Goal: Transaction & Acquisition: Download file/media

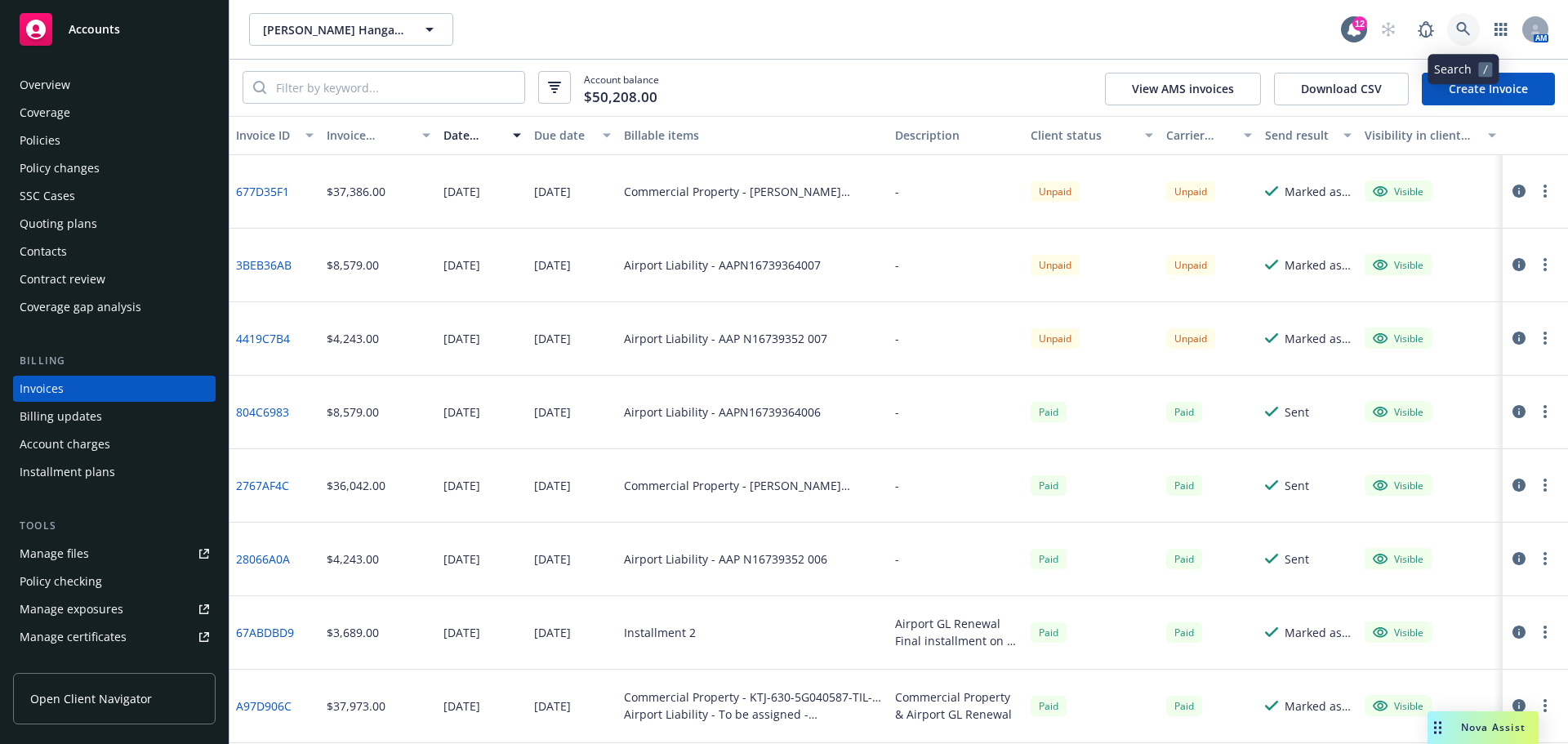
click at [1462, 23] on icon at bounding box center [1462, 29] width 14 height 14
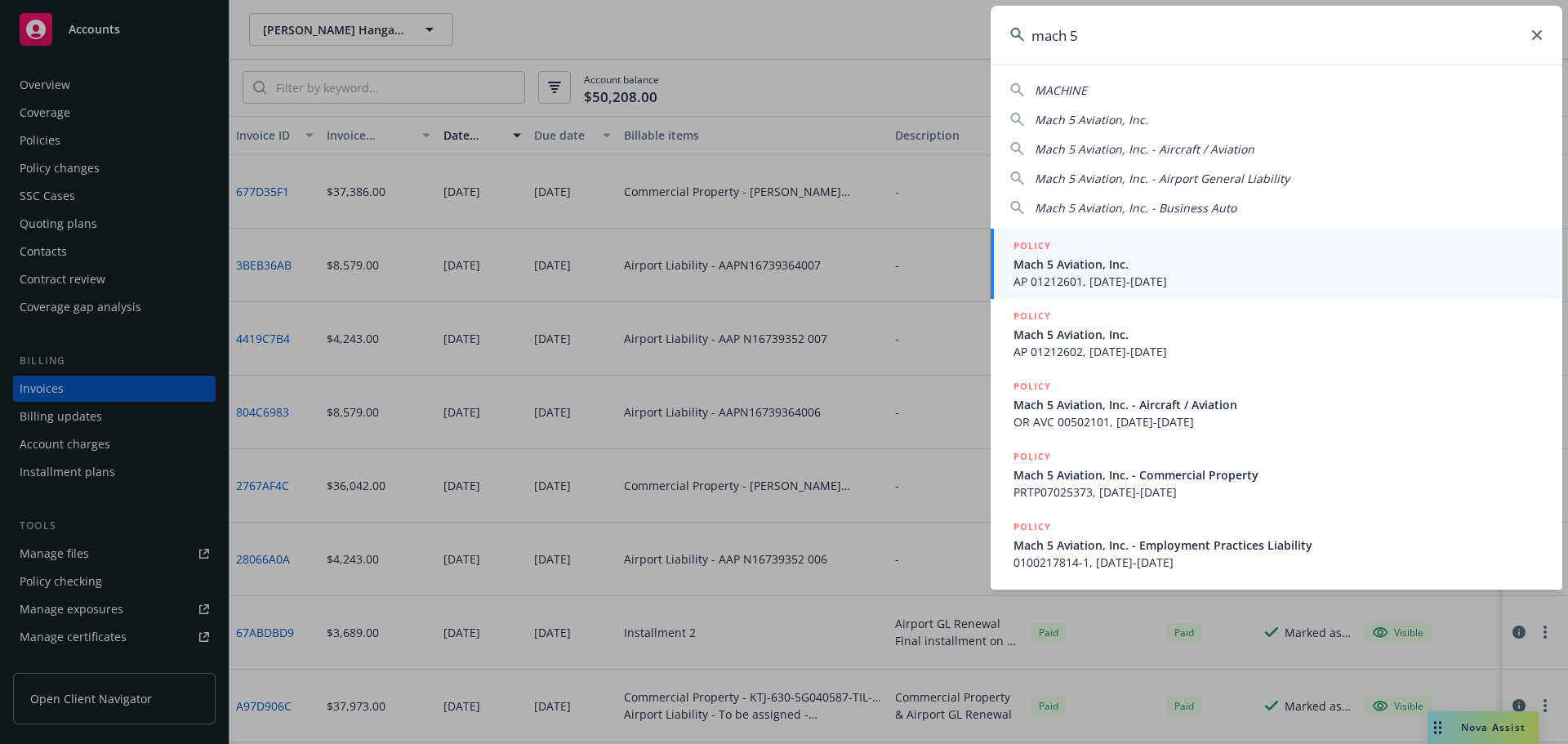
type input "mach 5"
click at [1030, 260] on span "Mach 5 Aviation, Inc." at bounding box center [1277, 264] width 529 height 17
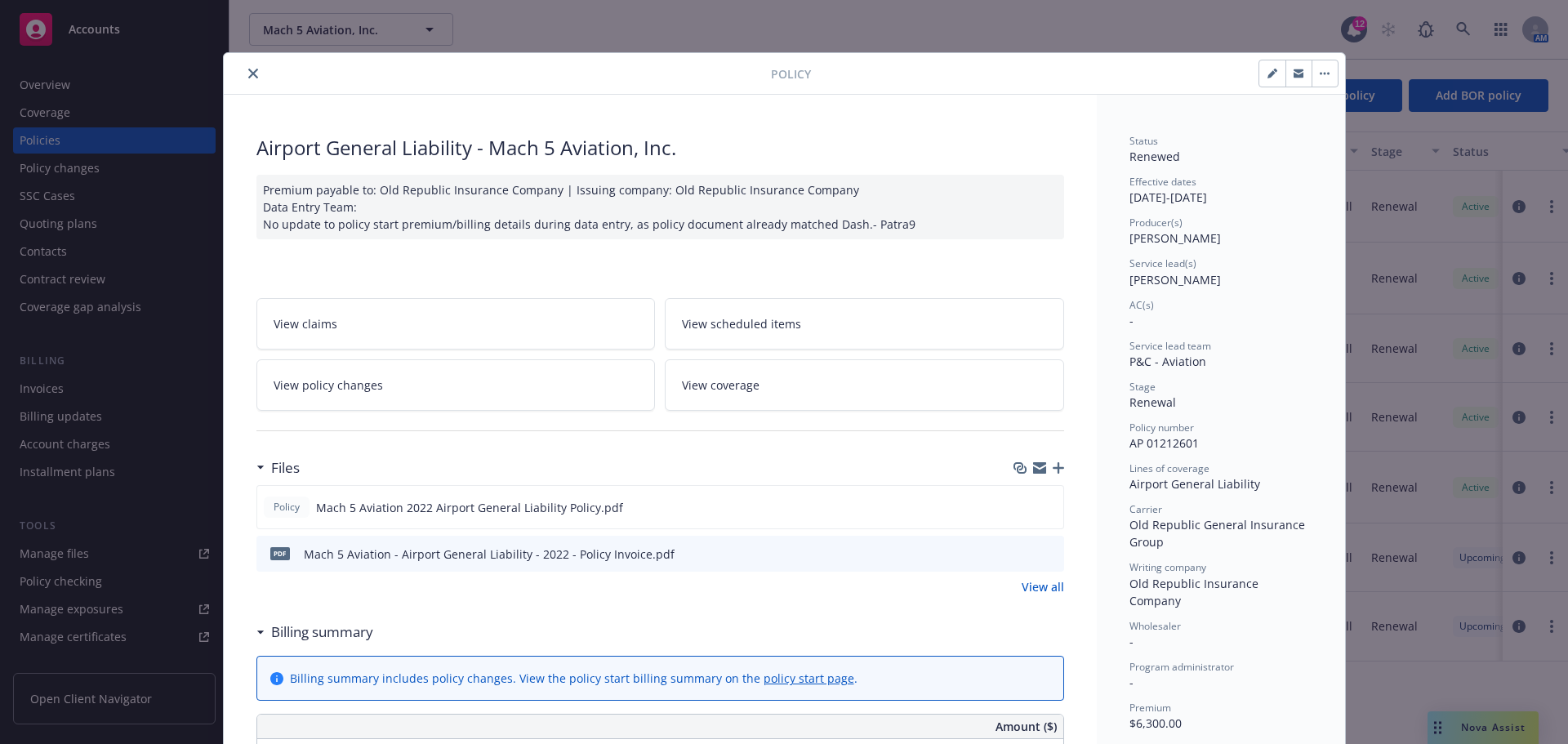
click at [248, 74] on icon "close" at bounding box center [253, 73] width 10 height 10
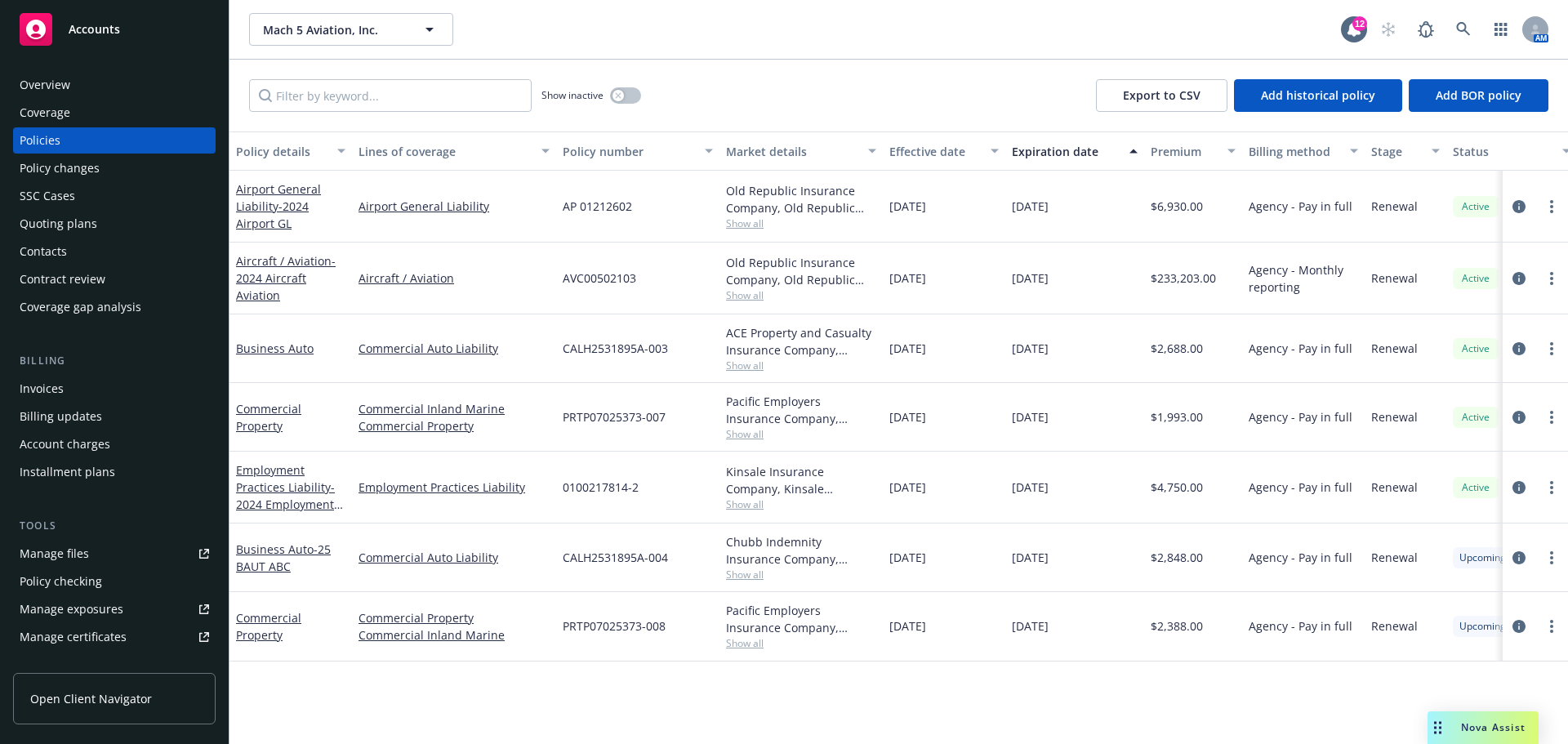
click at [604, 280] on span "AVC00502103" at bounding box center [599, 278] width 73 height 17
copy span "AVC00502103"
click at [263, 278] on span "- 2024 Aircraft Aviation" at bounding box center [285, 278] width 100 height 49
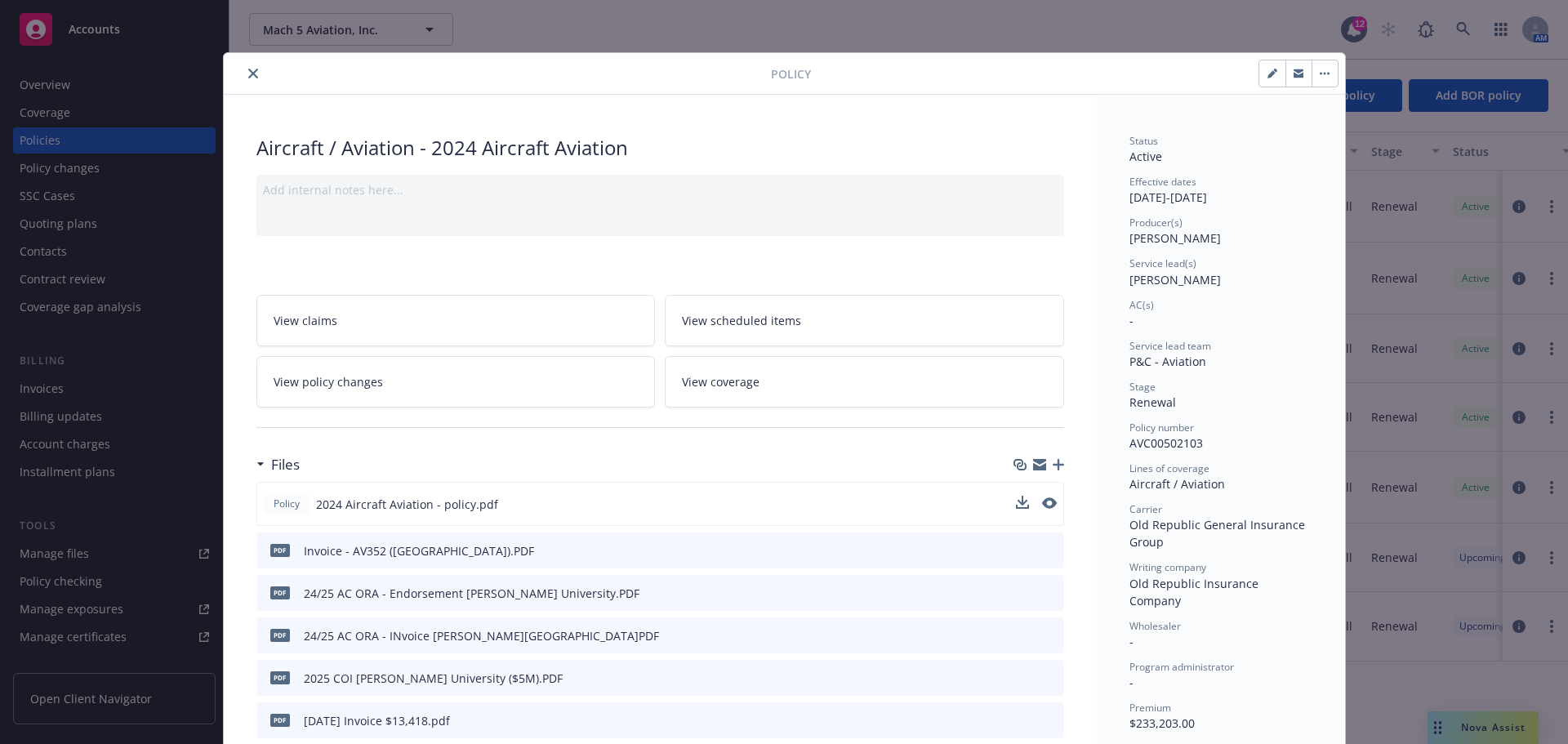
scroll to position [327, 0]
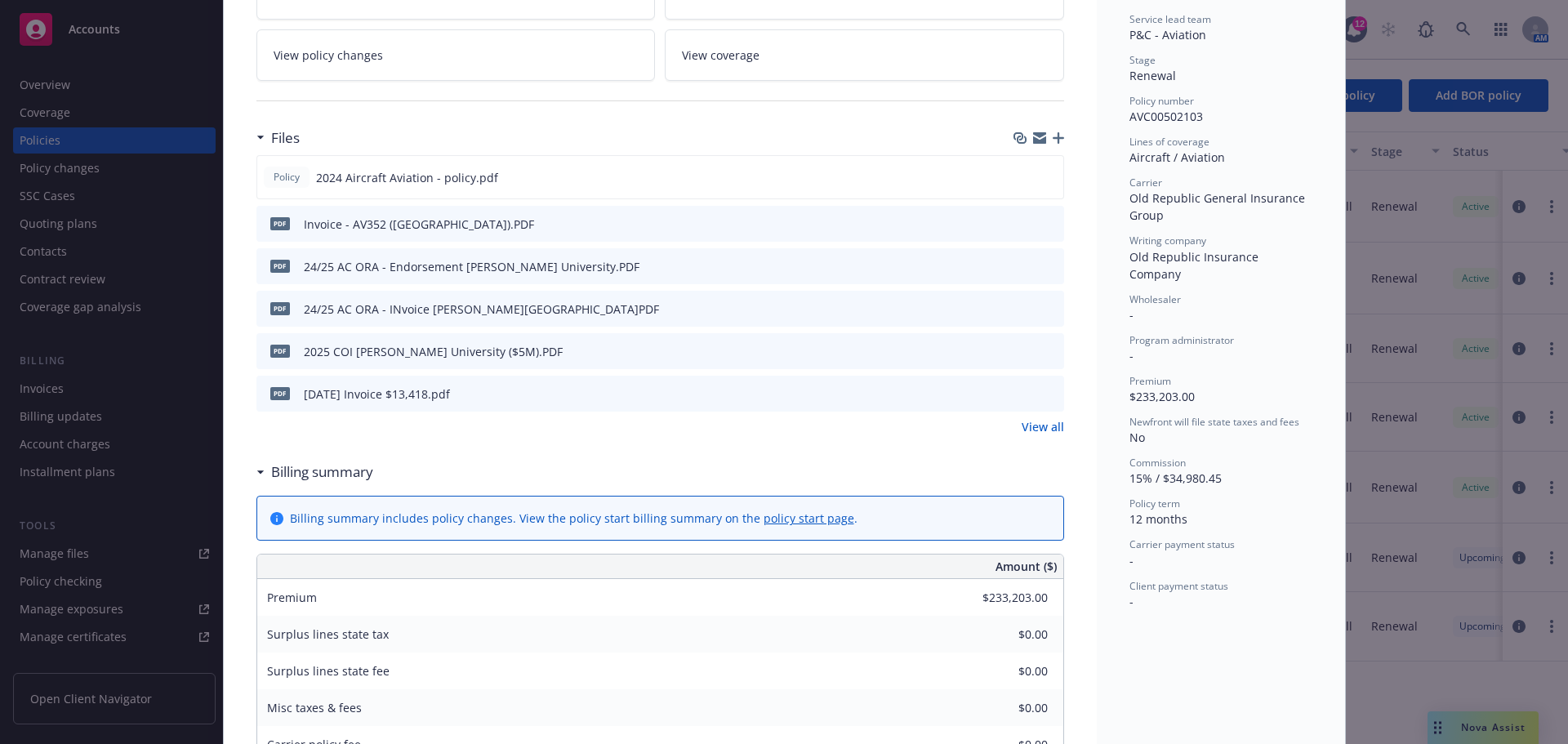
click at [1052, 139] on icon "button" at bounding box center [1058, 138] width 12 height 12
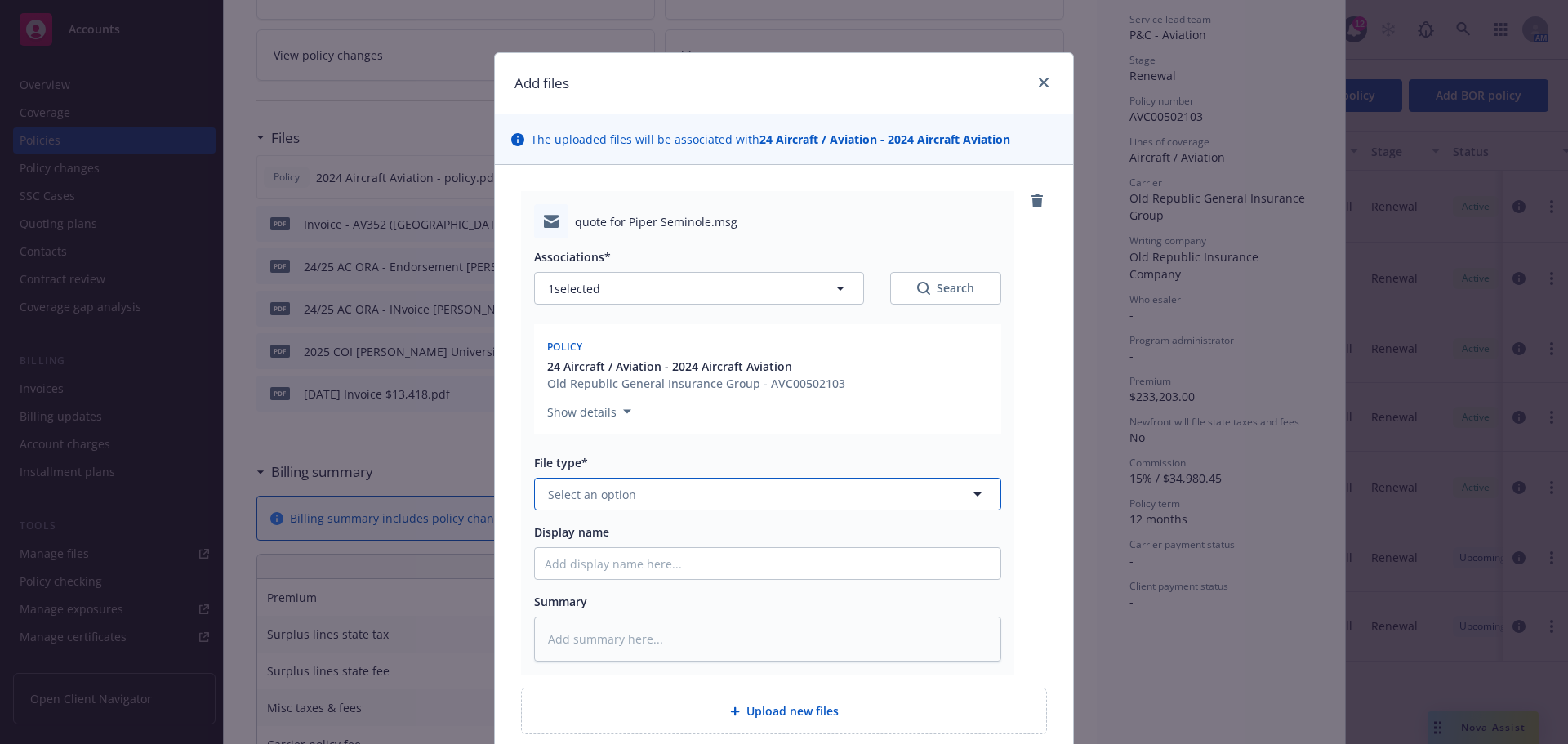
click at [585, 502] on span "Select an option" at bounding box center [591, 494] width 88 height 17
type input "email"
click at [579, 525] on div "Email" at bounding box center [767, 539] width 465 height 43
click at [592, 561] on input "Display name" at bounding box center [767, 563] width 465 height 31
type textarea "x"
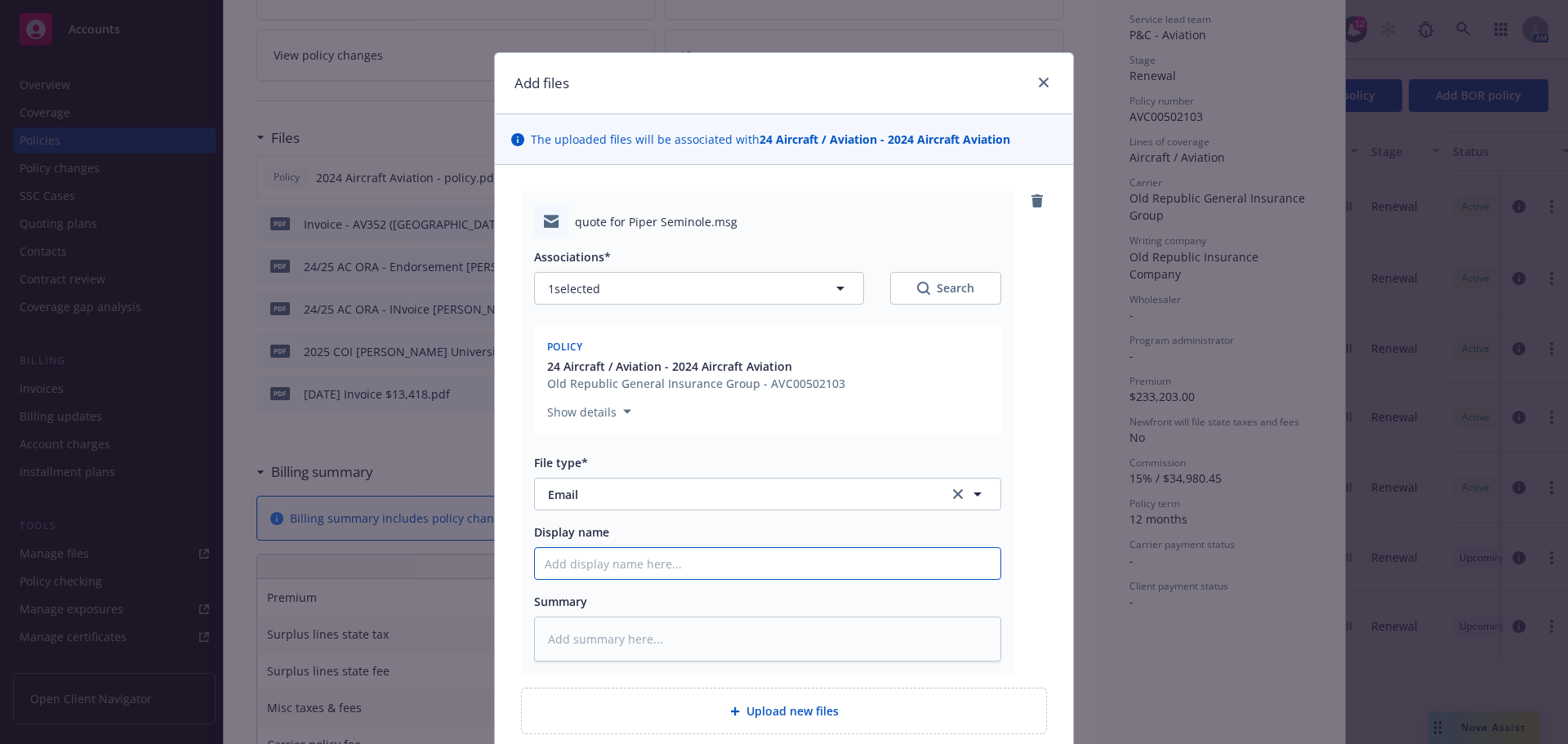
type input "2"
type textarea "x"
type input "20"
type textarea "x"
type input "202"
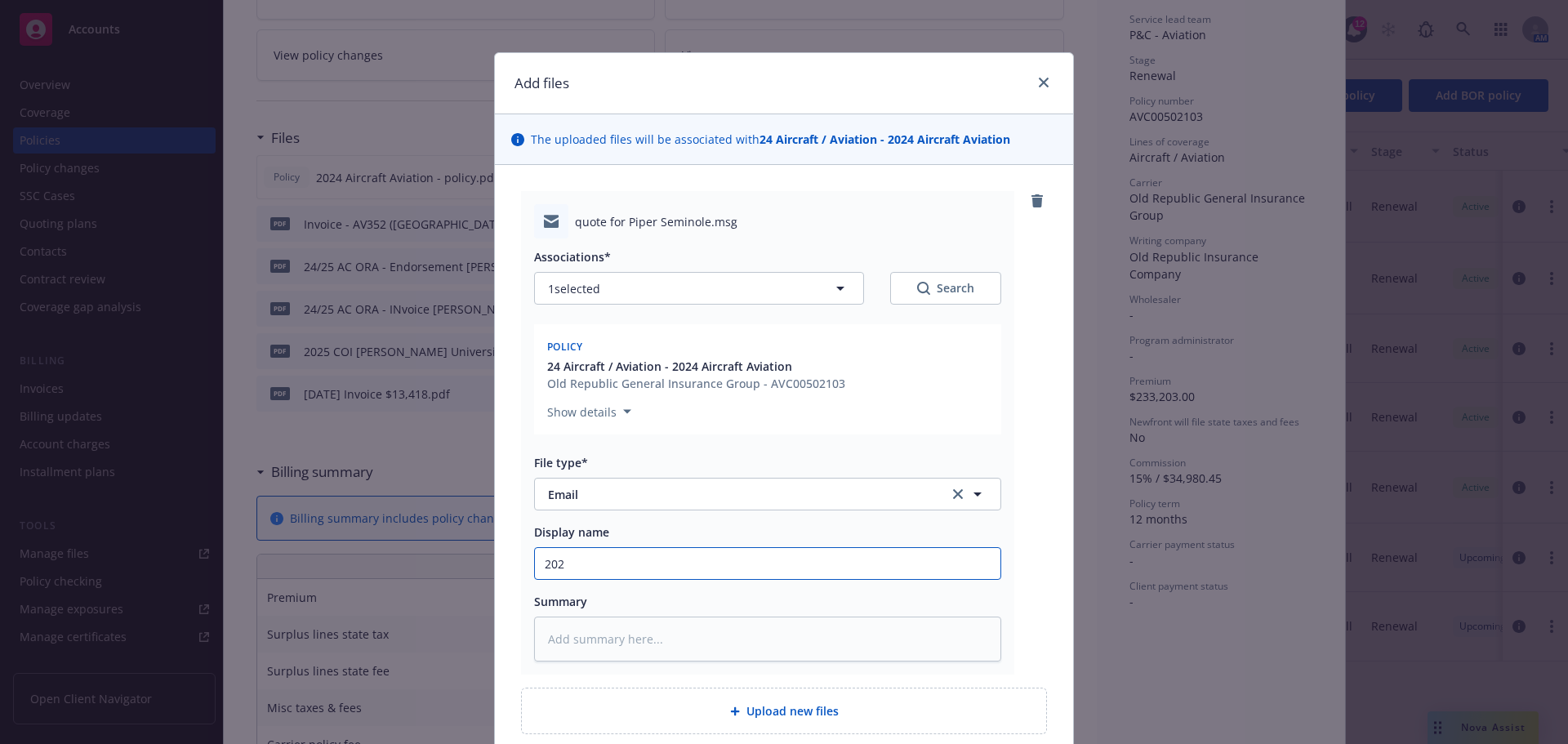
type textarea "x"
type input "2025"
type textarea "x"
type input "2025"
type textarea "x"
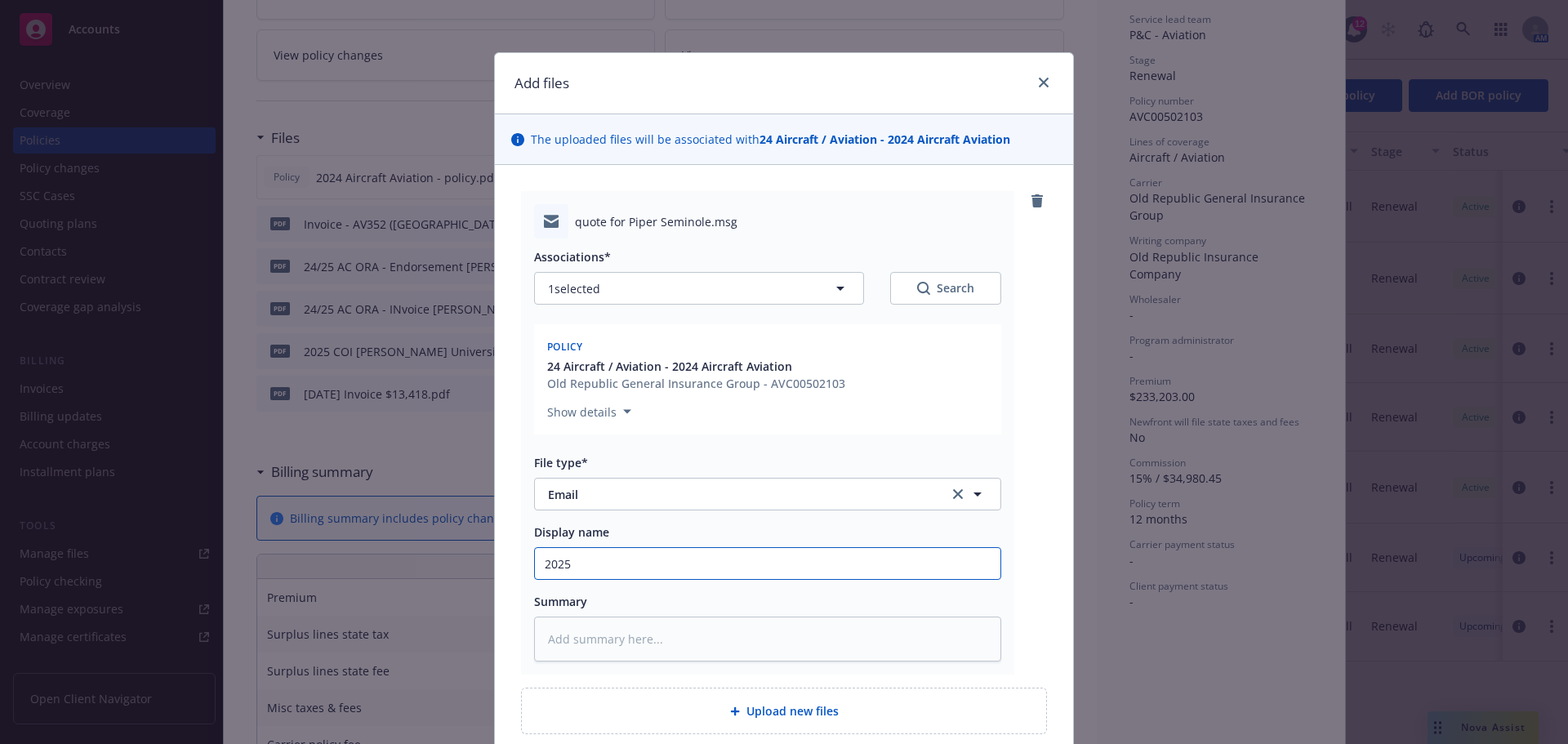
type input "2025 E"
type textarea "x"
type input "2025 EM"
type textarea "x"
type input "2025 EM"
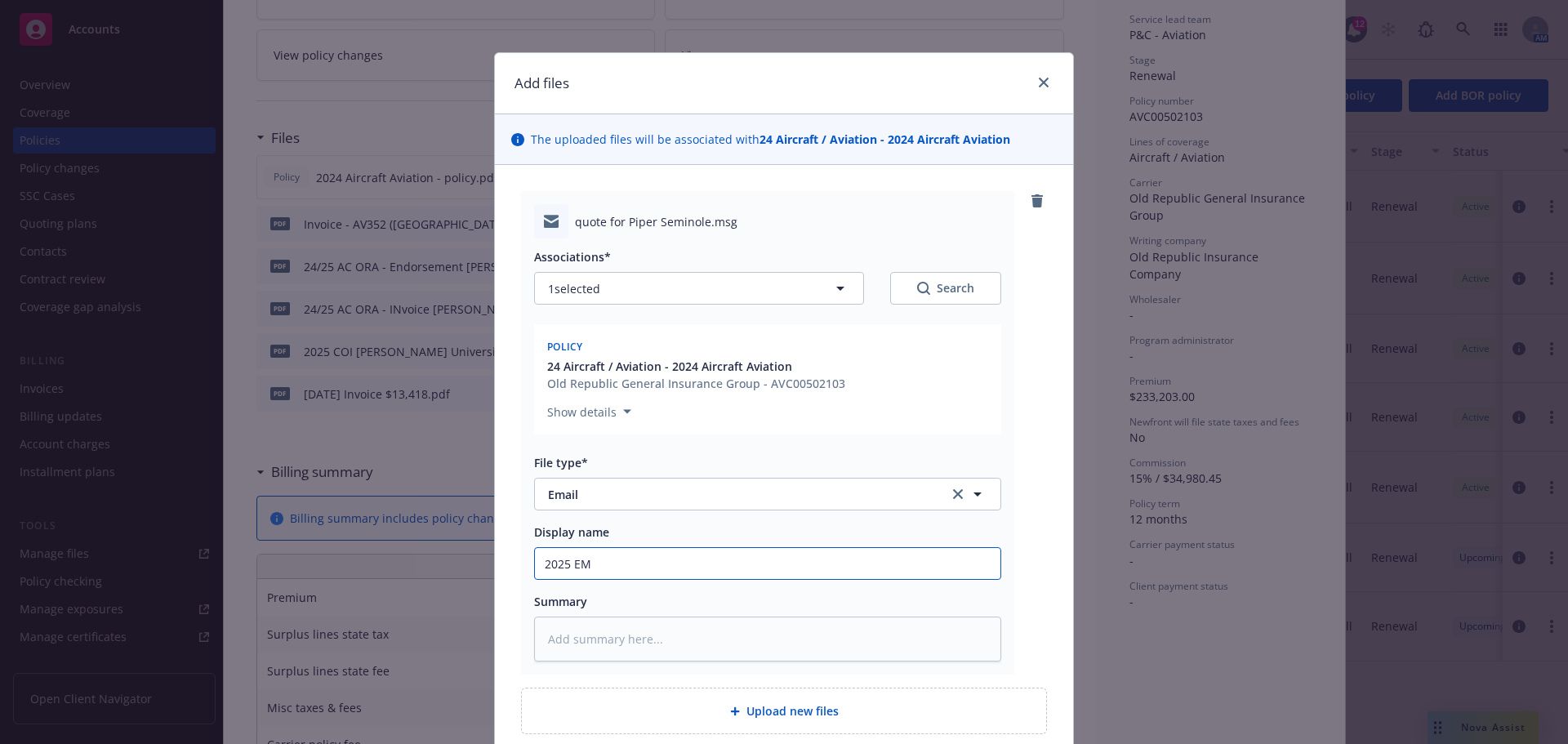
type textarea "x"
type input "2025 EM R"
type textarea "x"
type input "2025 EM Req"
type textarea "x"
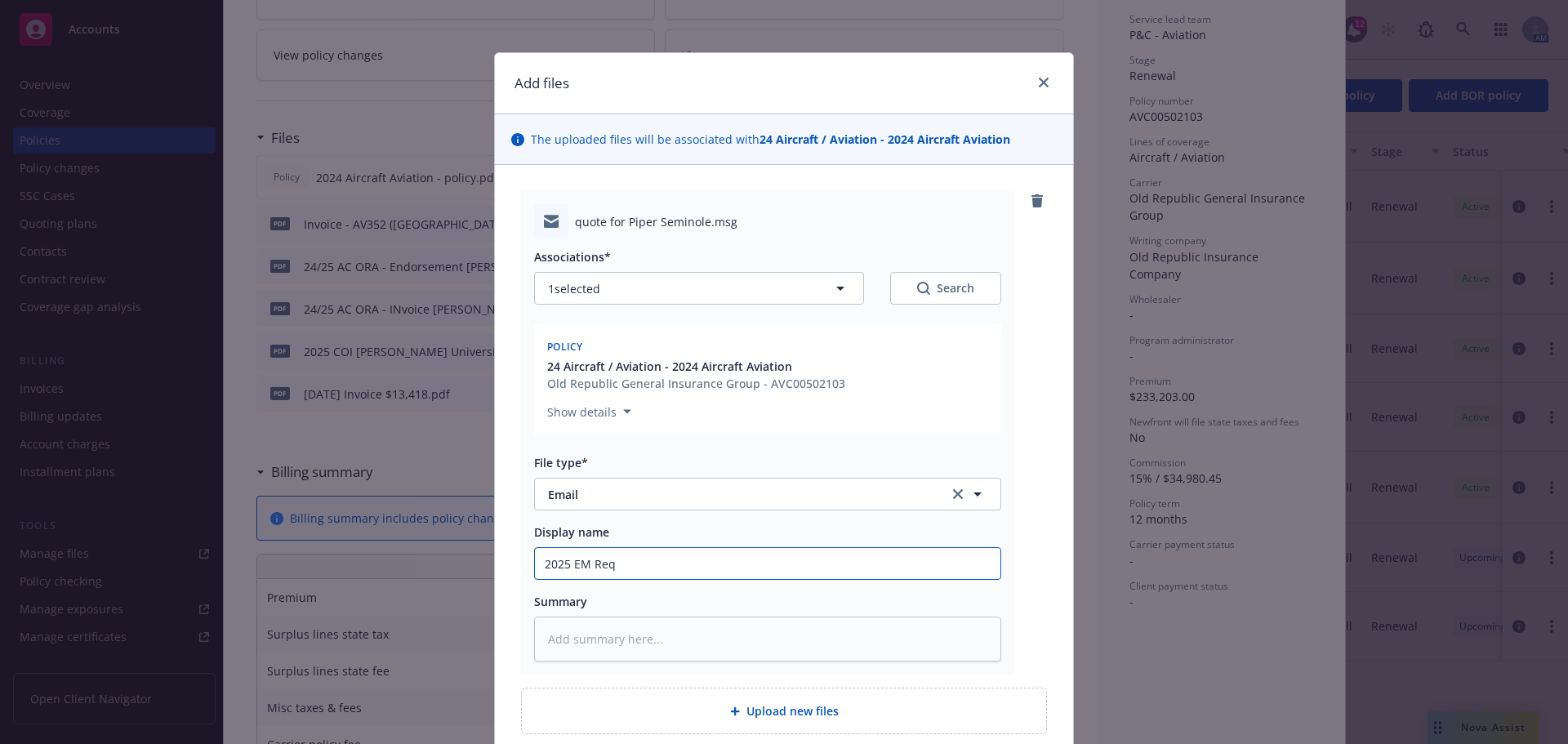
type input "2025 EM Reqw"
type textarea "x"
type input "2025 EM Req"
type textarea "x"
type input "2025 EM Req Q"
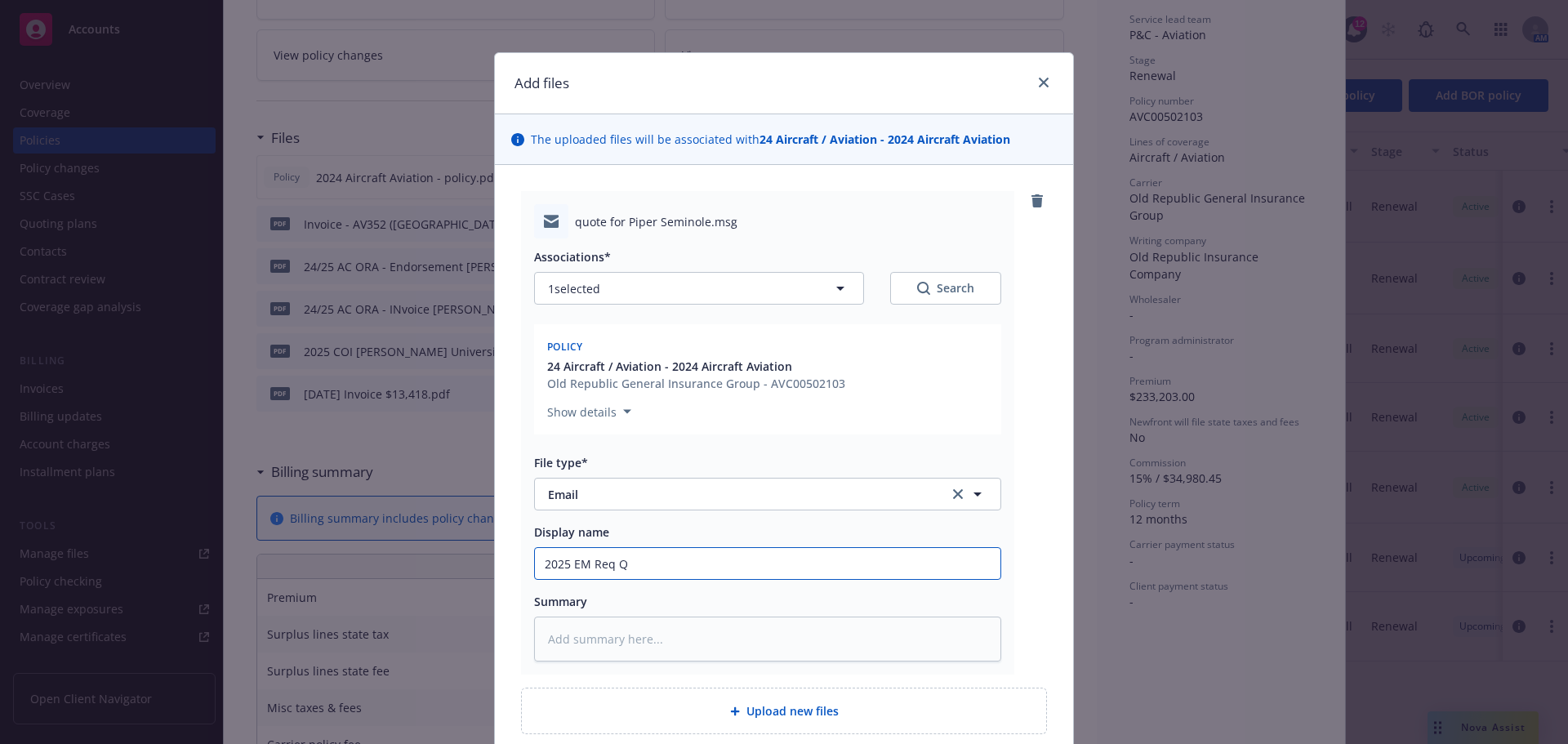
type textarea "x"
type input "2025 EM Req QW"
type textarea "x"
type input "2025 EM Req QWu"
type textarea "x"
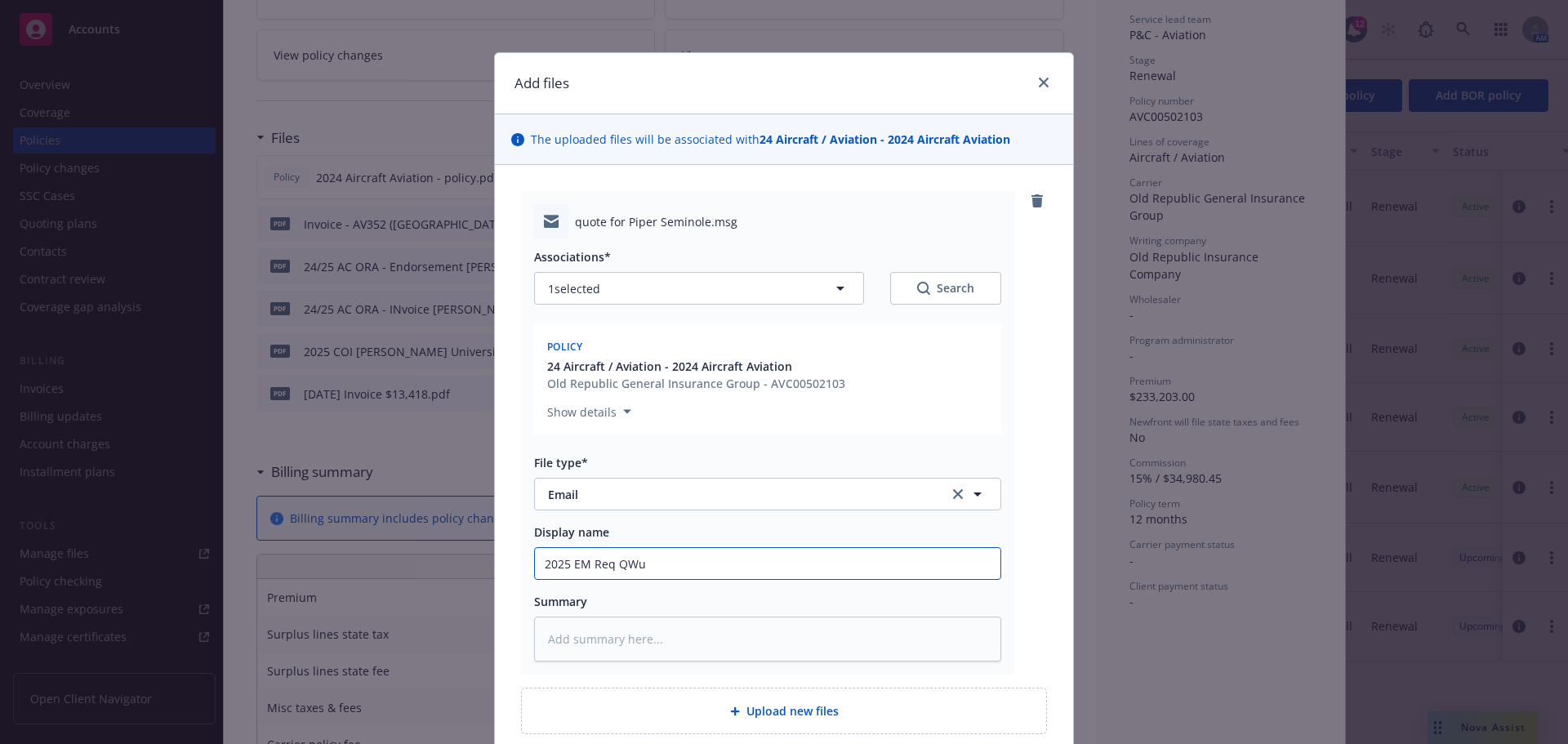
type input "2025 EM Req QWuo"
type textarea "x"
type input "2025 EM Req QWuot"
type textarea "x"
type input "2025 EM Req QWuote"
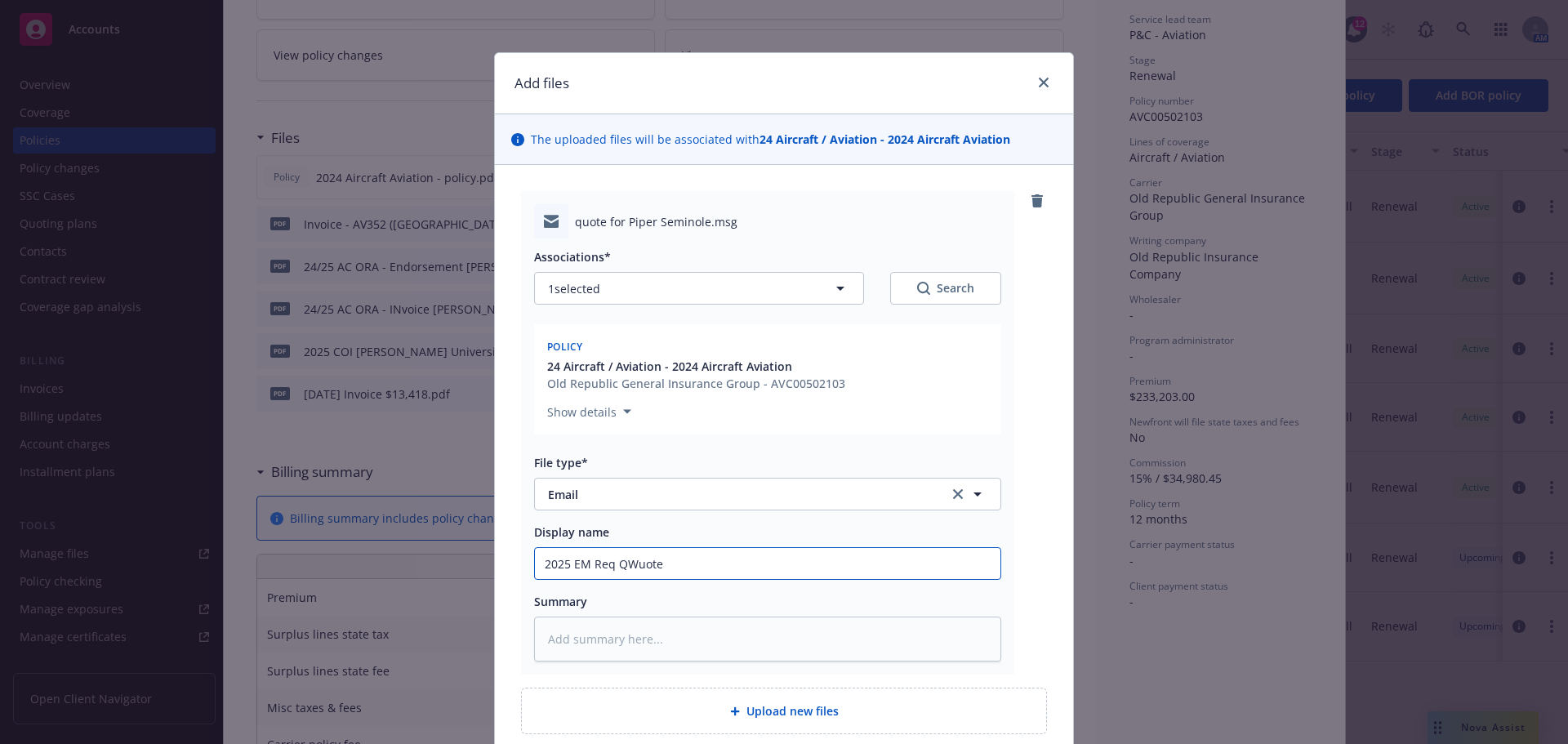
type textarea "x"
type input "2025 EM Req QWuote"
type textarea "x"
type input "2025 EM Req QWuote"
type textarea "x"
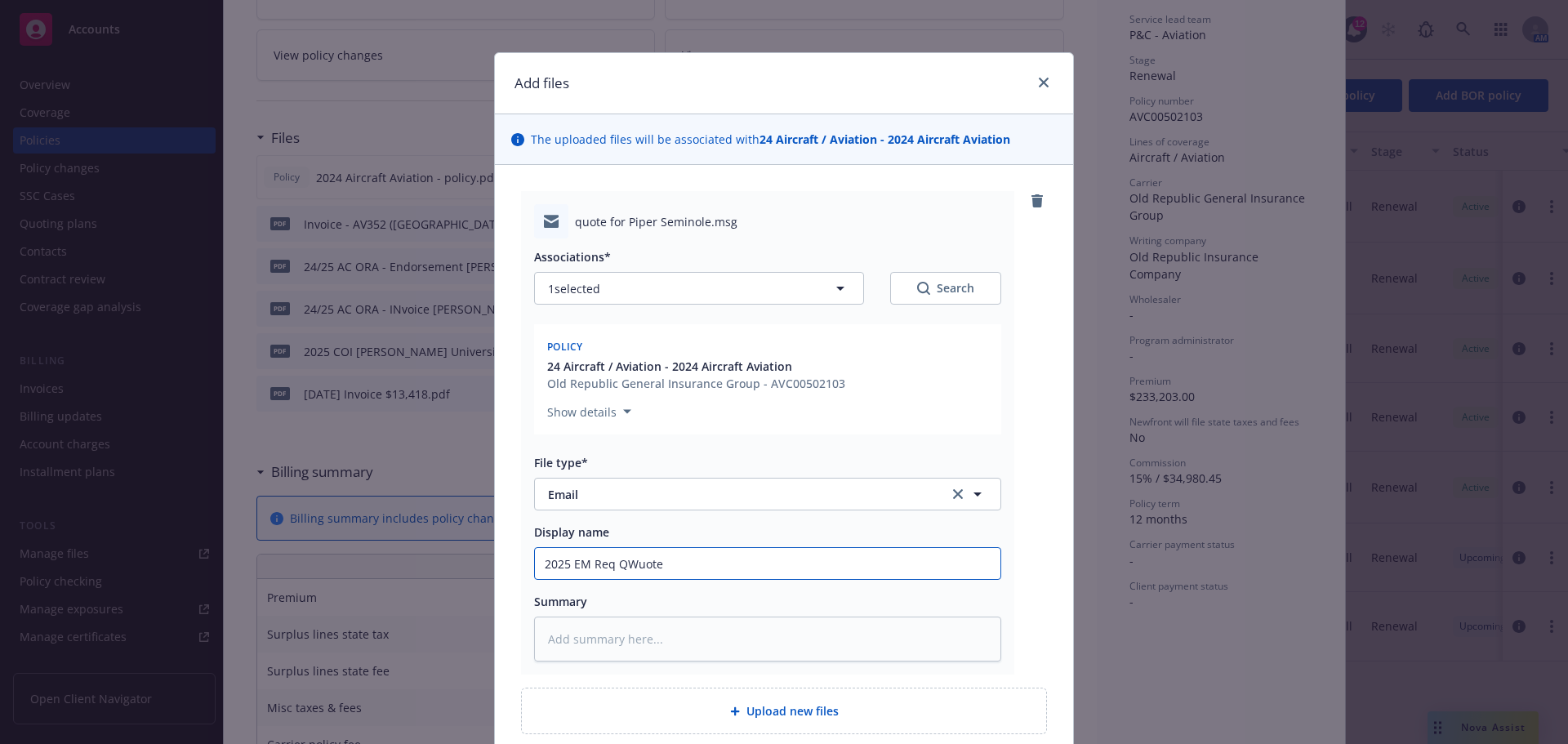
type input "2025 EM Req QWuot"
type textarea "x"
type input "2025 EM Req QWuo"
type textarea "x"
type input "2025 EM Req QWu"
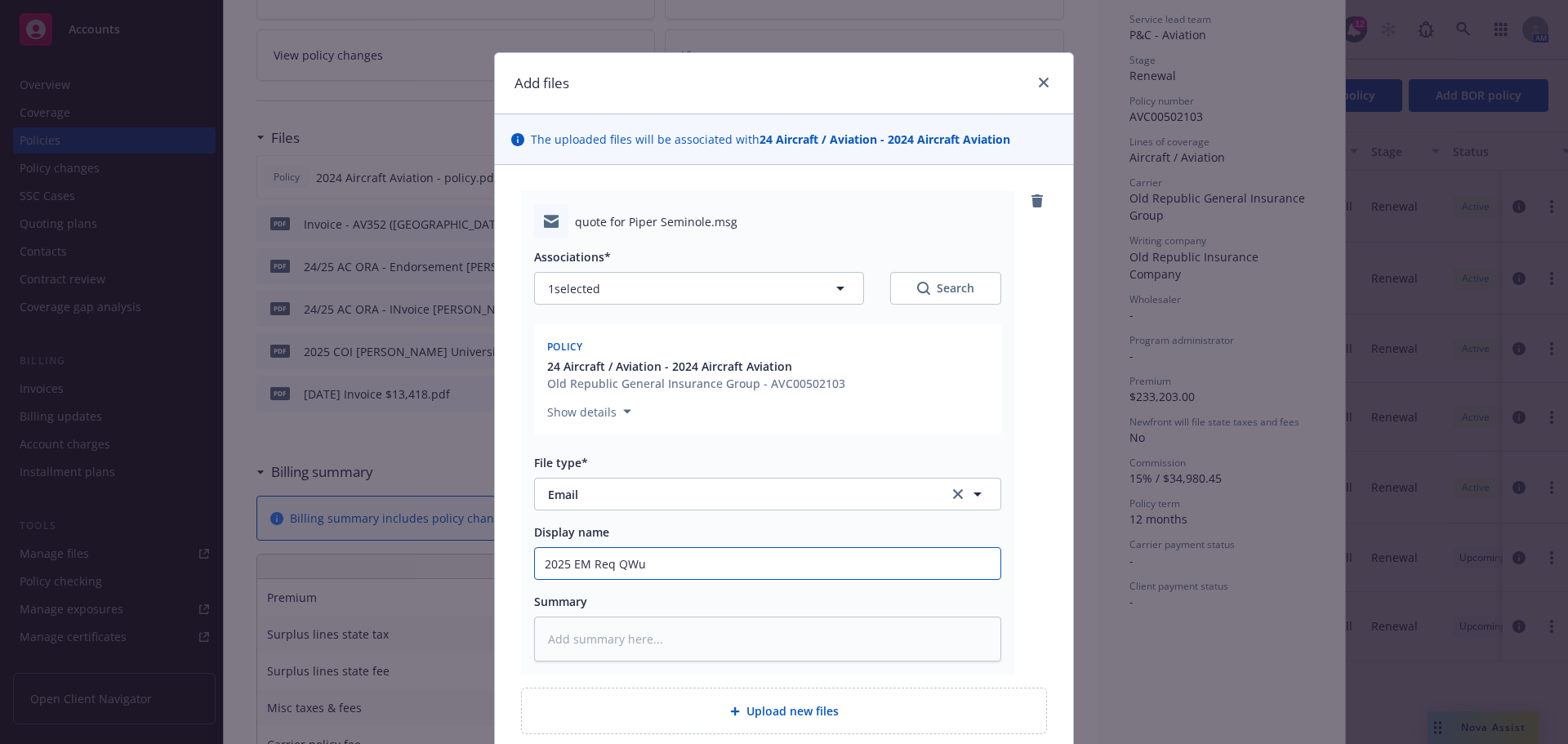
type textarea "x"
type input "2025 EM Req QW"
type textarea "x"
type input "2025 EM Req Q"
type textarea "x"
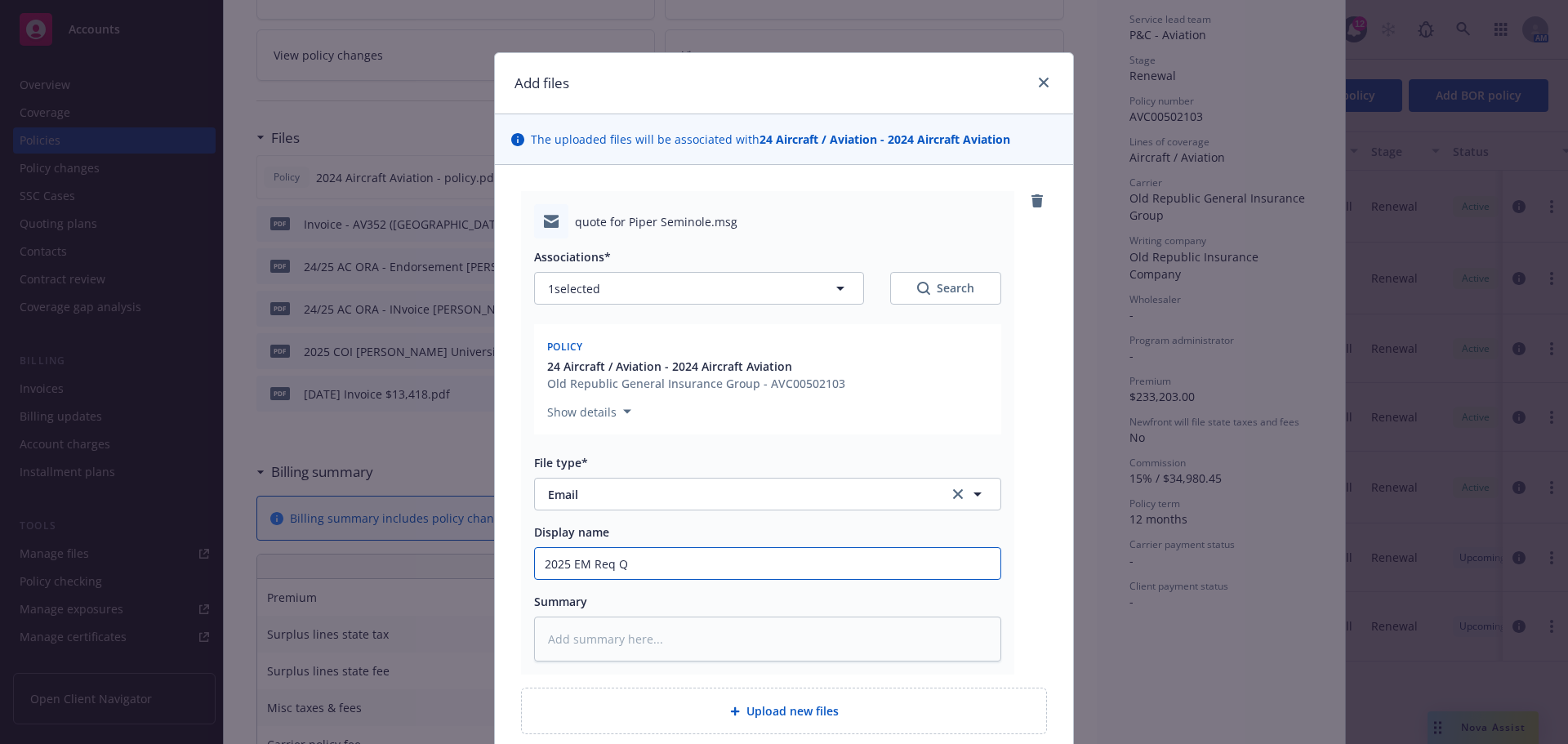
type input "2025 EM Req Qu"
type textarea "x"
type input "2025 EM Req Quo"
type textarea "x"
type input "2025 EM Req Quotw"
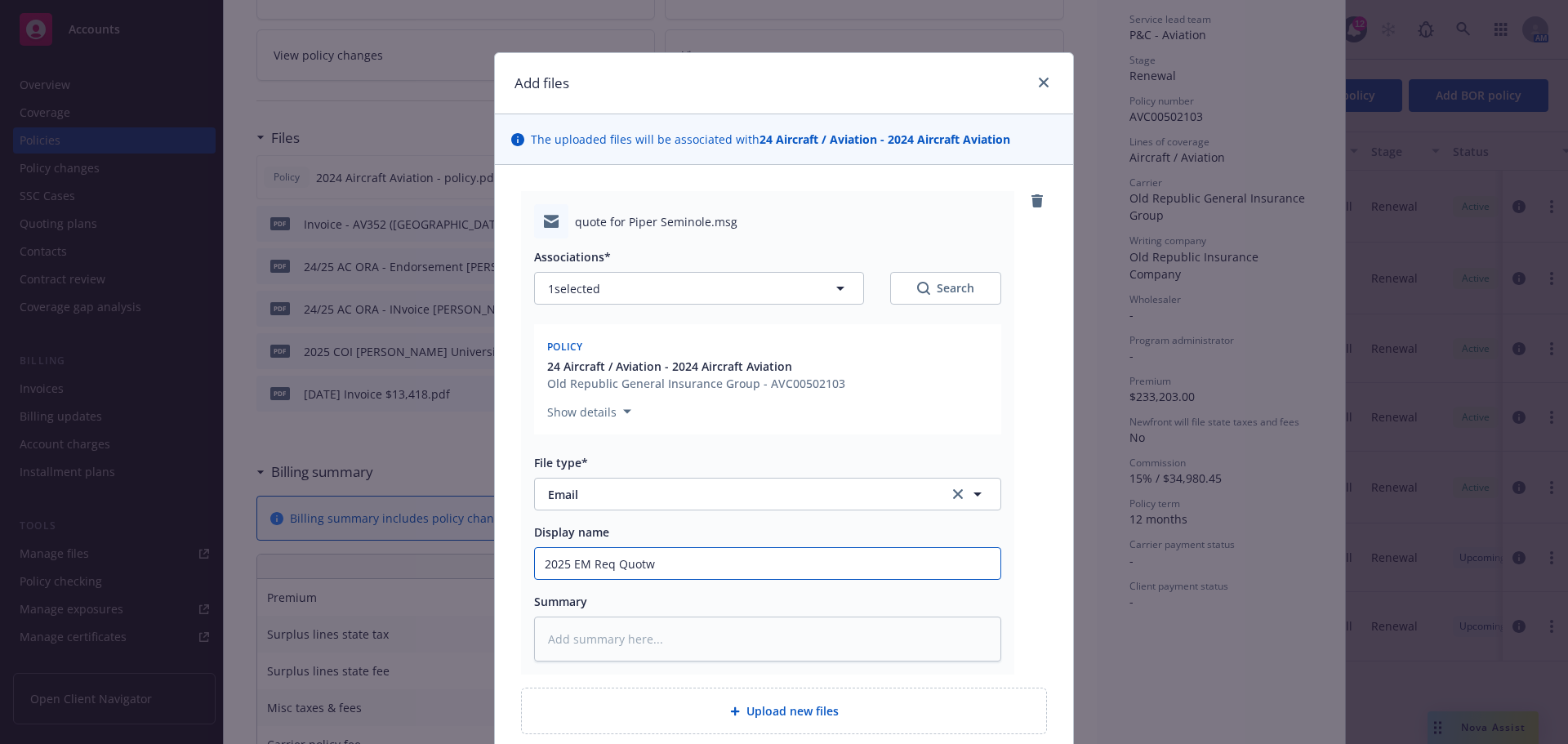
type textarea "x"
type input "2025 EM Req Quotwe"
type textarea "x"
type input "2025 EM Req Quotwe"
type textarea "x"
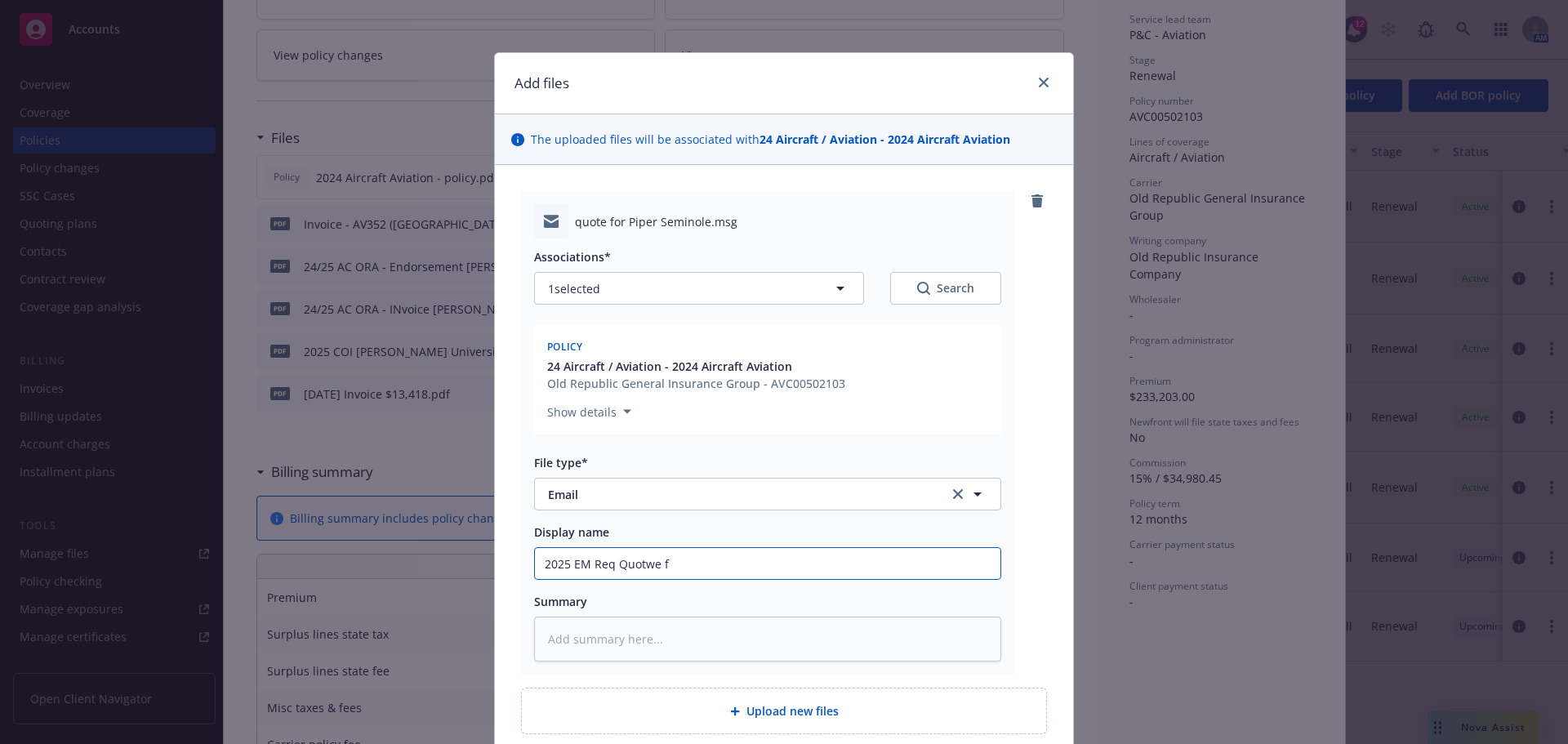
type input "2025 EM Req Quotwe fo"
type textarea "x"
type input "2025 EM Req Quotwe for"
type textarea "x"
type input "2025 EM Req Quotwe for"
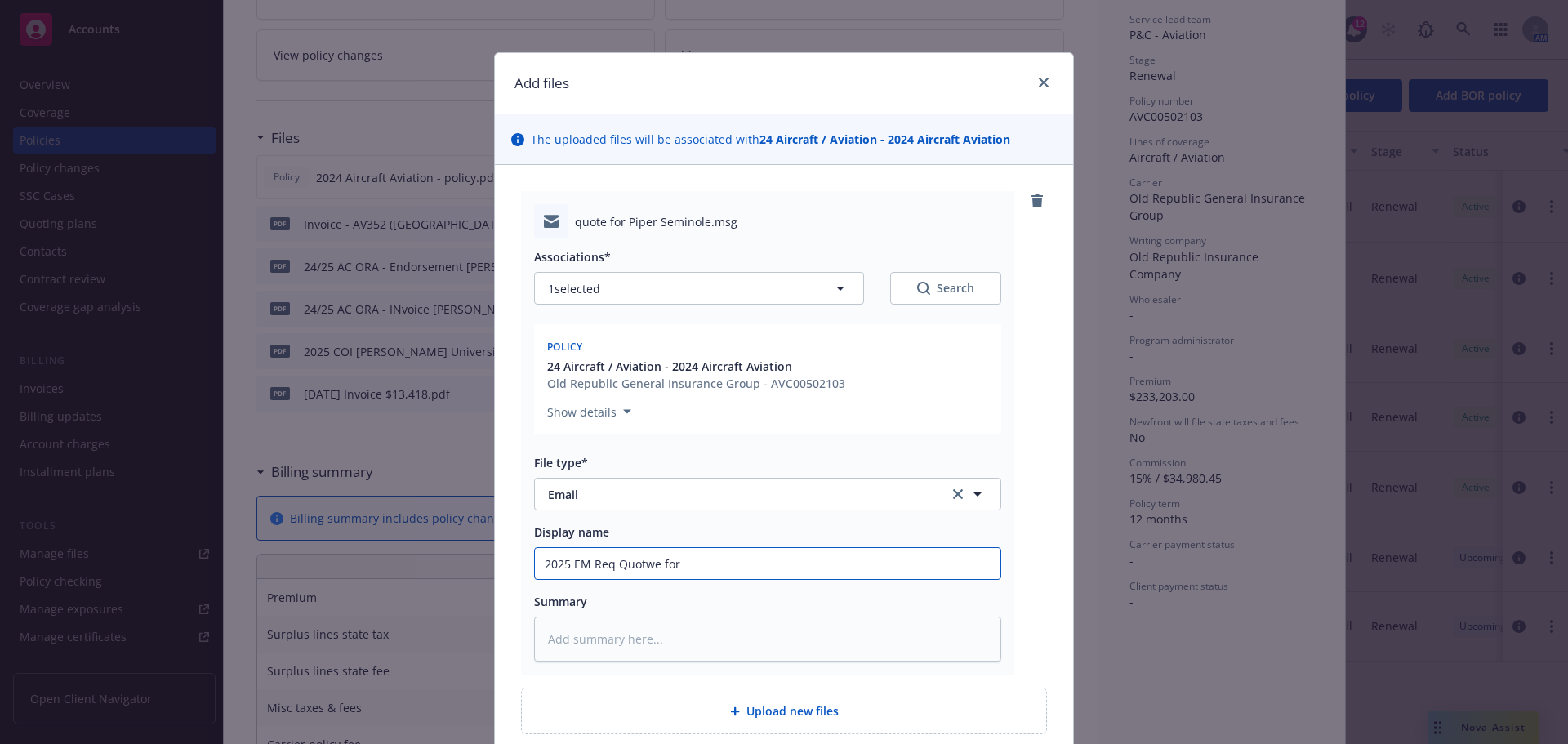
type textarea "x"
type input "2025 EM Req Quotwe for N"
type textarea "x"
type input "2025 EM Req Quotwe for"
type textarea "x"
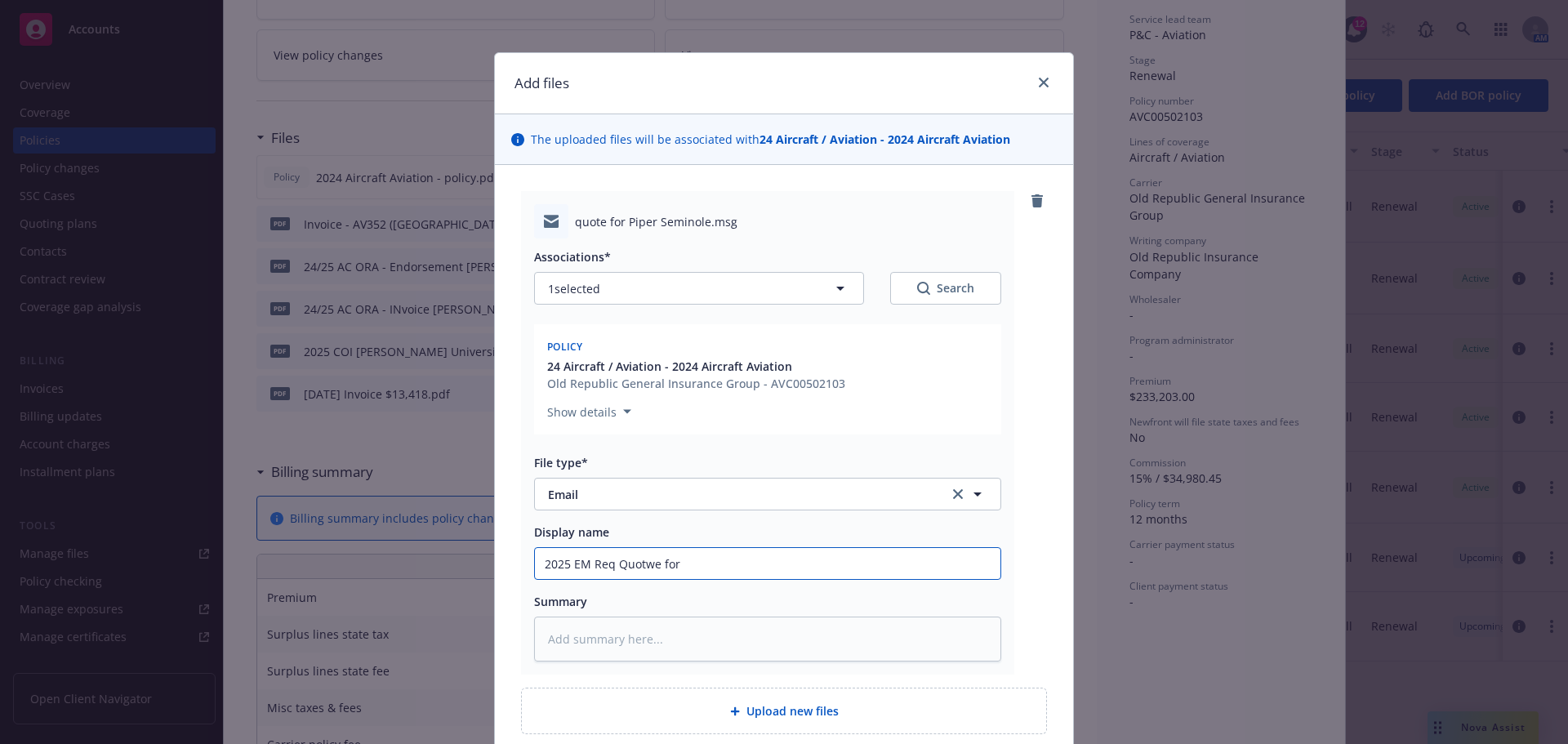
type input "2025 EM Req Quotwe for"
type textarea "x"
type input "2025 EM Req Quotwe fo"
type textarea "x"
type input "2025 EM Req Quotwe f"
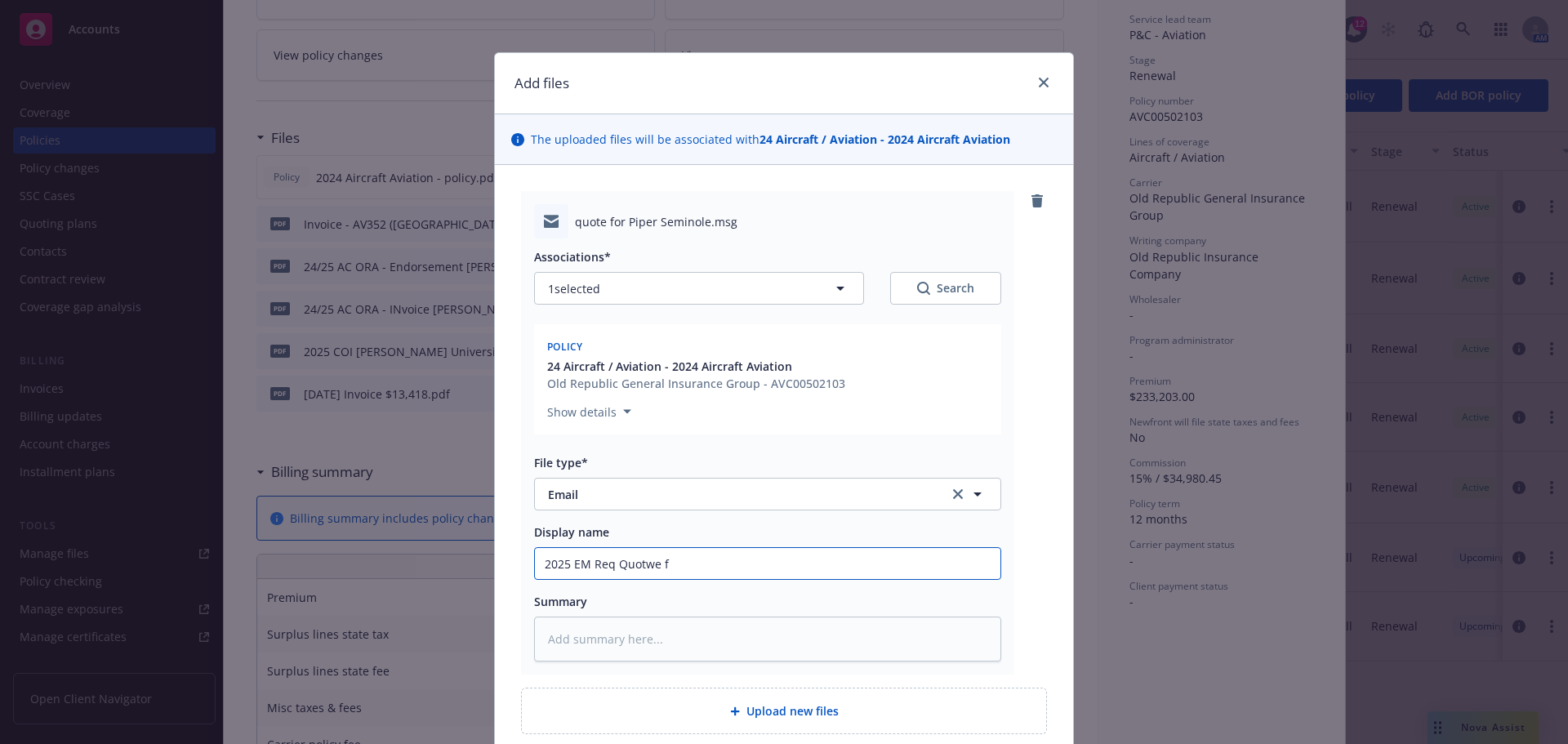
type textarea "x"
type input "2025 EM Req Quotwe"
type textarea "x"
type input "2025 EM Req Quotw"
type textarea "x"
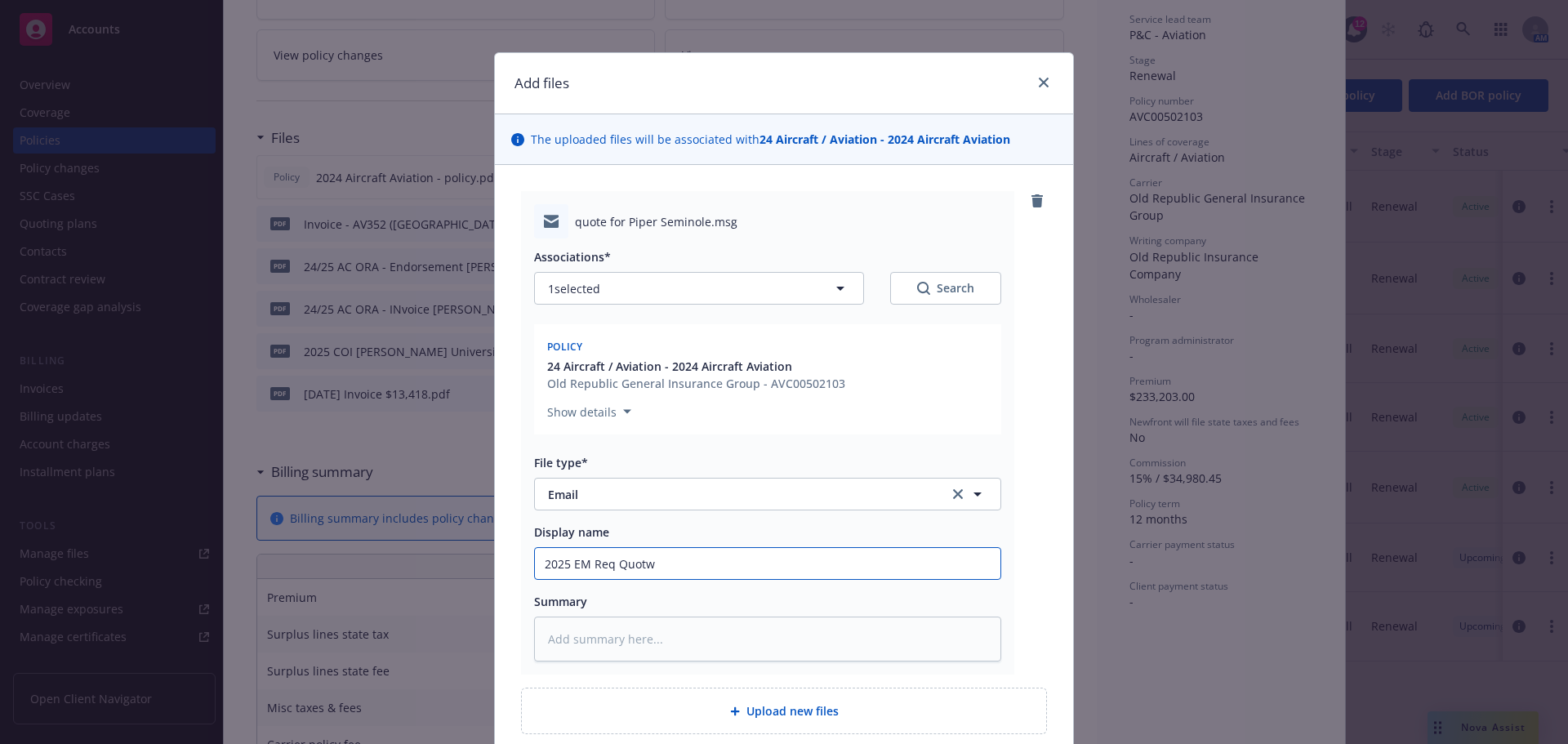
type input "2025 EM Req Quot"
type textarea "x"
type input "2025 EM Req Quote"
type textarea "x"
type input "2025 EM Req Quote"
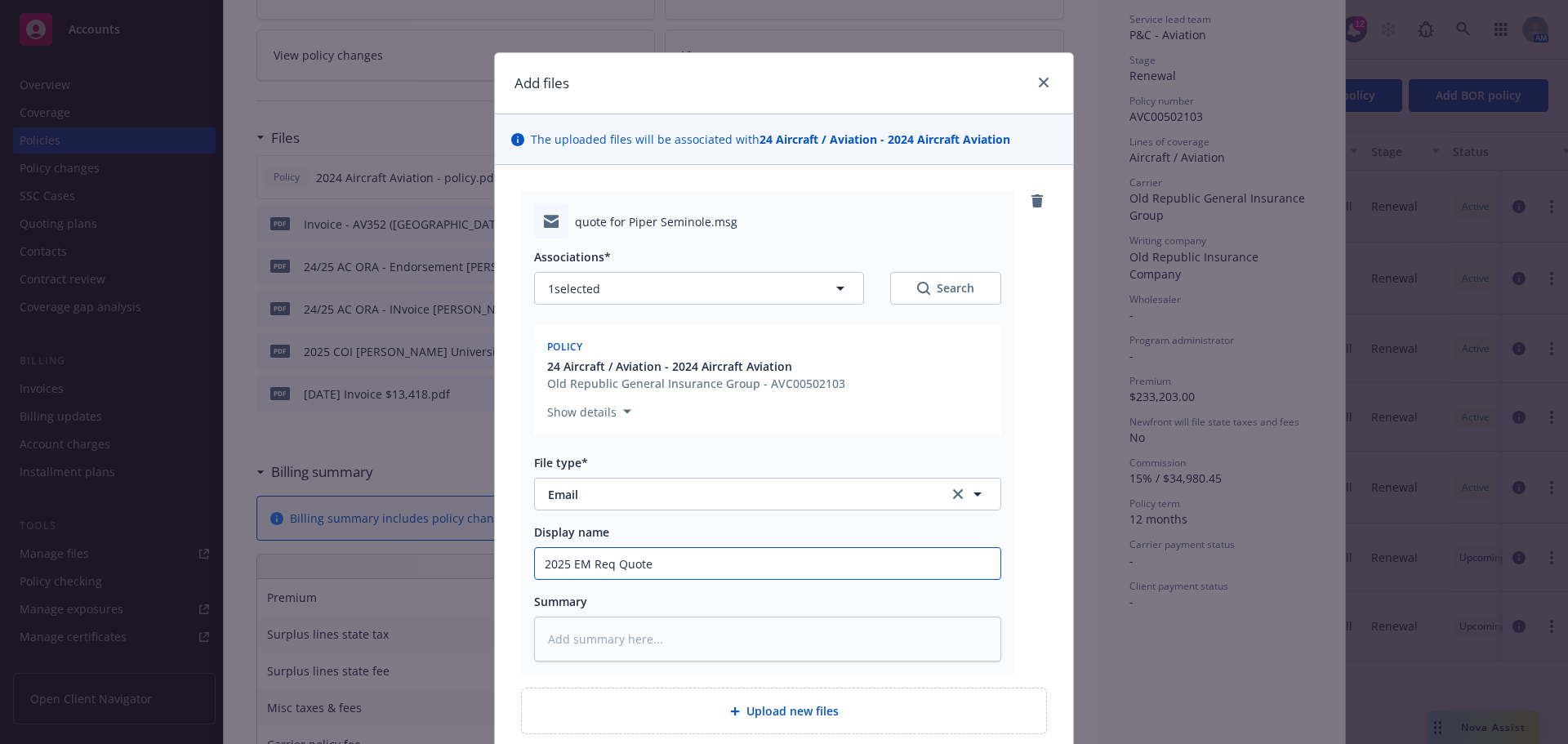
type textarea "x"
type input "2025 EM Req Quote f"
type textarea "x"
type input "2025 EM Req Quote fo"
type textarea "x"
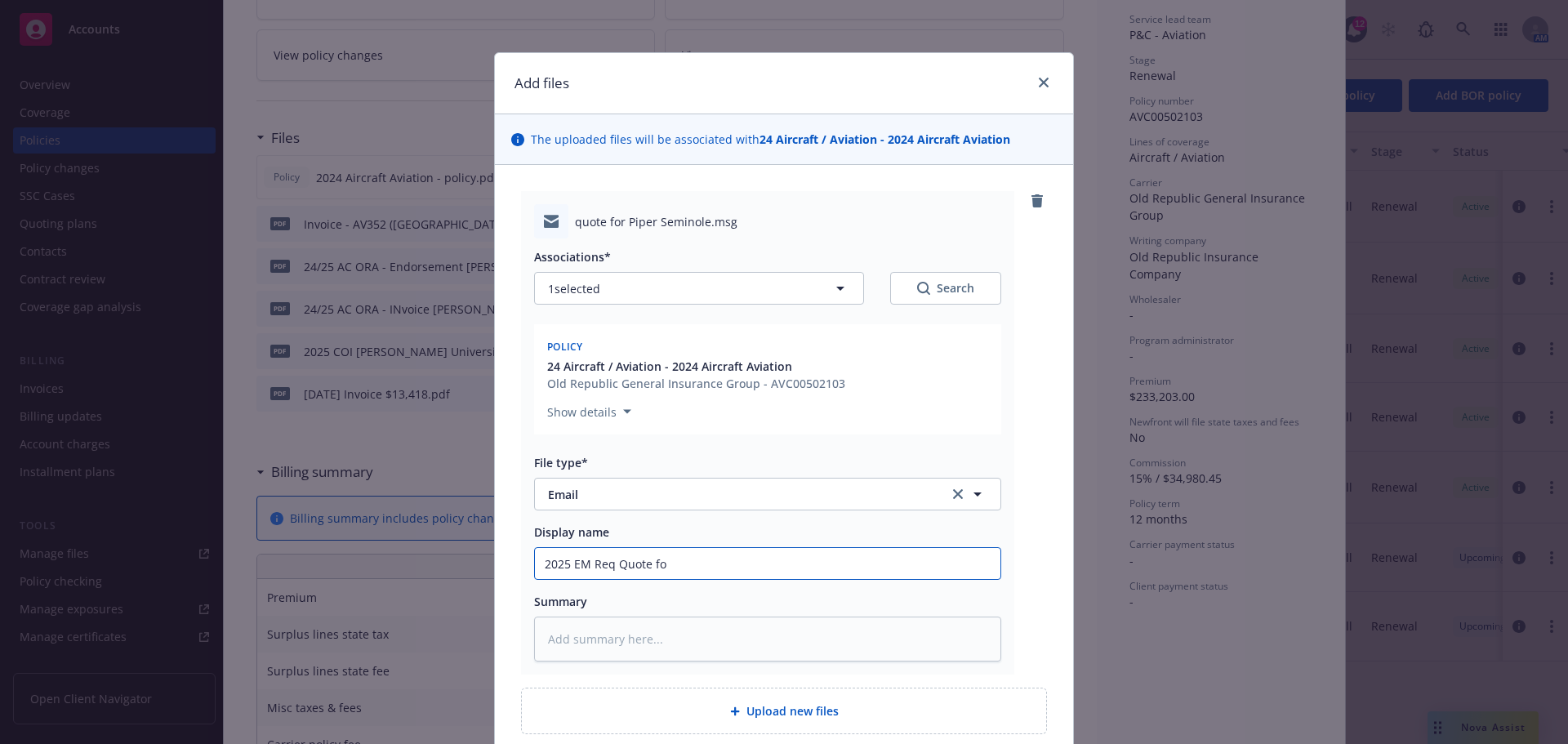
type input "2025 EM Req Quote for"
type textarea "x"
type input "2025 EM Req Quote for"
type textarea "x"
type input "2025 EM Req Quote for N"
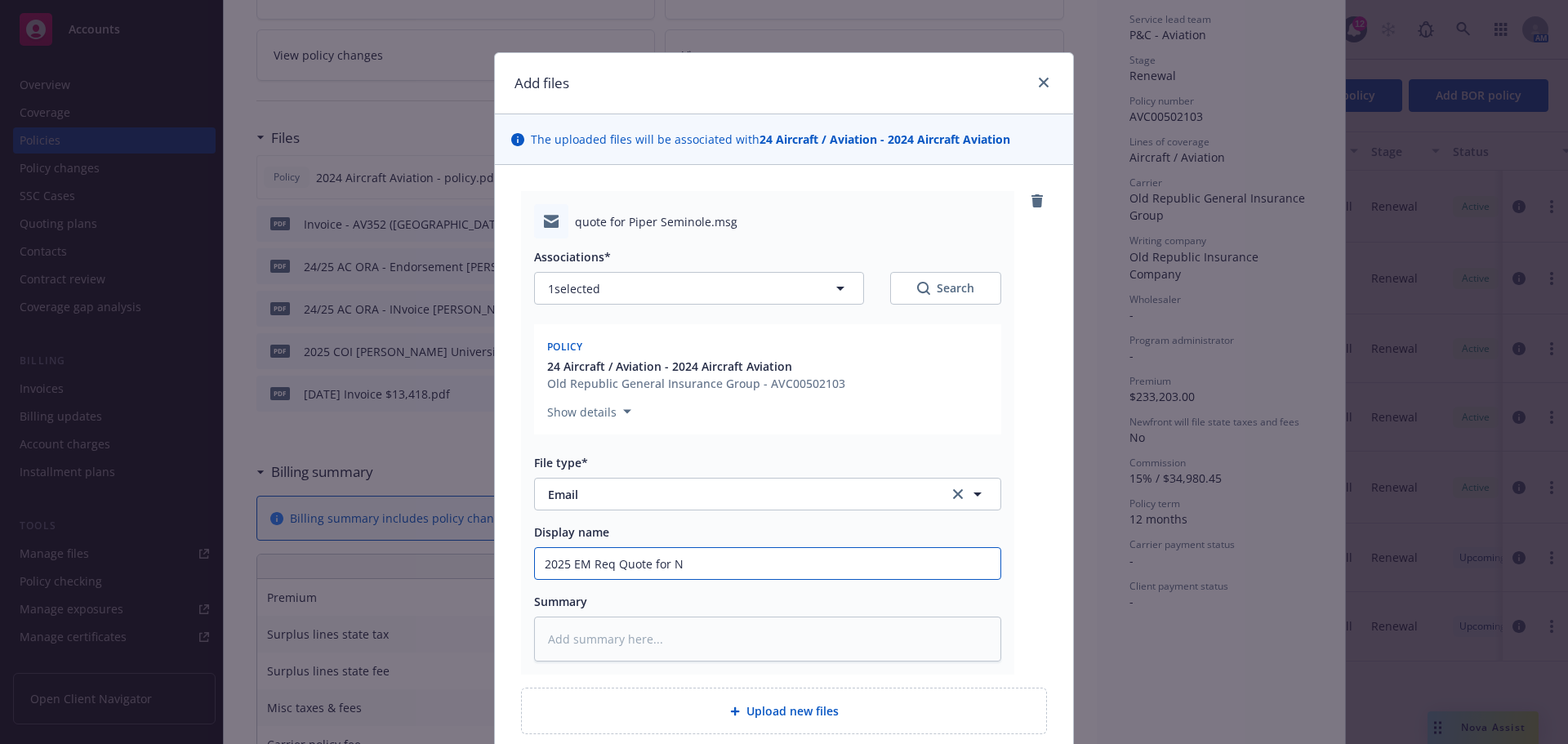
type textarea "x"
type input "2025 EM Req Quote for N3"
type textarea "x"
type input "2025 EM Req Quote for N35"
type textarea "x"
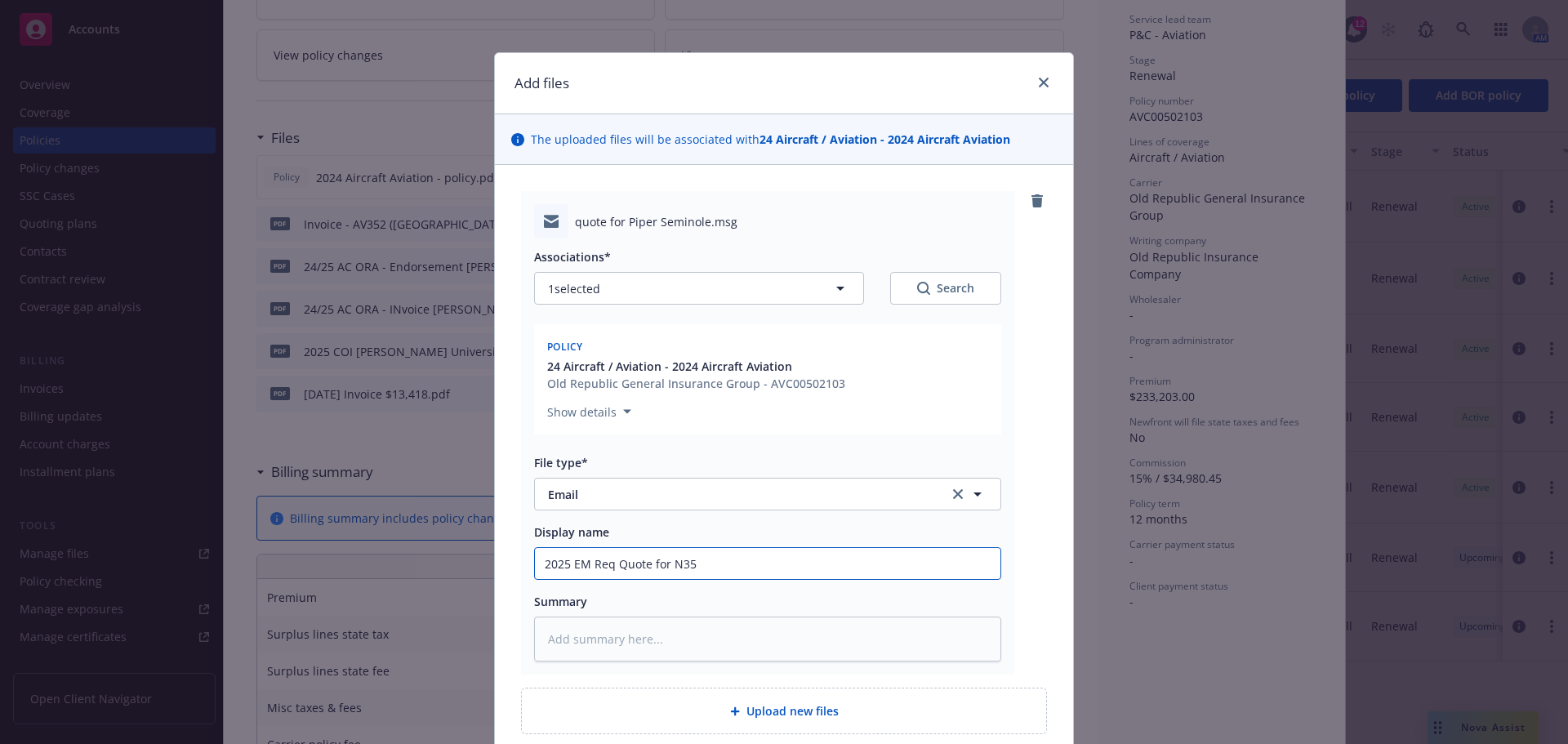
type input "2025 EM Req Quote for N358"
type textarea "x"
type input "2025 EM Req Quote for N358C"
type textarea "x"
click at [592, 561] on input "2025 EM Req Quote for N358CF" at bounding box center [767, 563] width 465 height 31
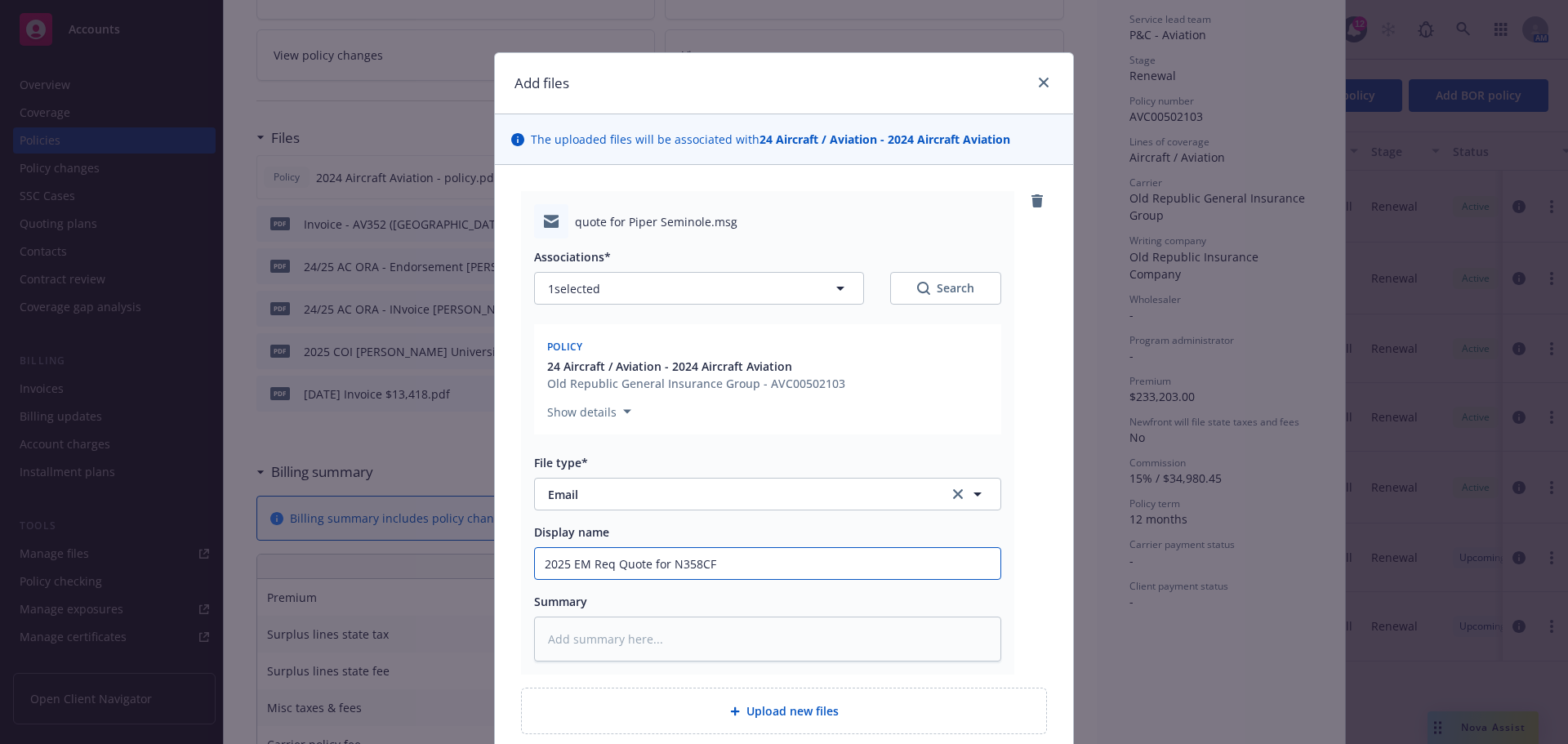
click at [592, 561] on input "2025 EM Req Quote for N358CF" at bounding box center [767, 563] width 465 height 31
type input "2025 EM Req Quote for N358CF"
click at [610, 626] on textarea at bounding box center [767, 638] width 467 height 45
paste textarea "2025 EM Req Quote for N358CF"
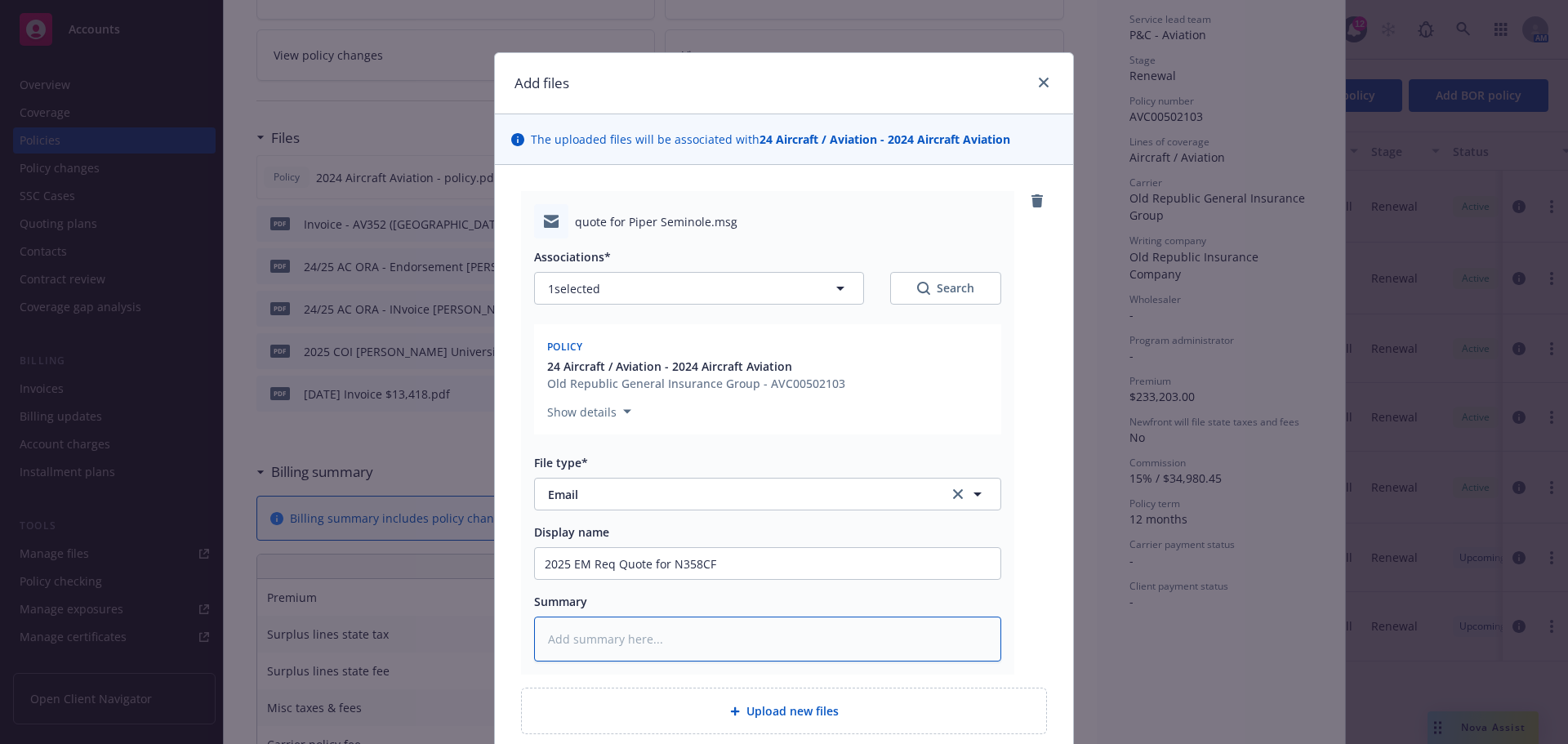
type textarea "x"
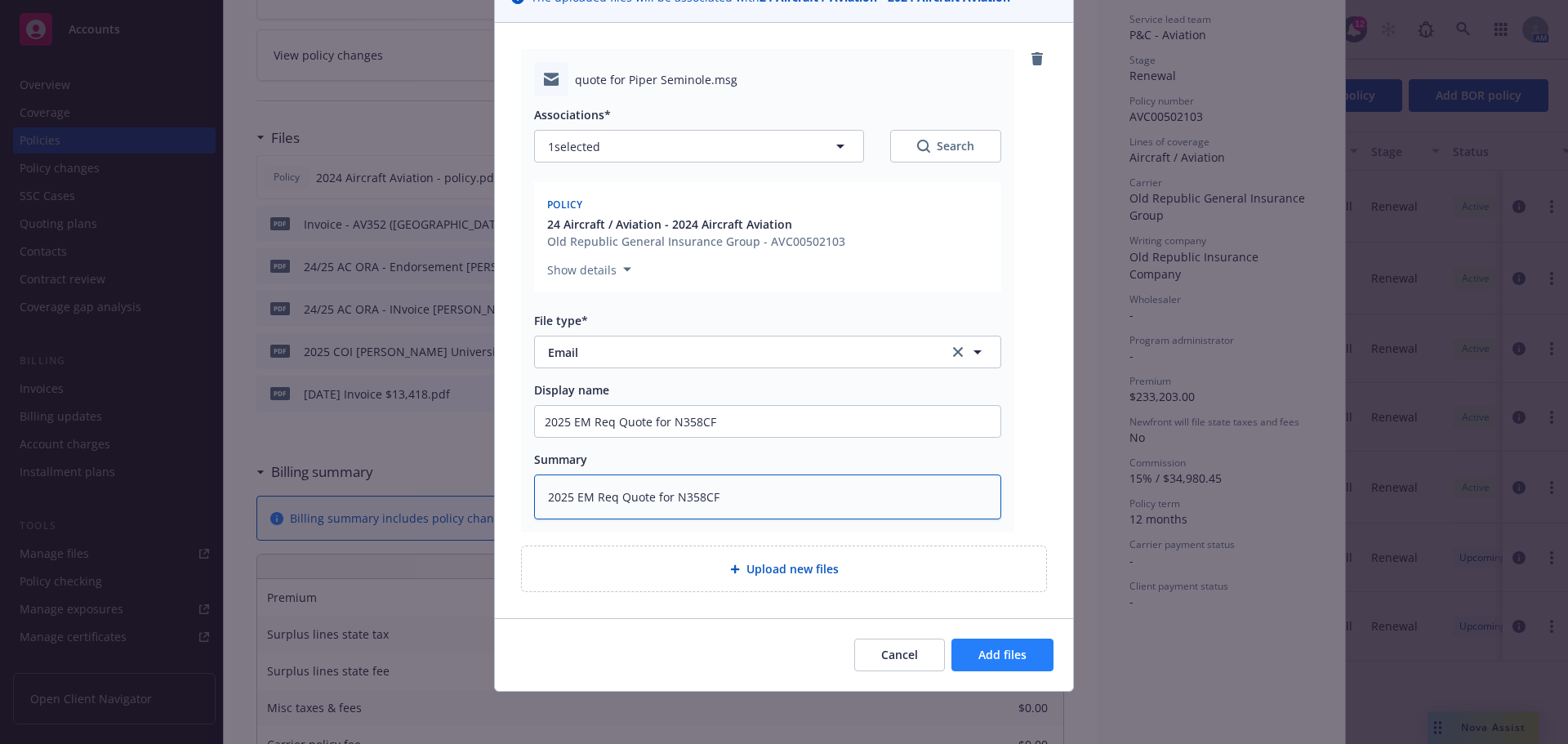
type textarea "2025 EM Req Quote for N358CF"
click at [1033, 650] on button "Add files" at bounding box center [1002, 655] width 102 height 33
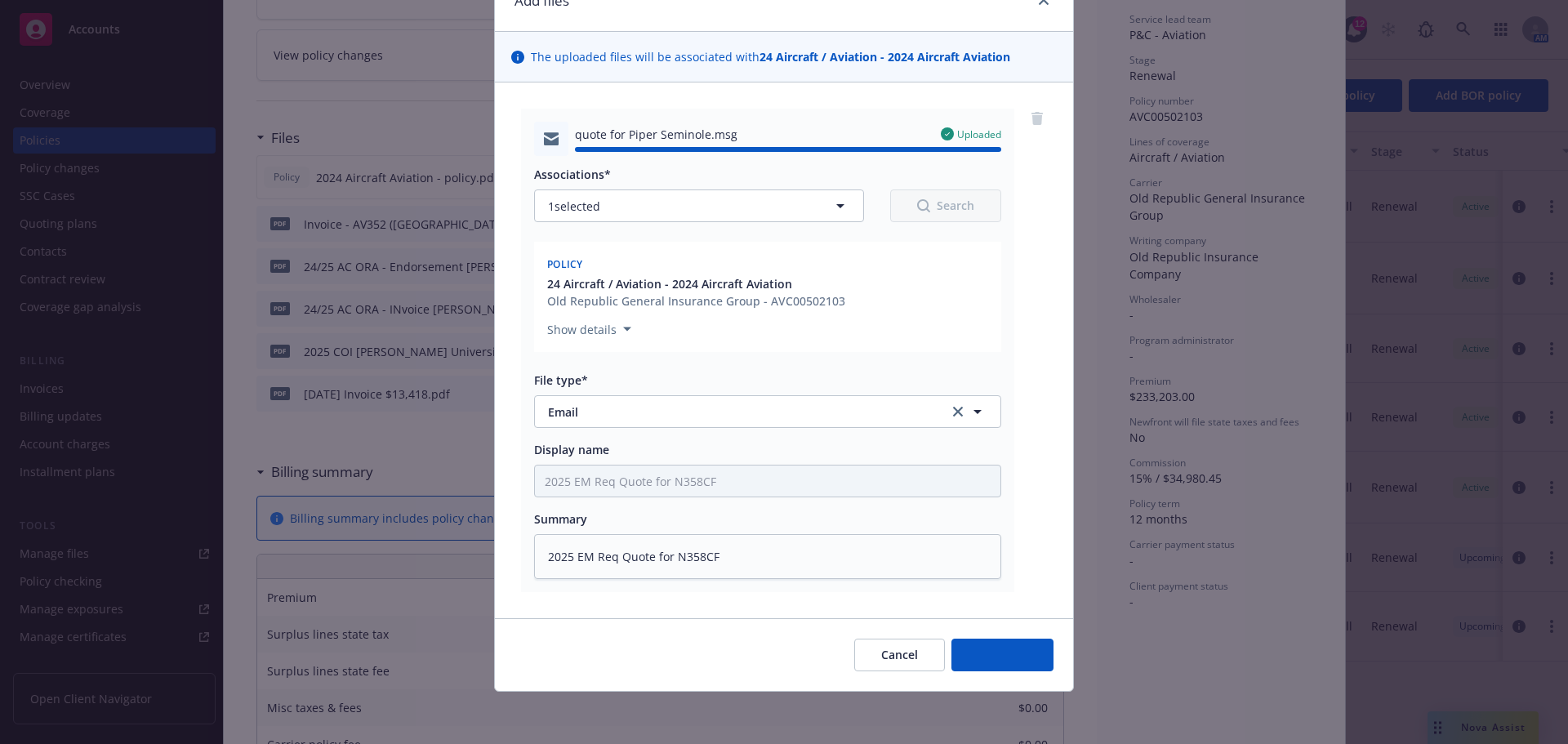
type textarea "x"
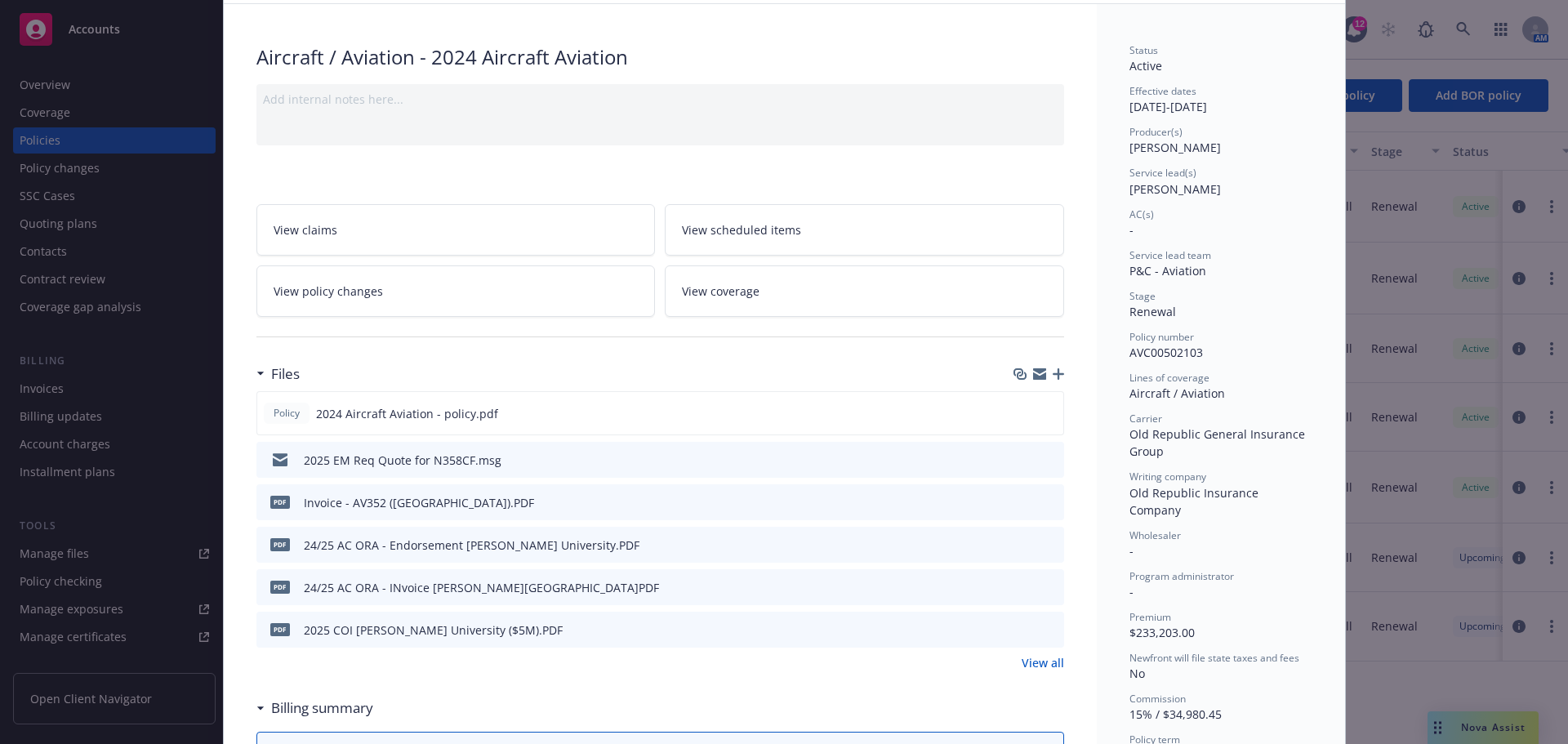
scroll to position [0, 0]
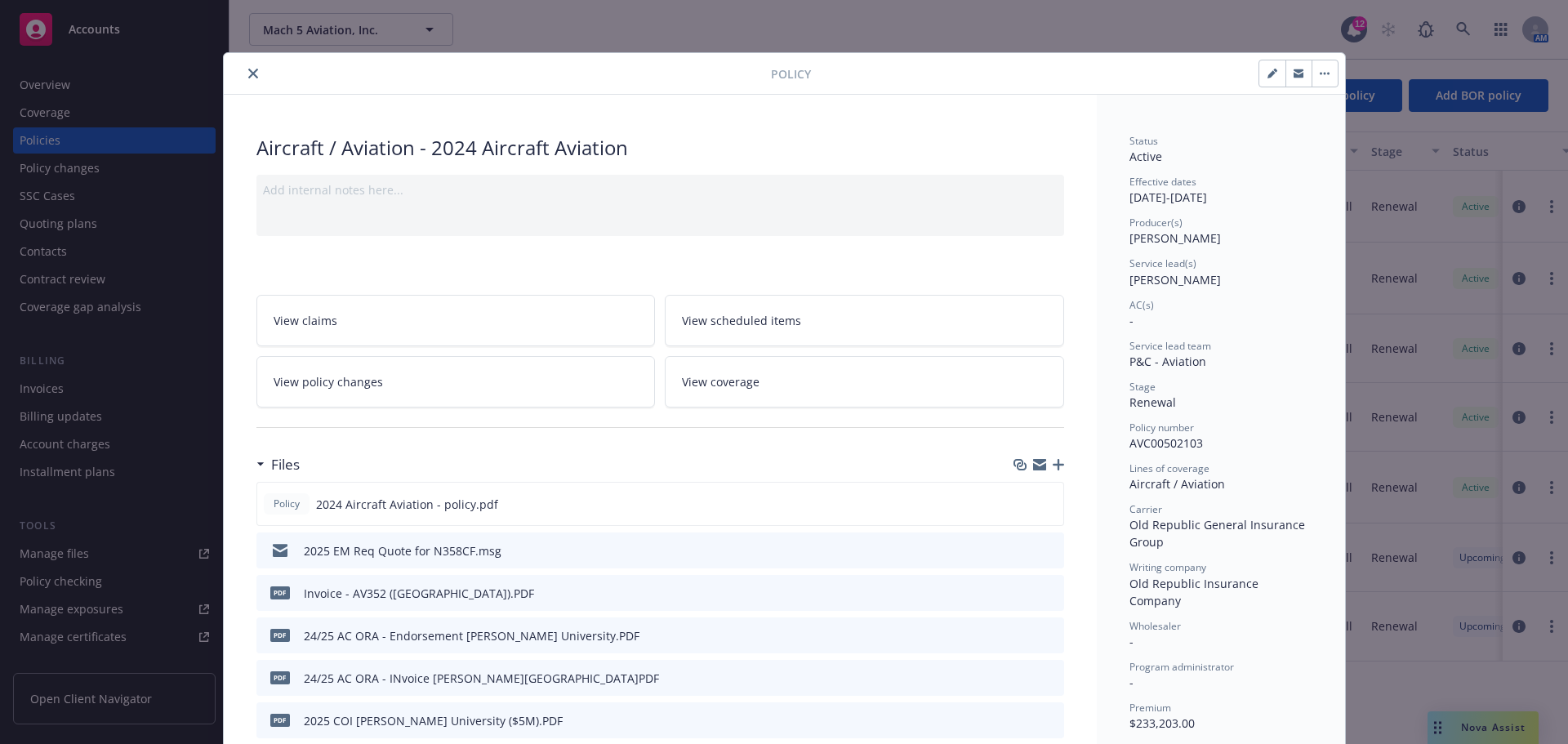
click at [256, 75] on button "close" at bounding box center [253, 73] width 20 height 20
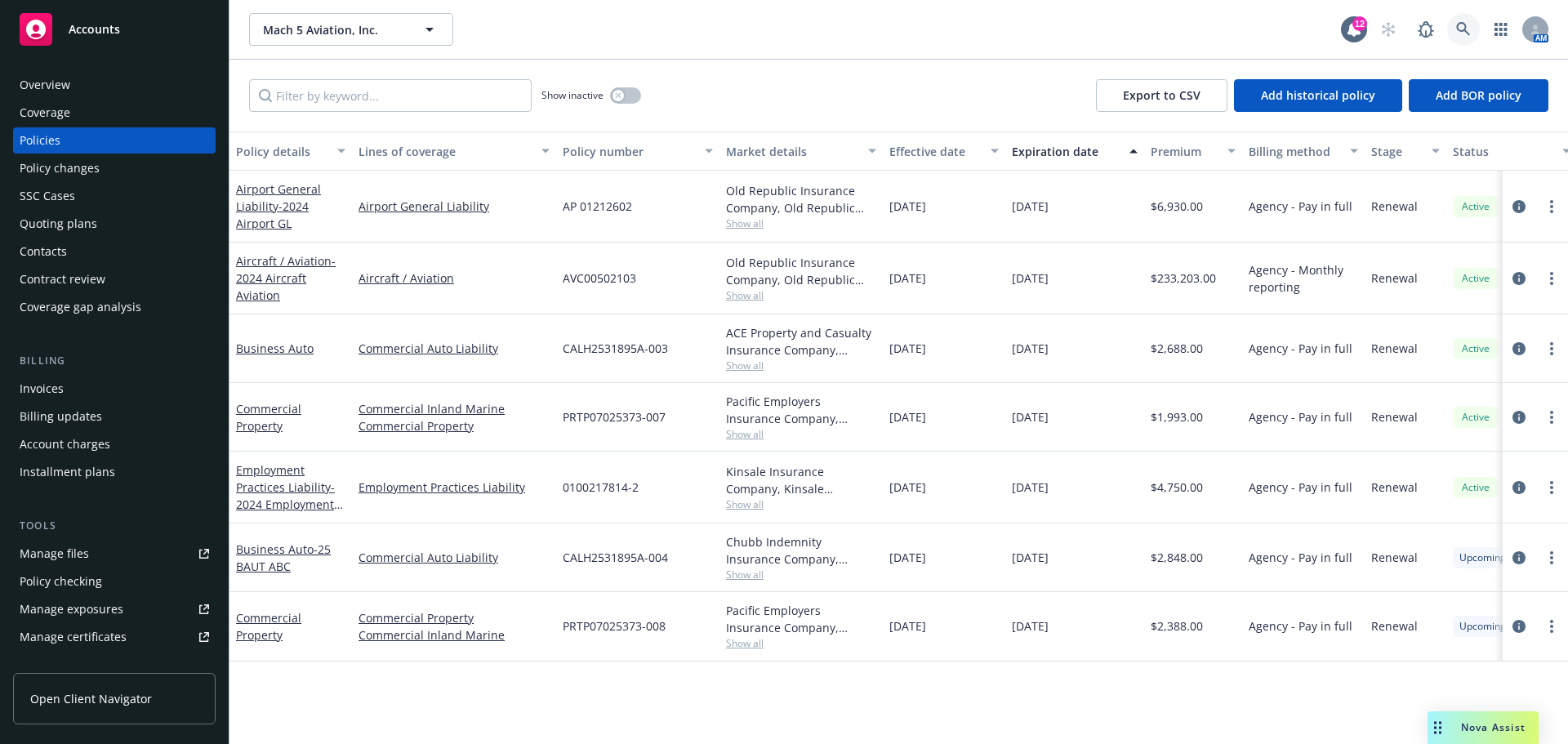
click at [1464, 20] on link at bounding box center [1463, 30] width 33 height 33
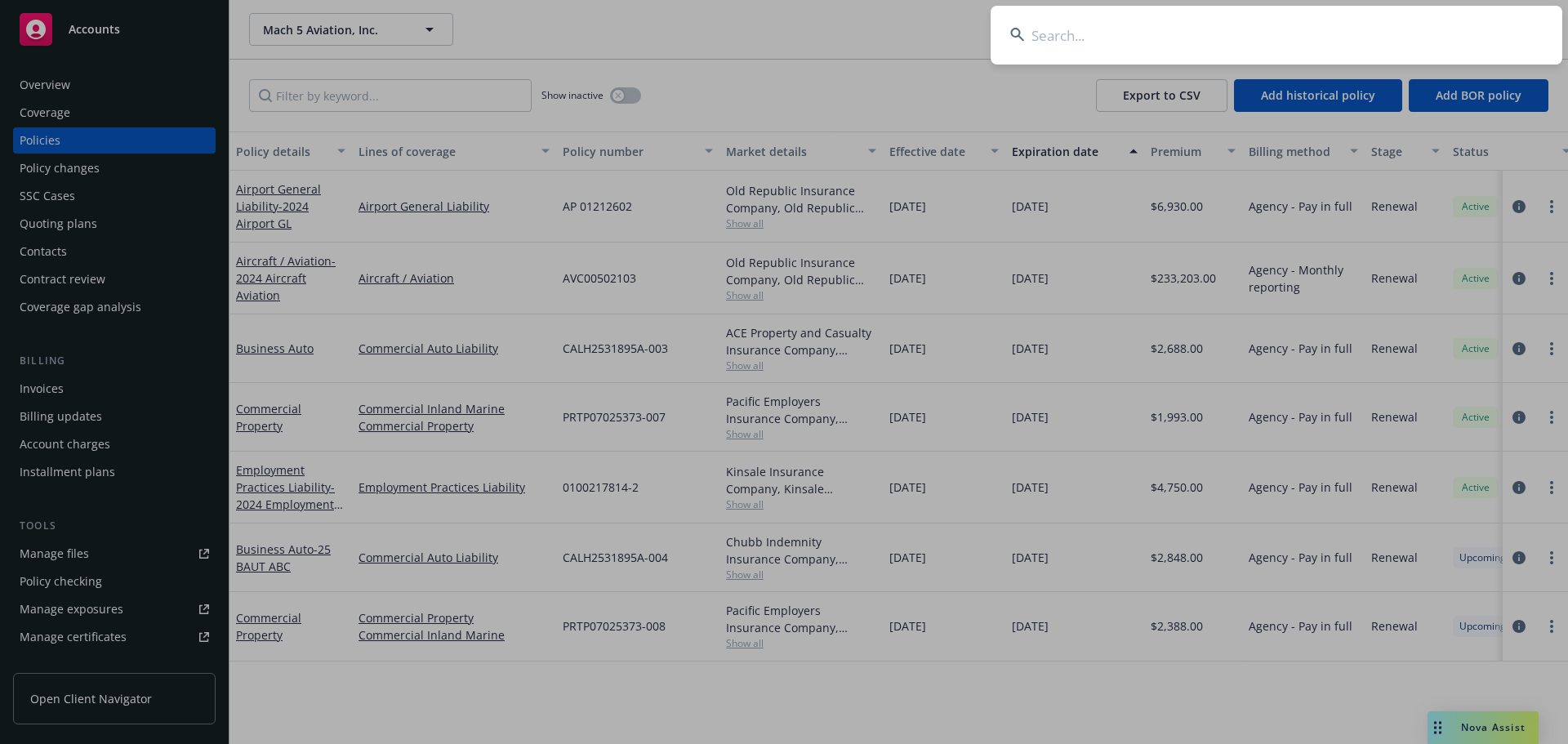
click at [1142, 21] on input at bounding box center [1276, 35] width 572 height 59
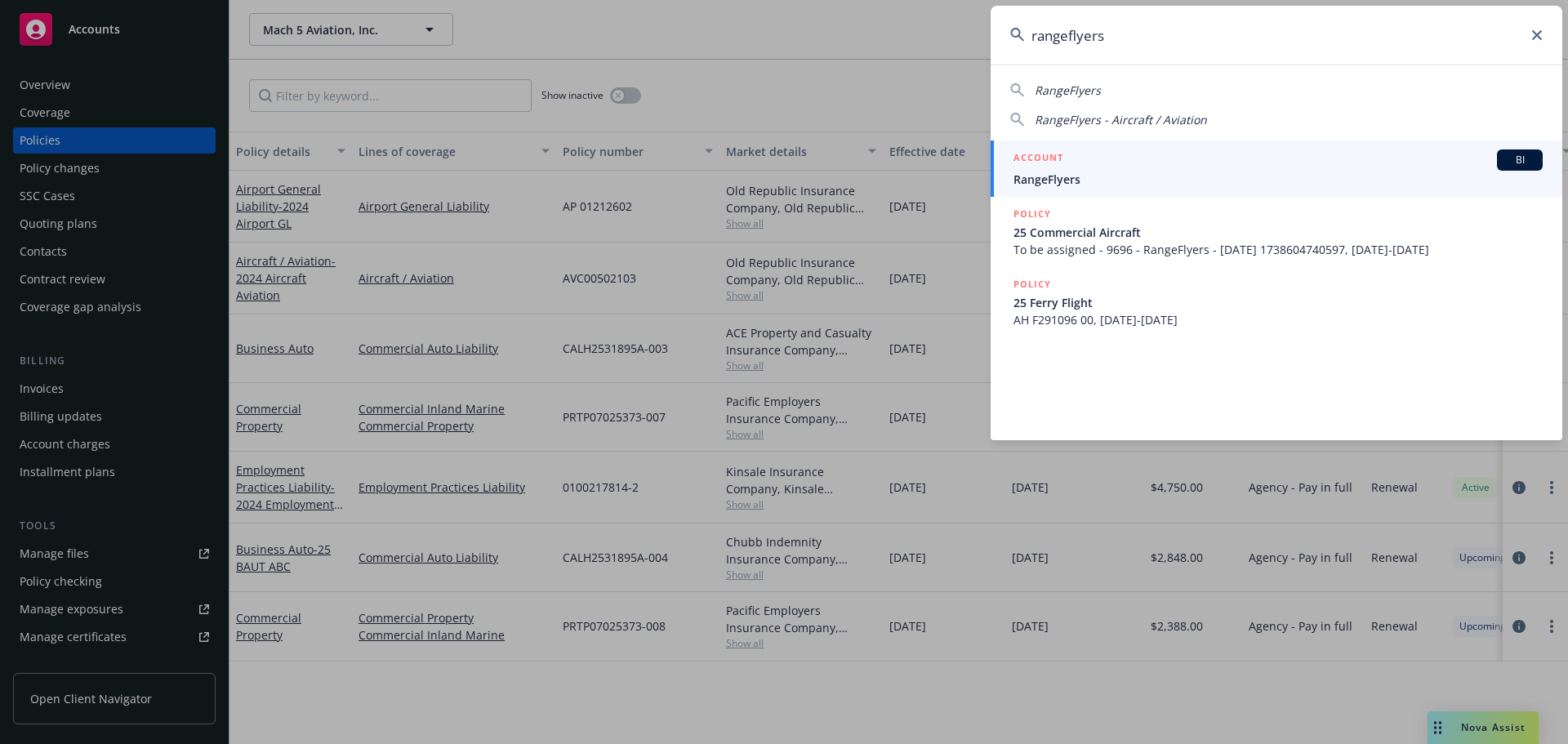
type input "rangeflyers"
click at [1054, 167] on h5 "ACCOUNT" at bounding box center [1038, 159] width 49 height 20
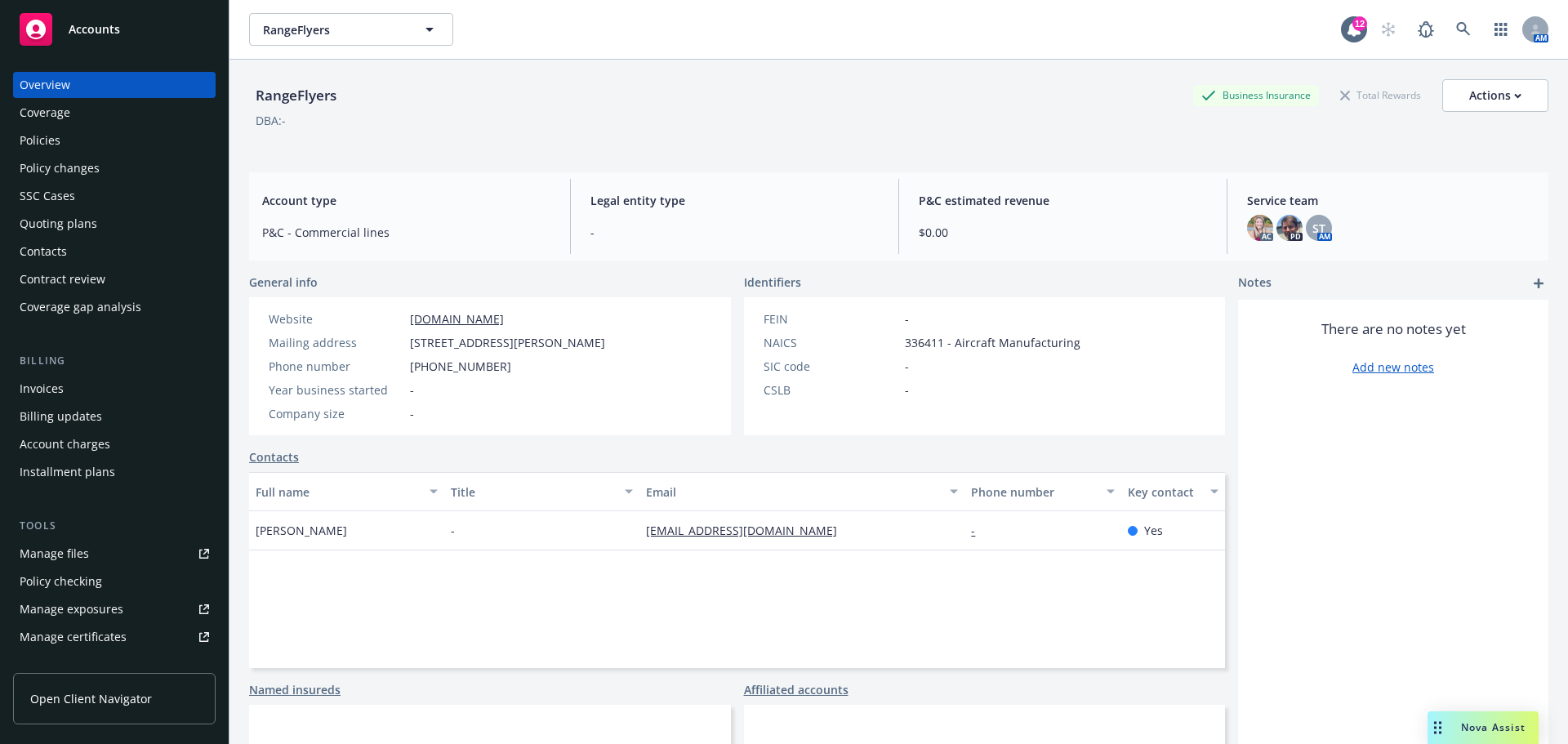
click at [26, 127] on div "Policies" at bounding box center [40, 140] width 40 height 26
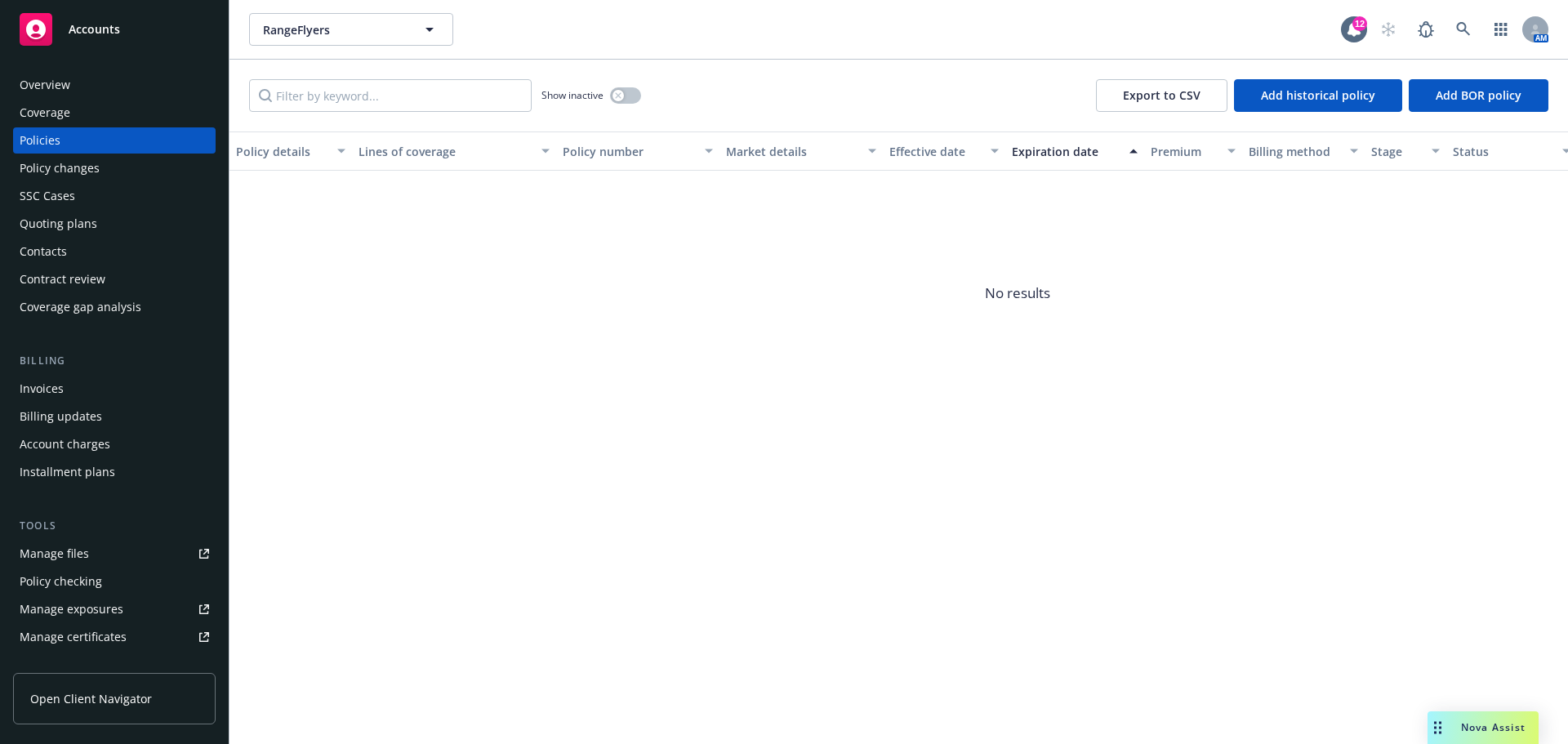
click at [353, 611] on div "Policy details Lines of coverage Policy number Market details Effective date Ex…" at bounding box center [898, 437] width 1338 height 612
click at [619, 90] on div "button" at bounding box center [618, 96] width 12 height 12
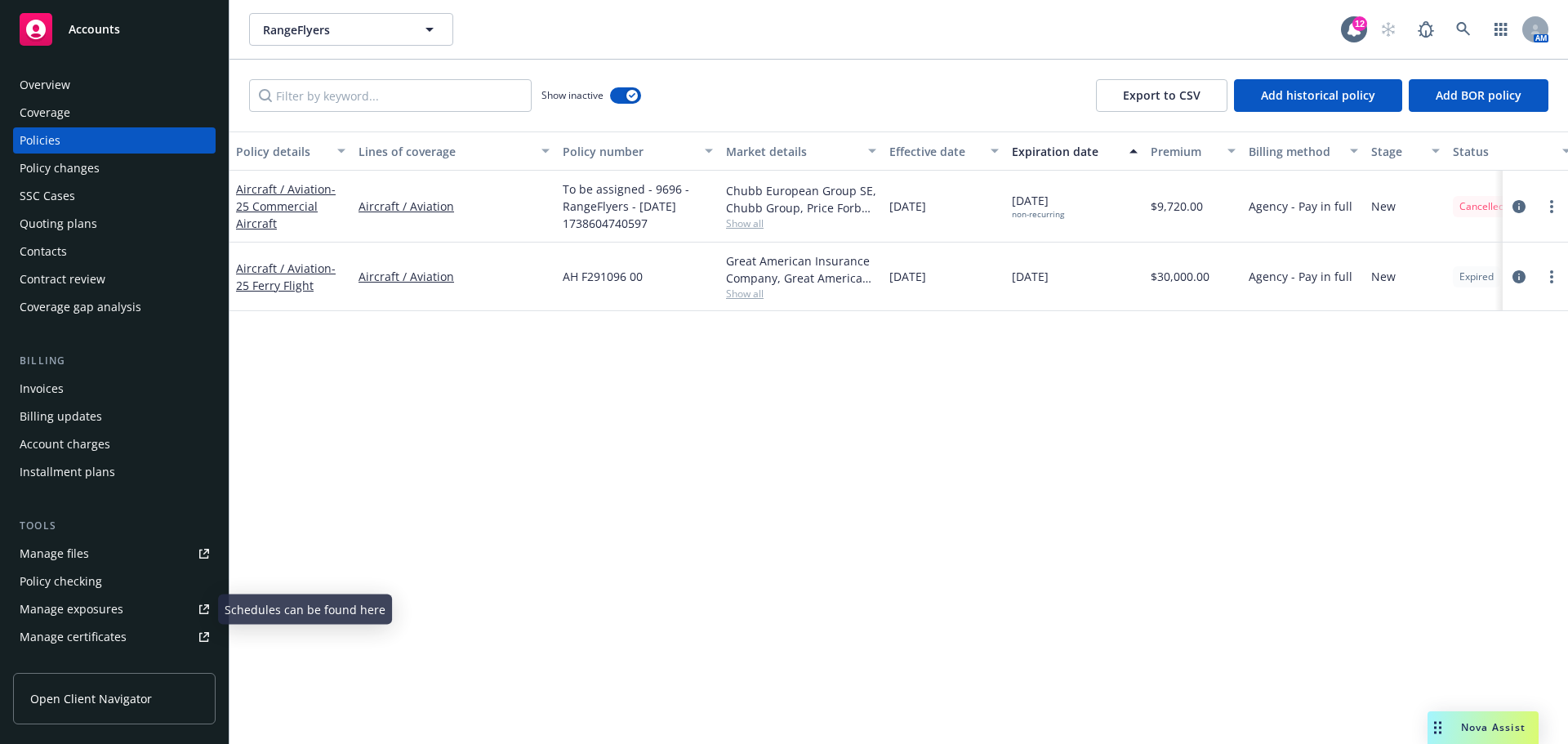
click at [54, 539] on div "Tools Manage files Policy checking Manage exposures Manage certificates Manage …" at bounding box center [114, 625] width 202 height 215
click at [98, 566] on link "Manage files" at bounding box center [114, 553] width 202 height 26
click at [57, 553] on div "Manage files" at bounding box center [54, 553] width 69 height 26
drag, startPoint x: 0, startPoint y: 173, endPoint x: 0, endPoint y: 253, distance: 80.0
drag, startPoint x: 0, startPoint y: 253, endPoint x: 756, endPoint y: 370, distance: 765.0
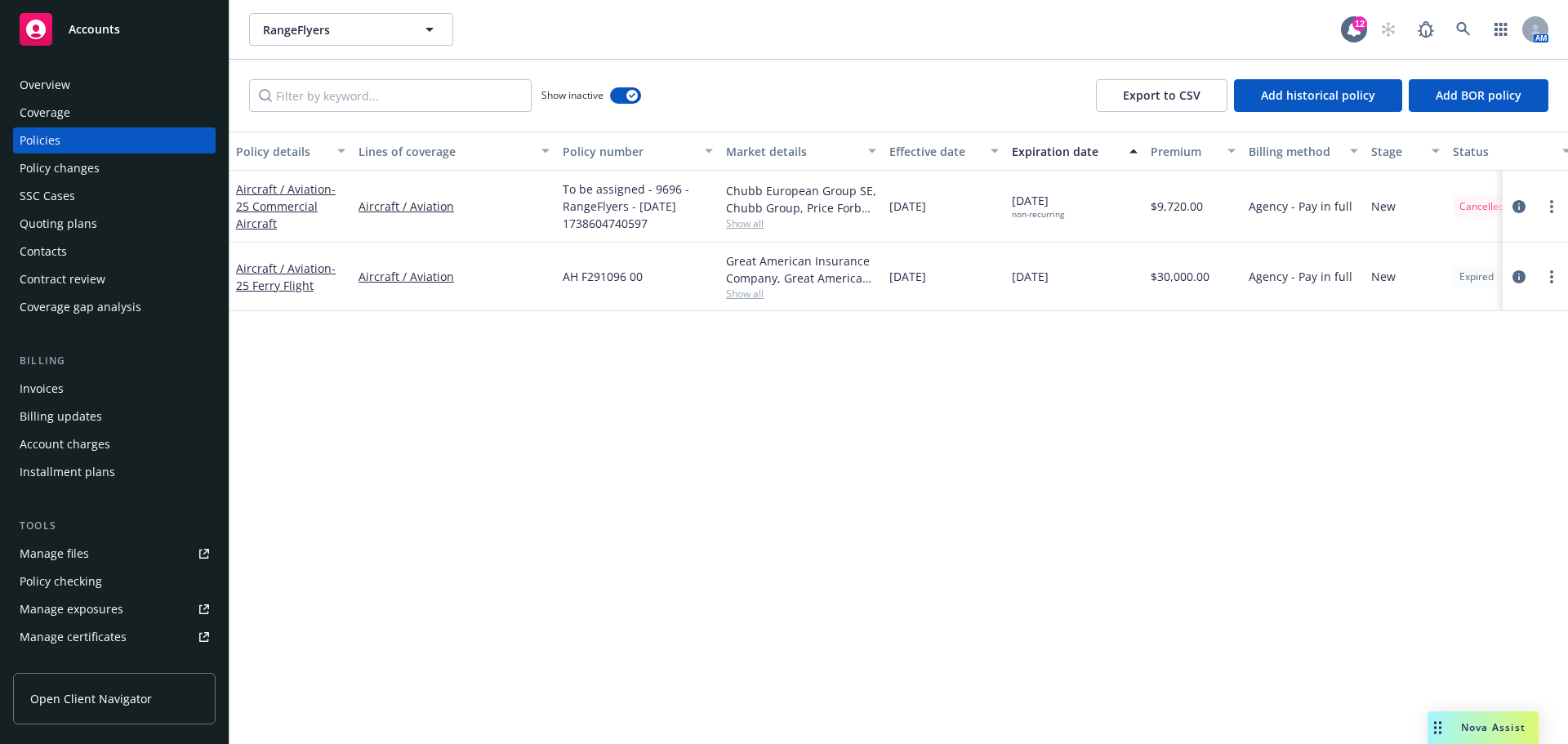
click at [756, 370] on div "Policy details Lines of coverage Policy number Market details Effective date Ex…" at bounding box center [898, 437] width 1338 height 612
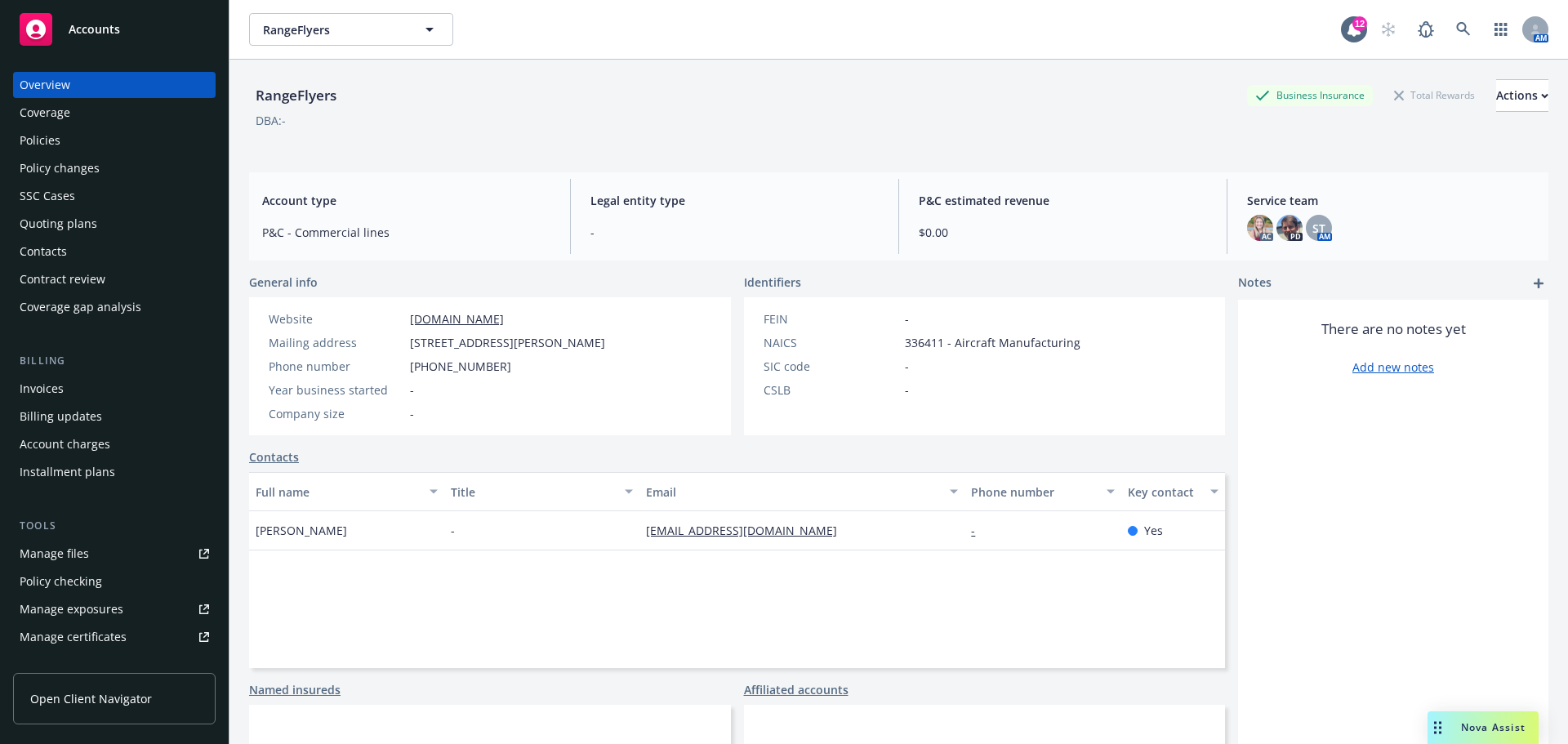
click at [78, 382] on div "Invoices" at bounding box center [115, 388] width 190 height 26
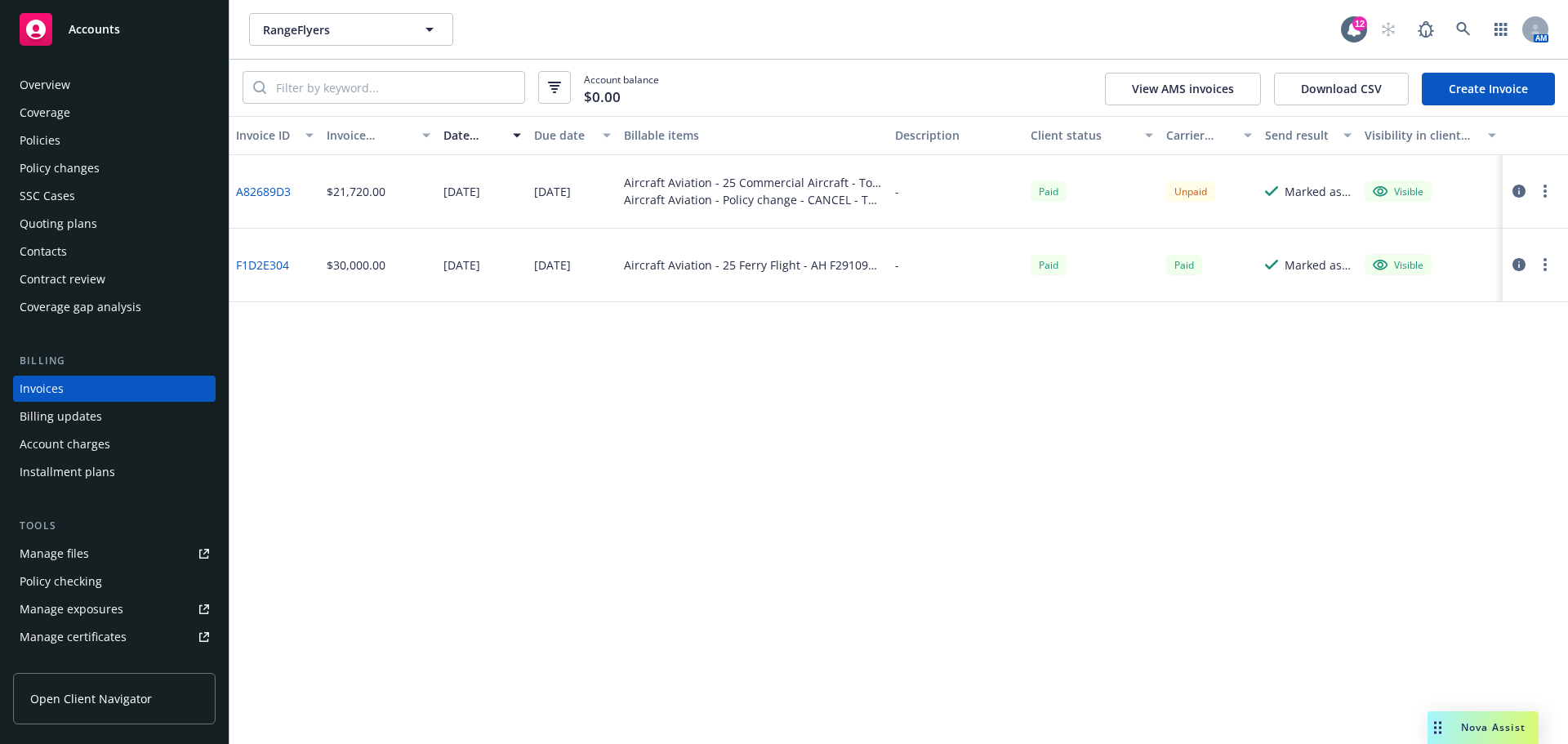
click at [64, 148] on div "Policies" at bounding box center [115, 140] width 190 height 26
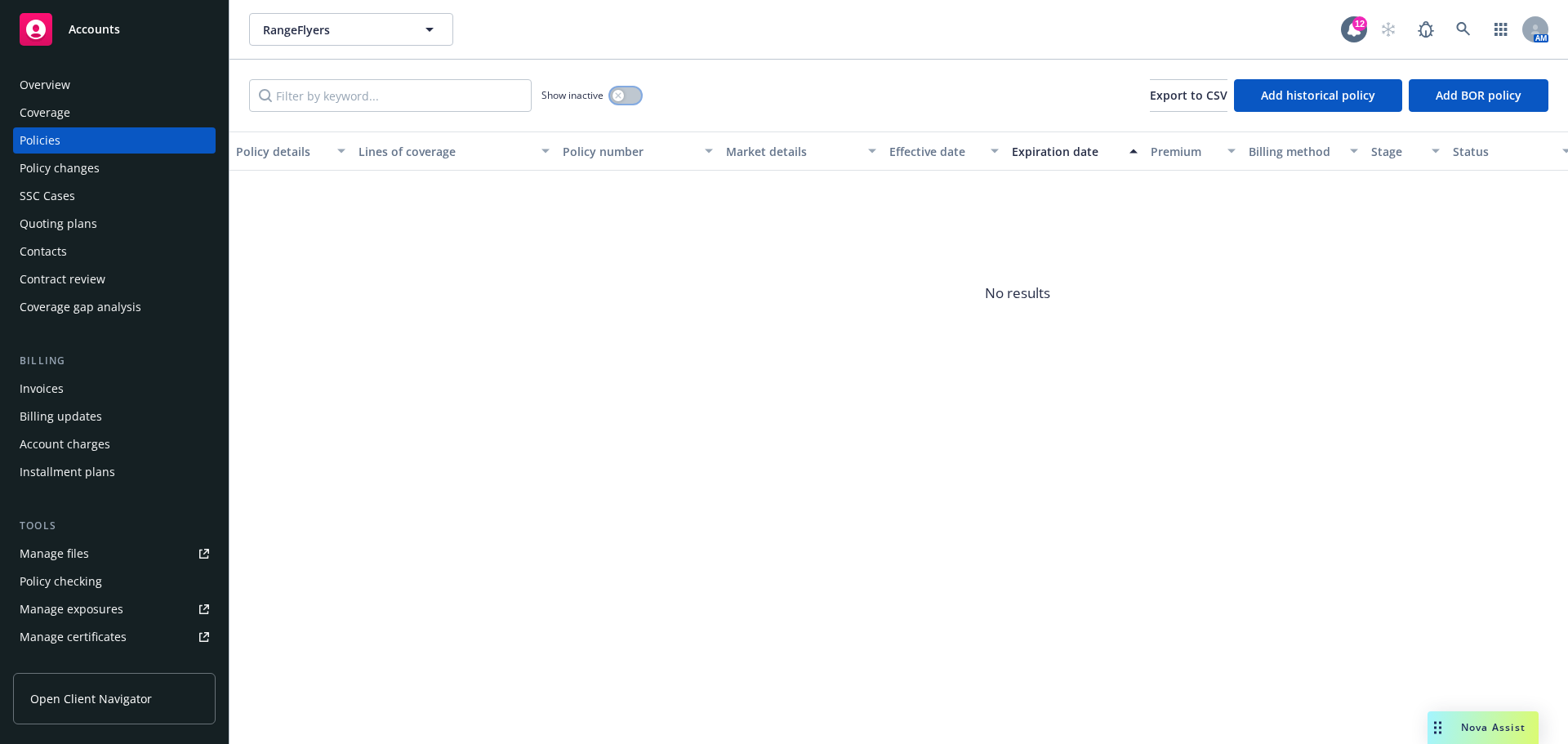
click at [633, 93] on button "button" at bounding box center [625, 96] width 31 height 16
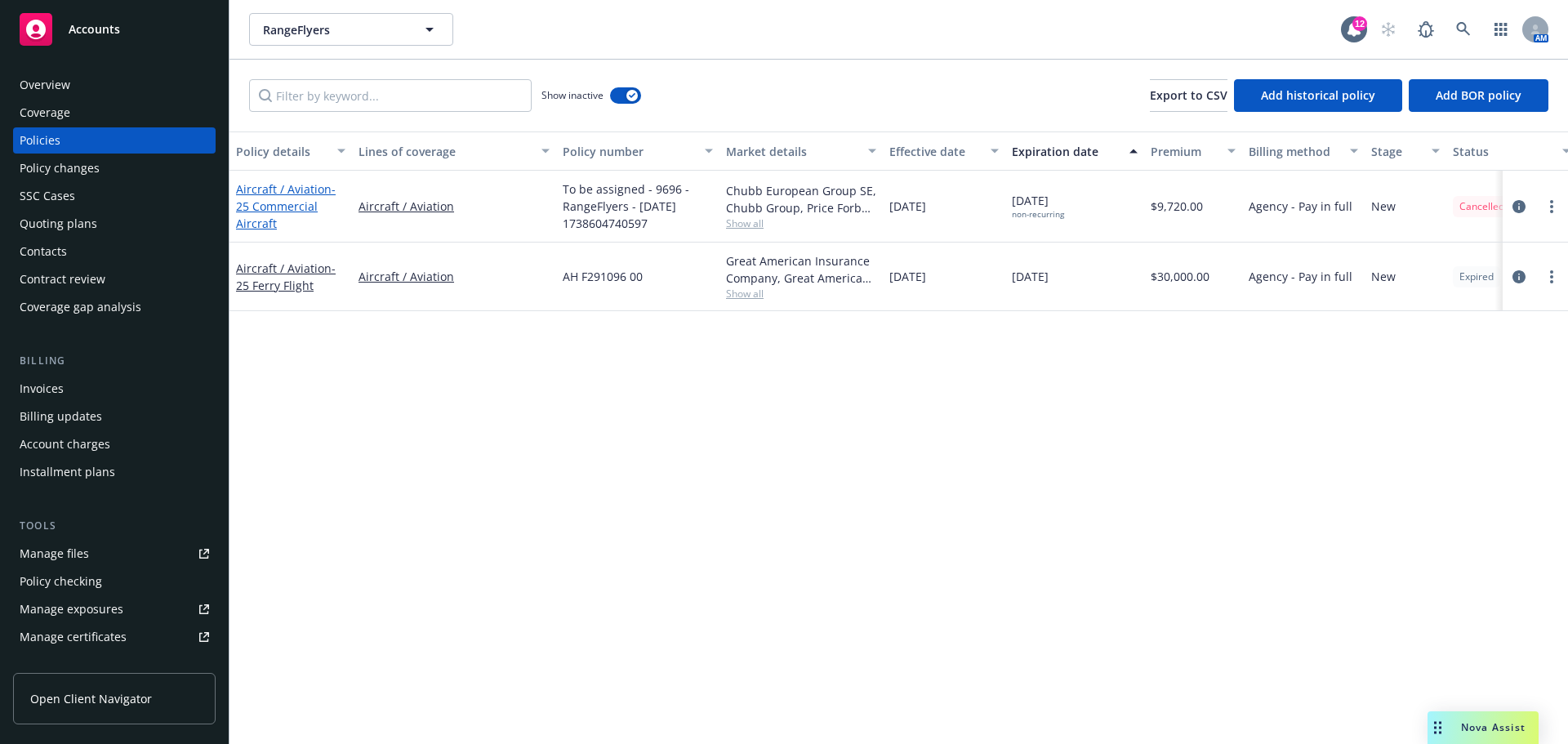
click at [285, 210] on span "- 25 Commercial Aircraft" at bounding box center [285, 206] width 100 height 49
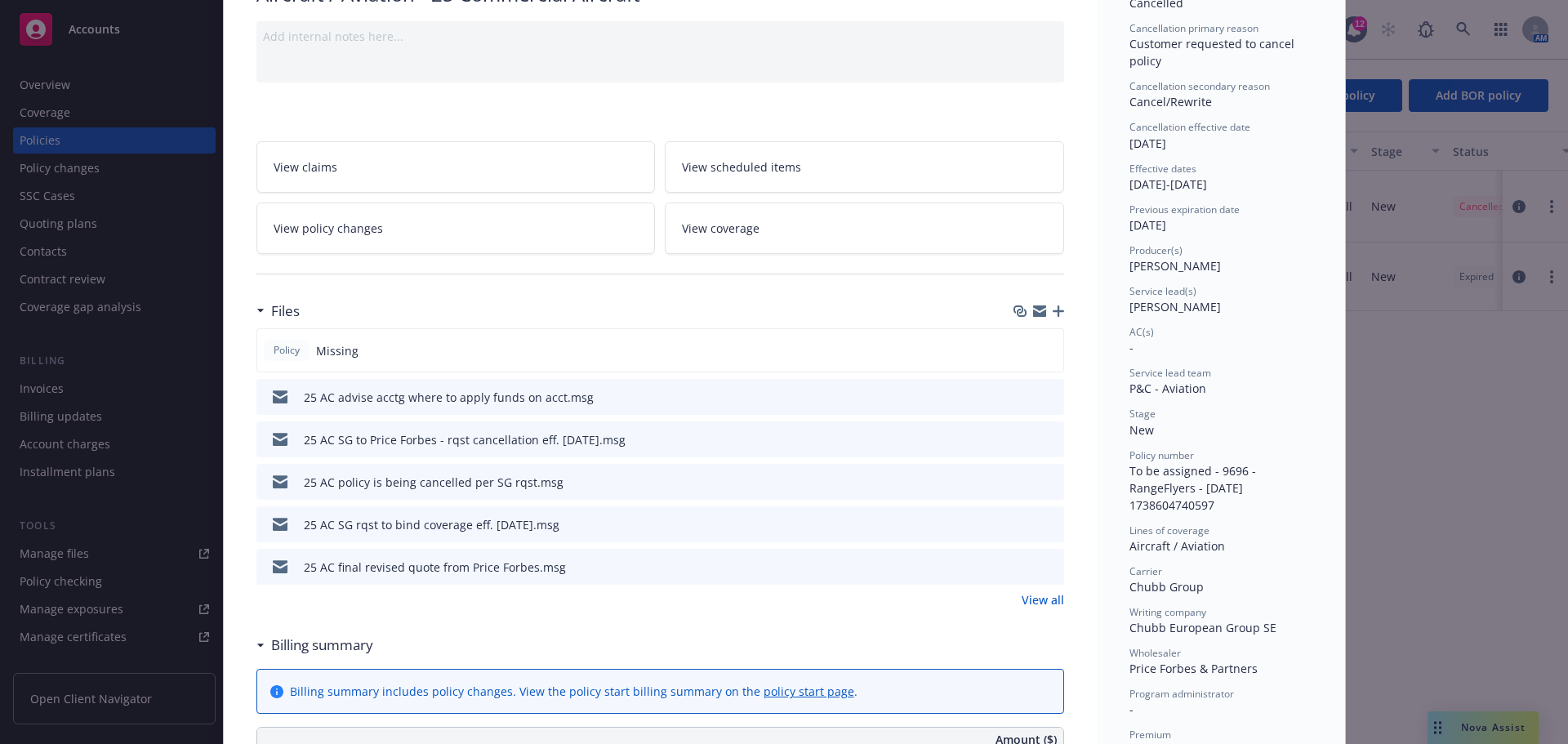
scroll to position [163, 0]
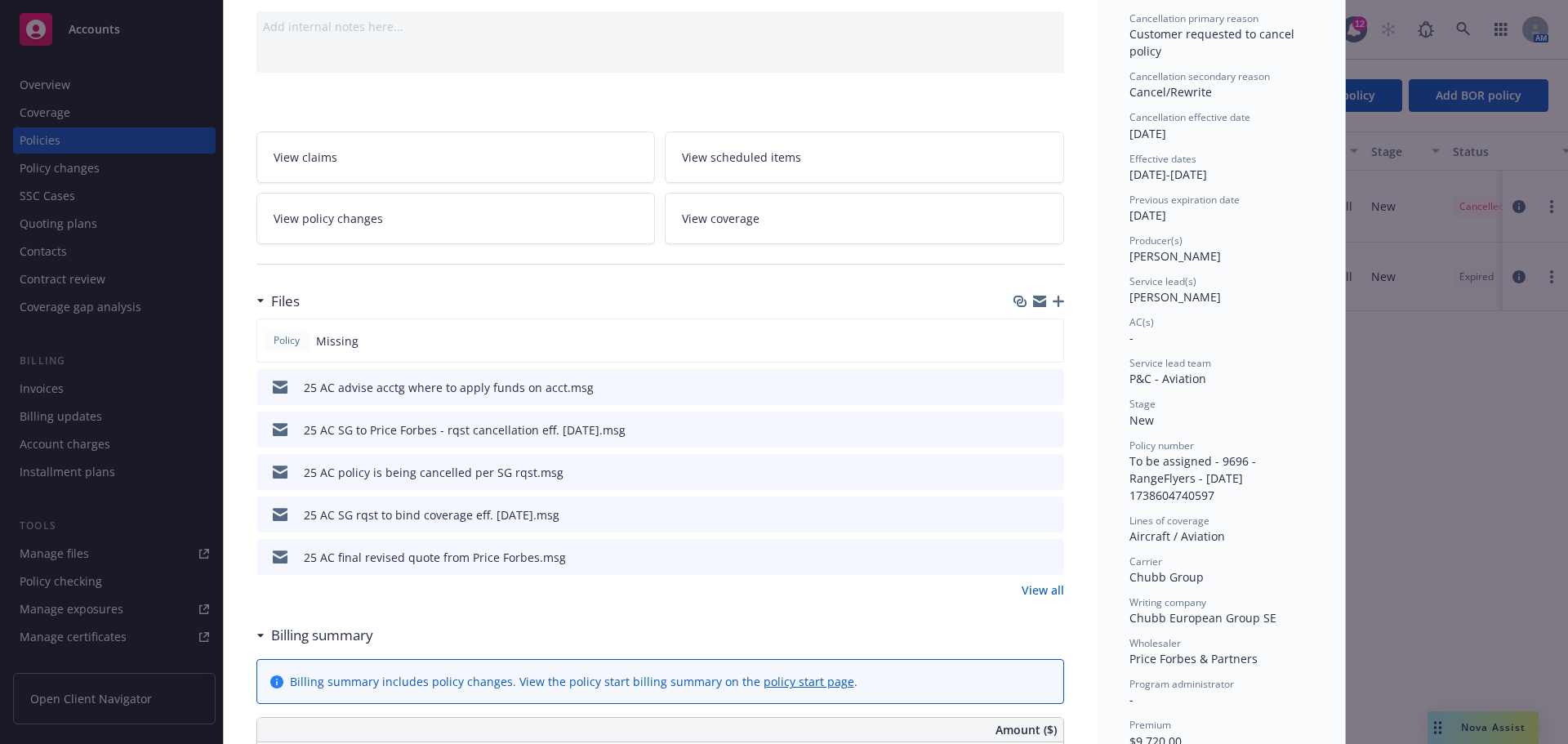
click at [1010, 587] on div "View all" at bounding box center [660, 590] width 808 height 17
click at [1037, 588] on link "View all" at bounding box center [1042, 590] width 42 height 17
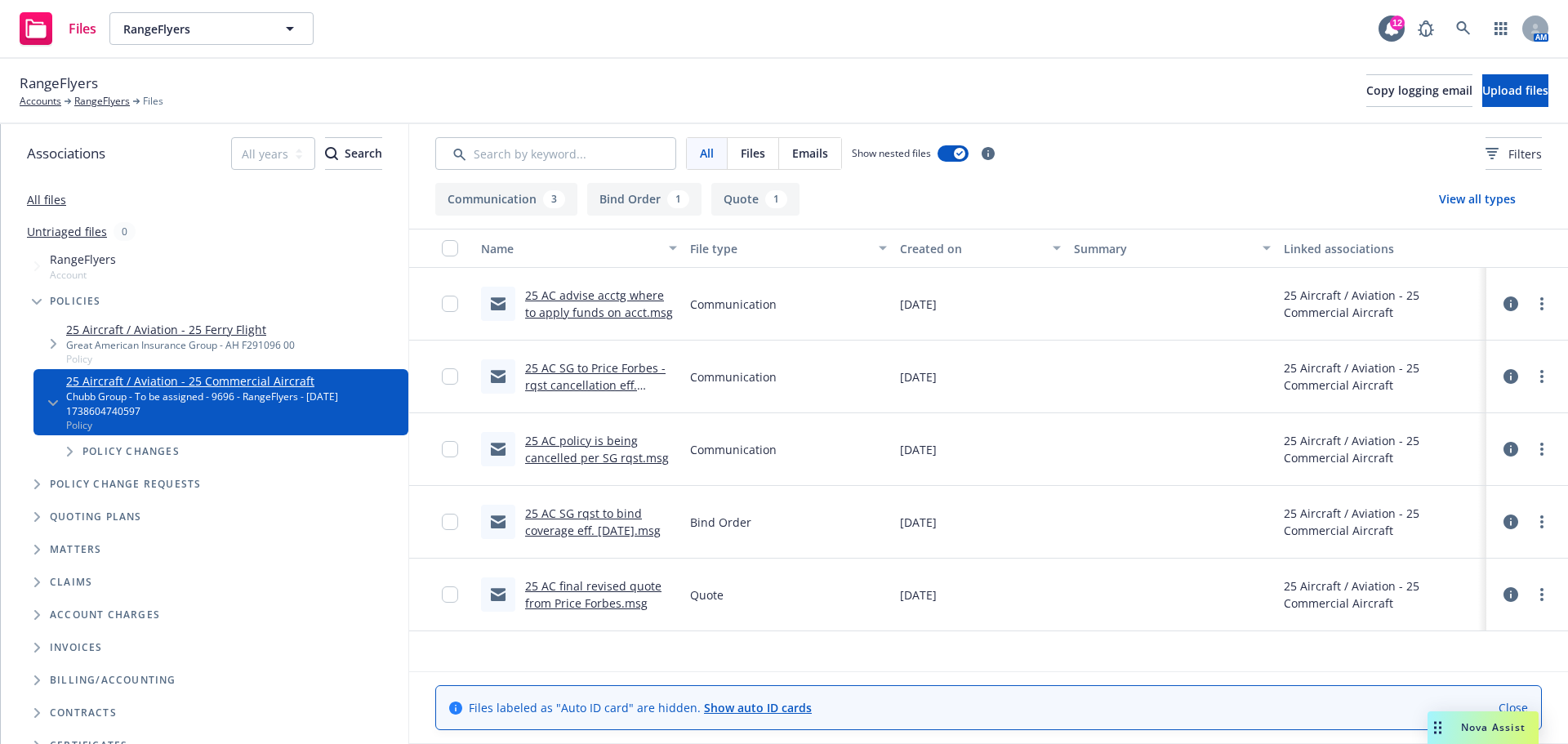
click at [617, 519] on link "25 AC SG rqst to bind coverage eff. [DATE].msg" at bounding box center [593, 522] width 135 height 33
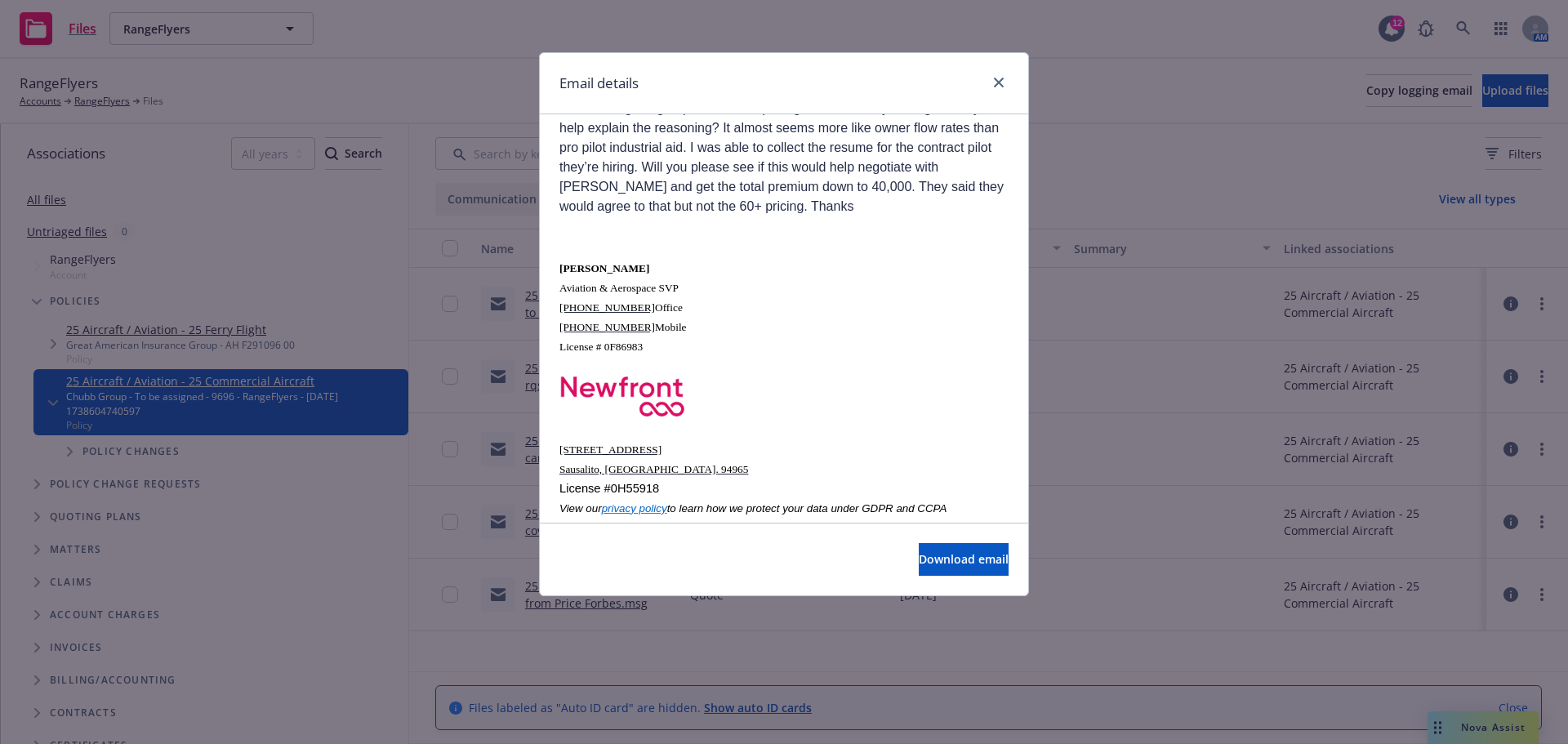
scroll to position [4001, 0]
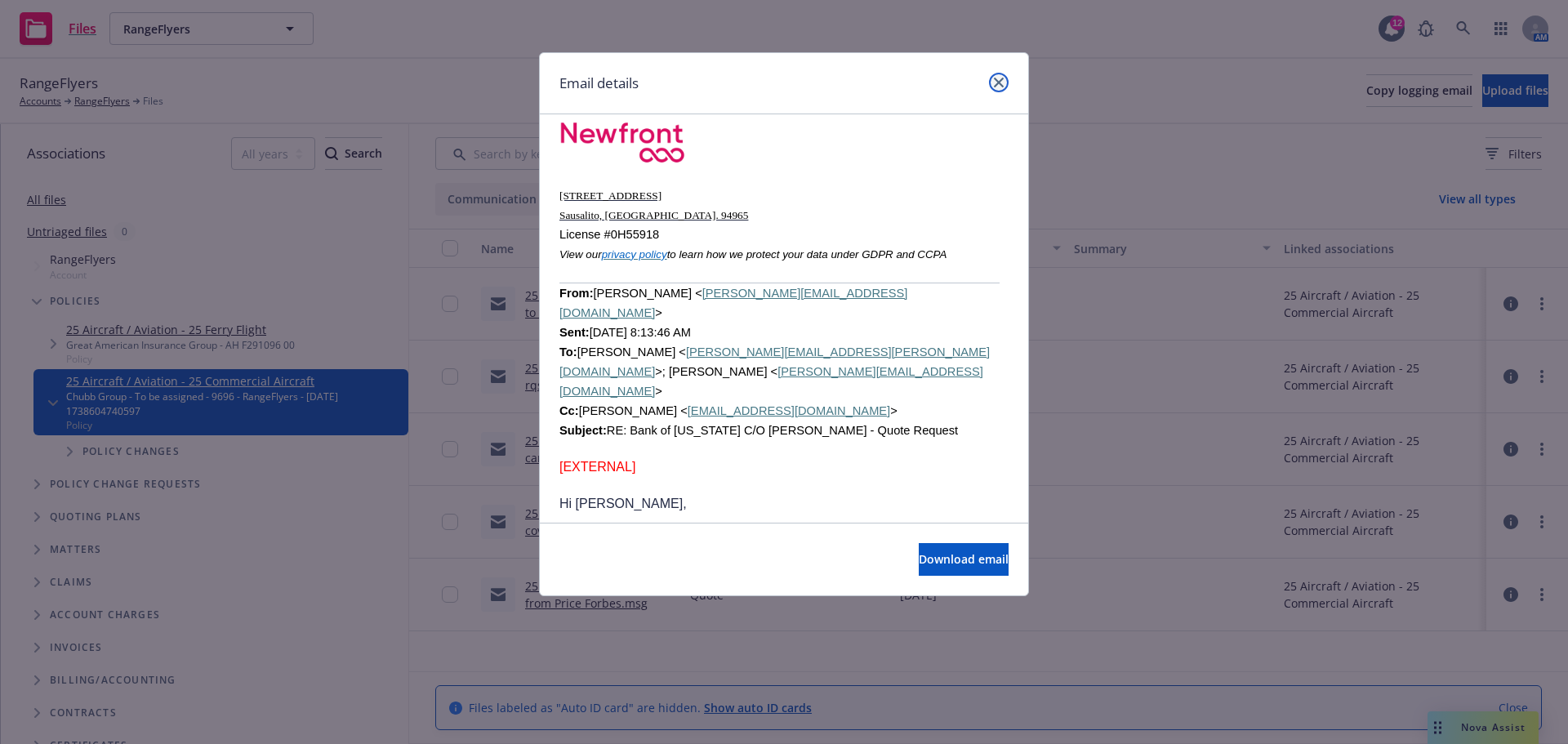
click at [1003, 83] on icon "close" at bounding box center [999, 82] width 10 height 10
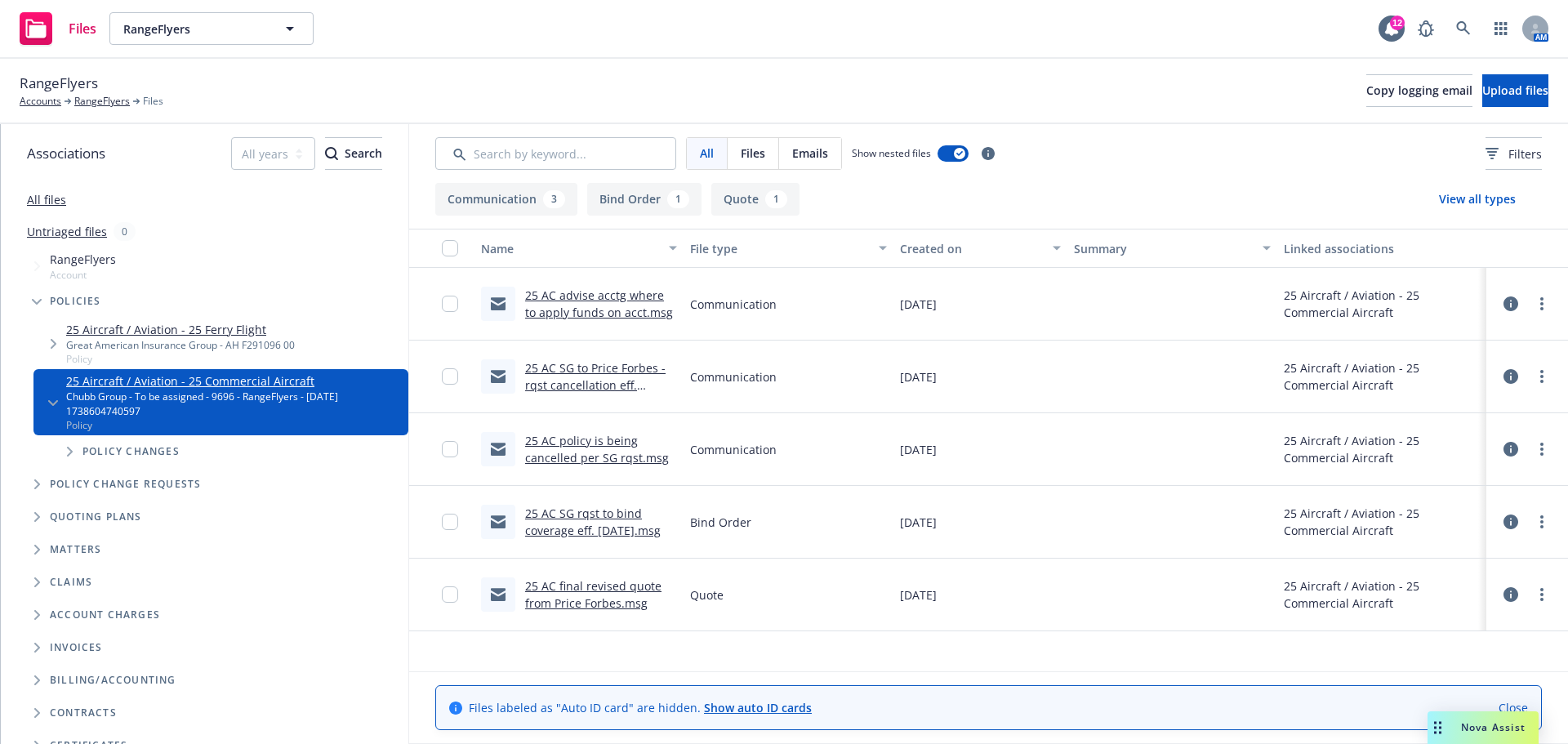
click at [588, 531] on link "25 AC SG rqst to bind coverage eff. [DATE].msg" at bounding box center [593, 522] width 135 height 33
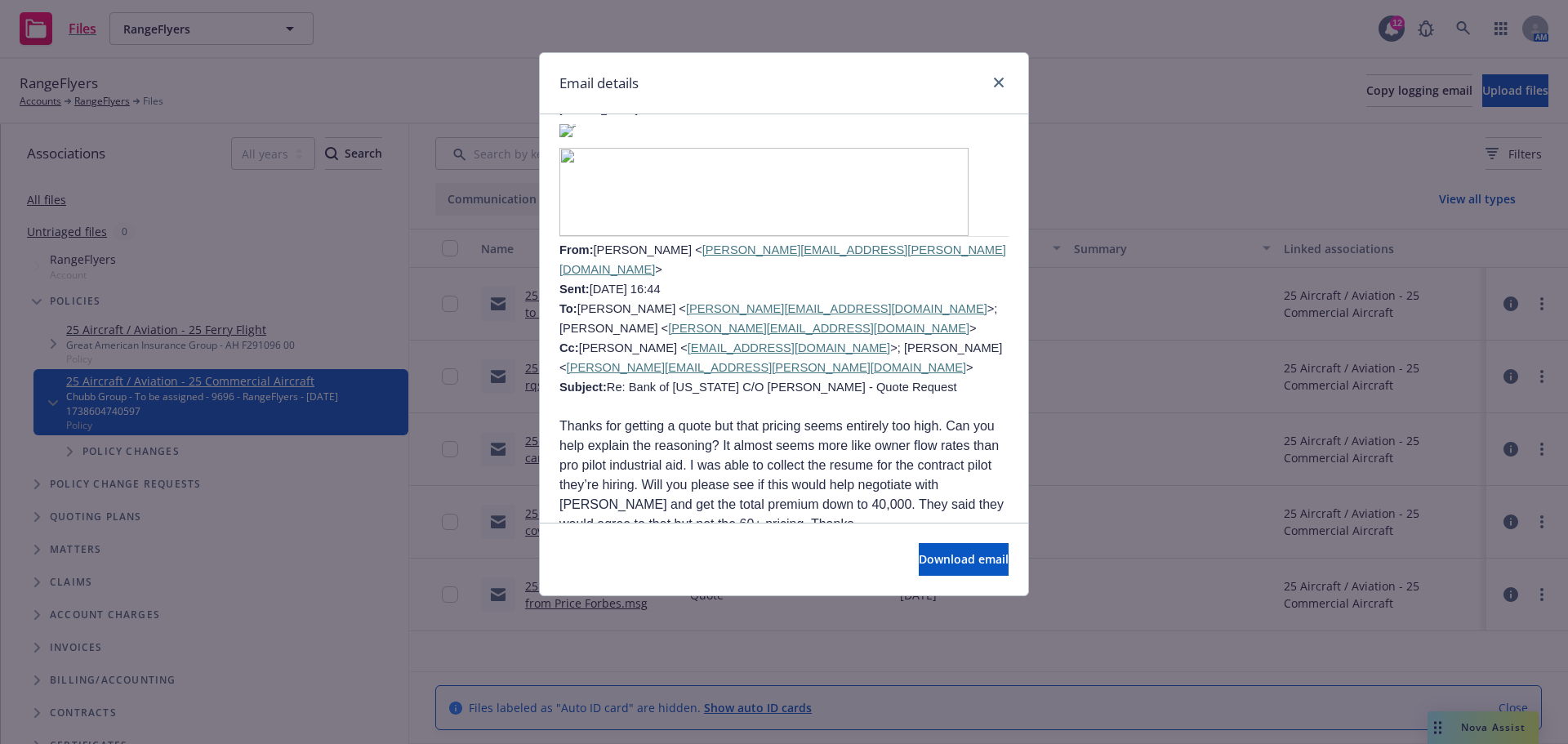
scroll to position [3404, 0]
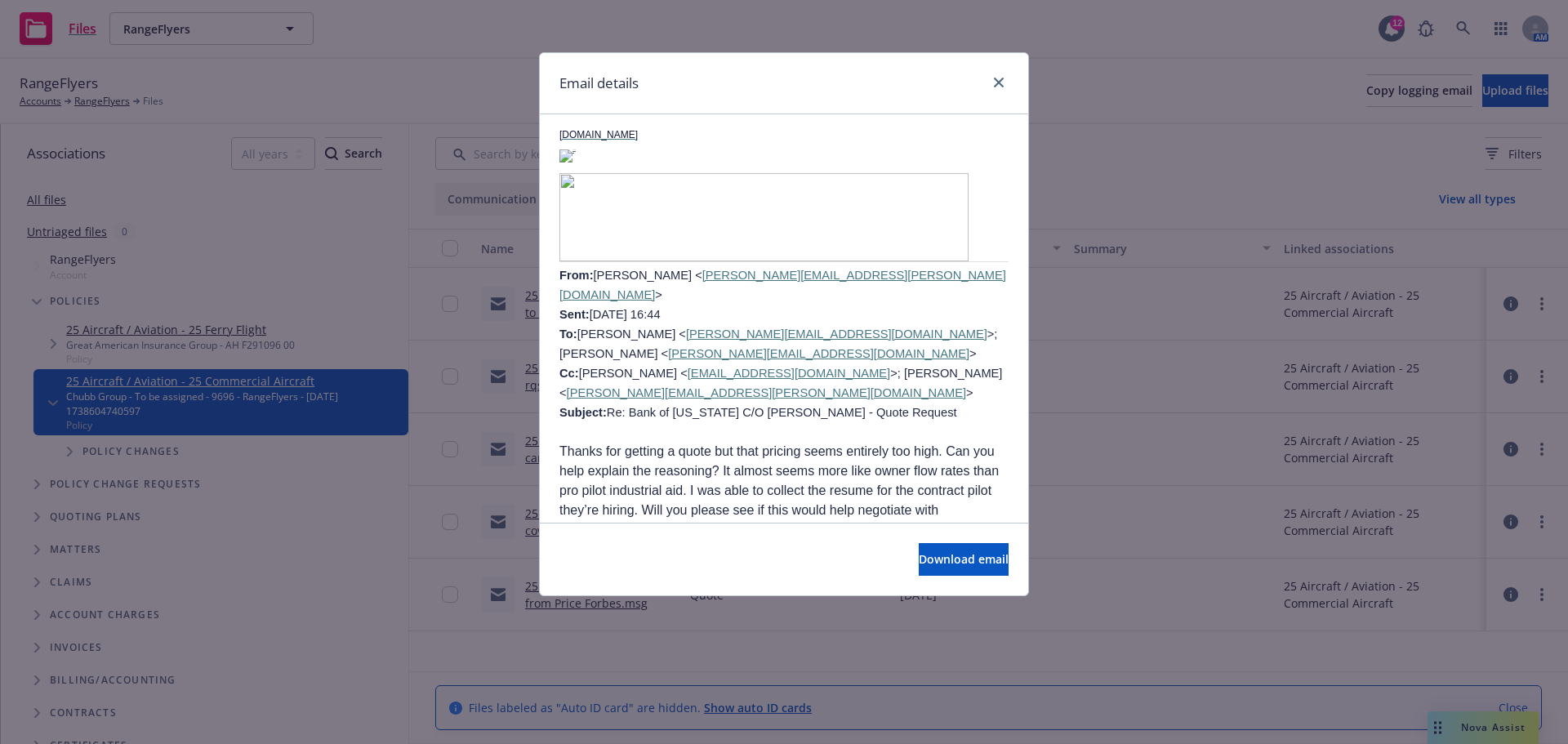
click at [719, 442] on p "Thanks for getting a quote but that pricing seems entirely too high. Can you he…" at bounding box center [784, 501] width 449 height 118
drag, startPoint x: 671, startPoint y: 295, endPoint x: 800, endPoint y: 309, distance: 129.8
click at [800, 442] on p "Thanks for getting a quote but that pricing seems entirely too high. Can you he…" at bounding box center [784, 501] width 449 height 118
click at [859, 442] on p "Thanks for getting a quote but that pricing seems entirely too high. Can you he…" at bounding box center [784, 501] width 449 height 118
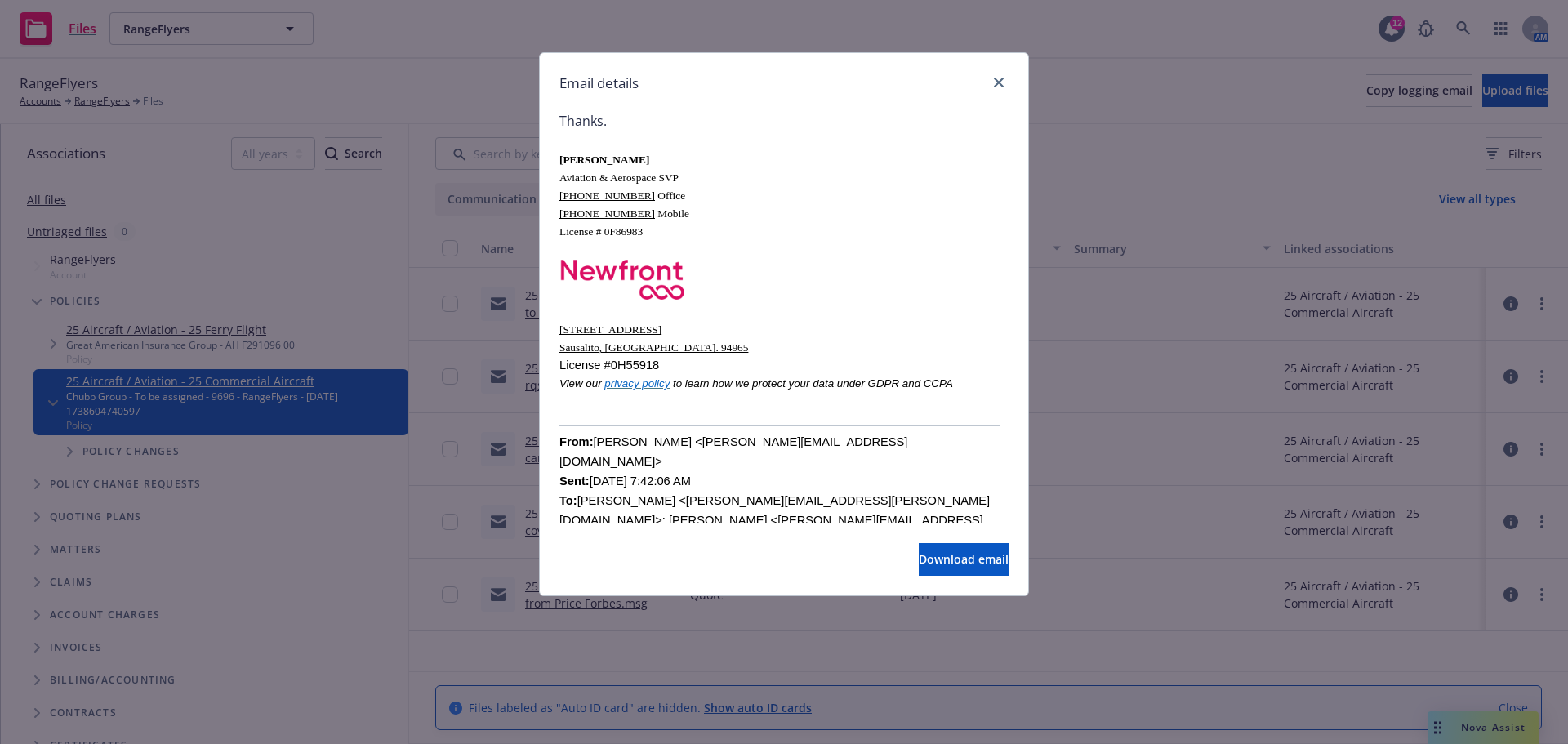
scroll to position [56, 0]
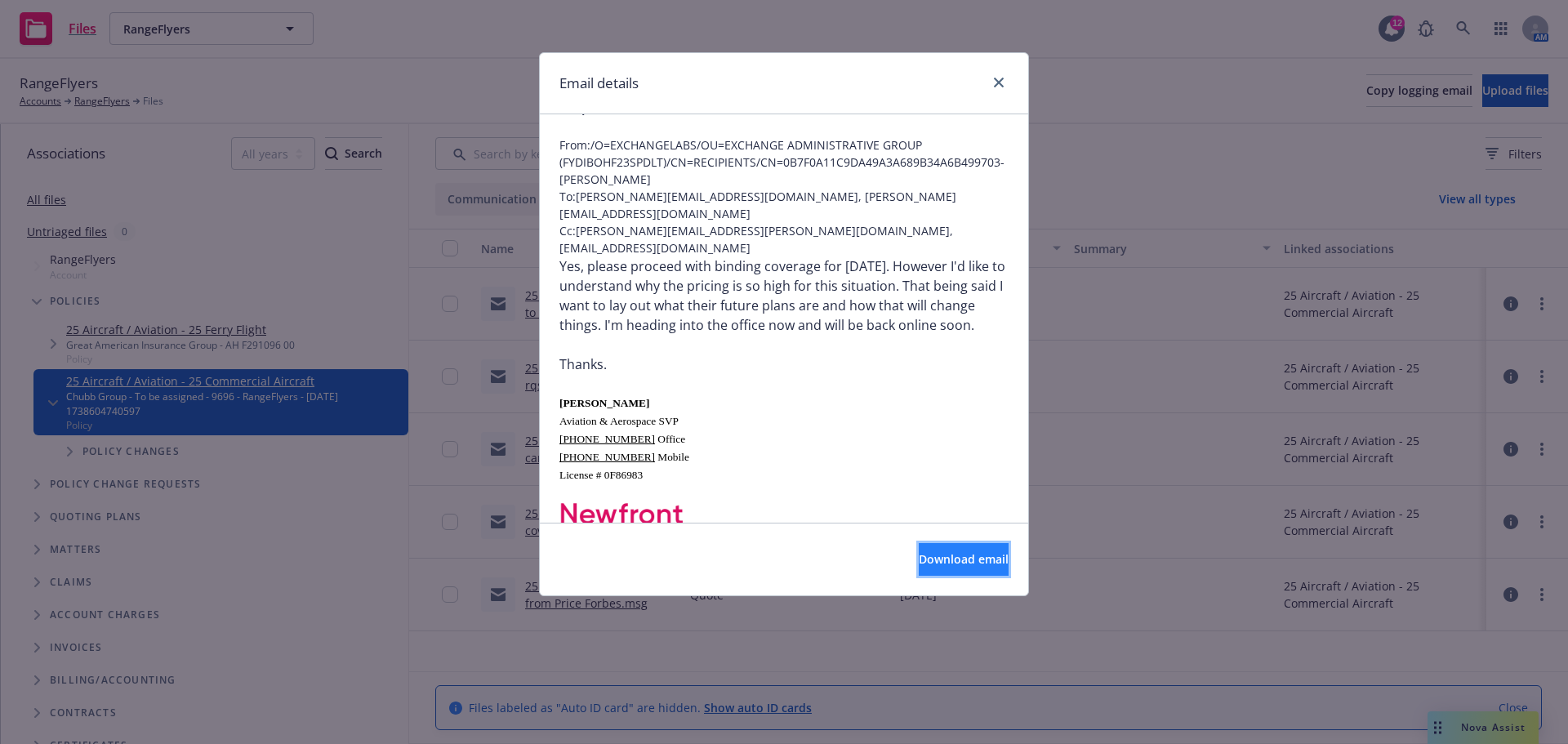
drag, startPoint x: 965, startPoint y: 561, endPoint x: 953, endPoint y: 562, distance: 12.0
click at [966, 560] on span "Download email" at bounding box center [963, 558] width 90 height 16
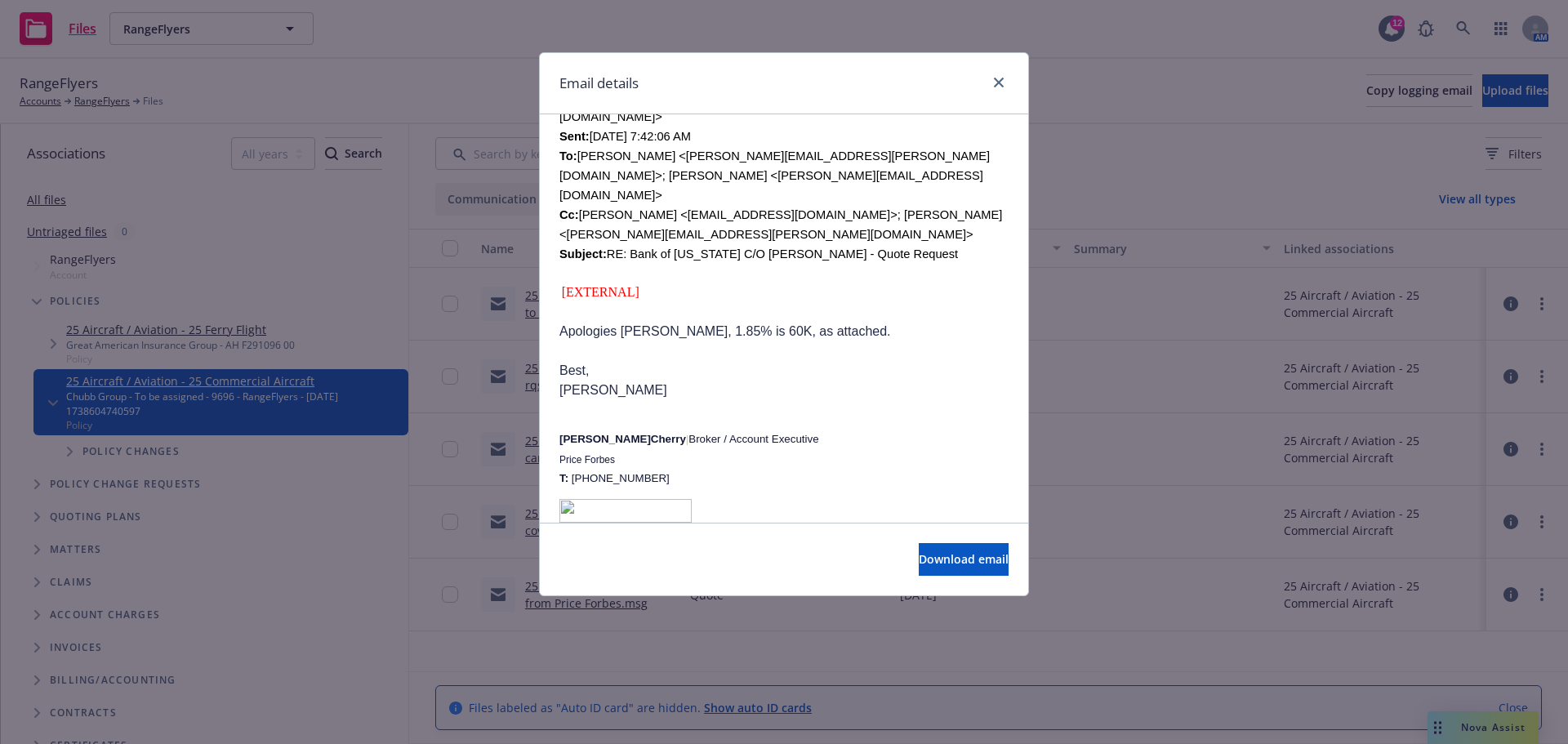
scroll to position [653, 0]
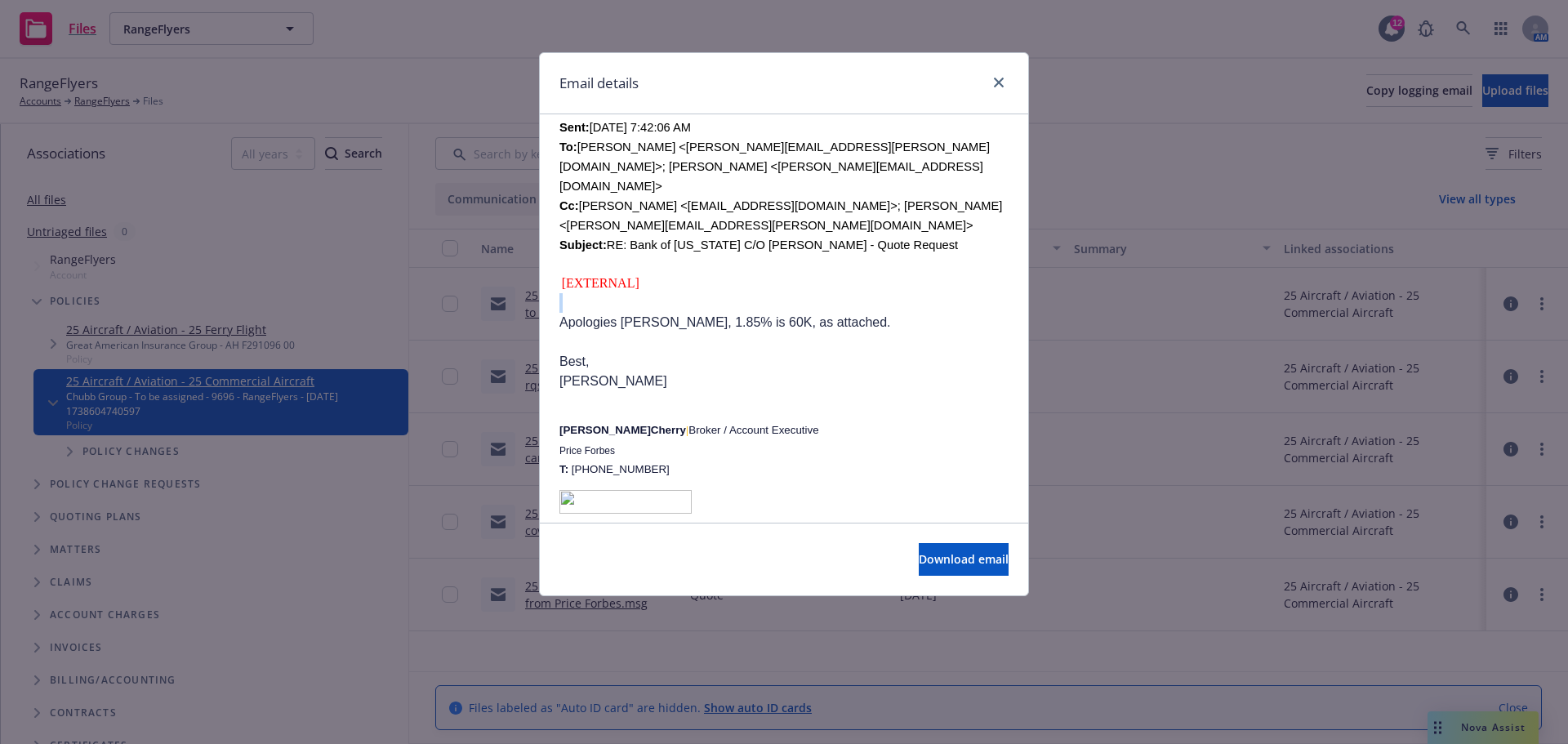
drag, startPoint x: 563, startPoint y: 246, endPoint x: 848, endPoint y: 238, distance: 285.1
click at [822, 313] on p "Apologies Scott, 1.85% is 60K, as attached." at bounding box center [784, 323] width 449 height 20
drag, startPoint x: 826, startPoint y: 251, endPoint x: 555, endPoint y: 249, distance: 271.0
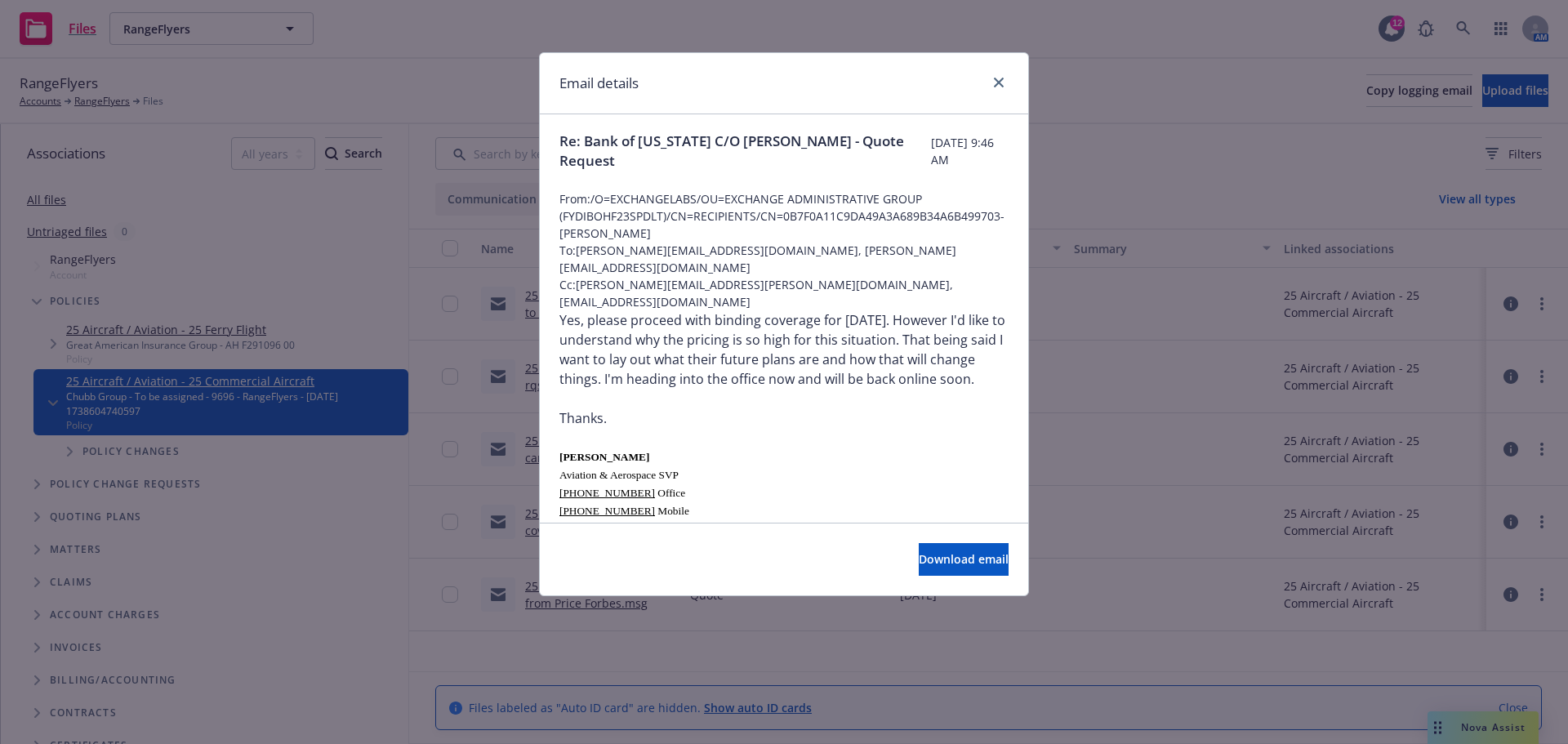
scroll to position [0, 0]
click at [1002, 84] on icon "close" at bounding box center [999, 82] width 10 height 10
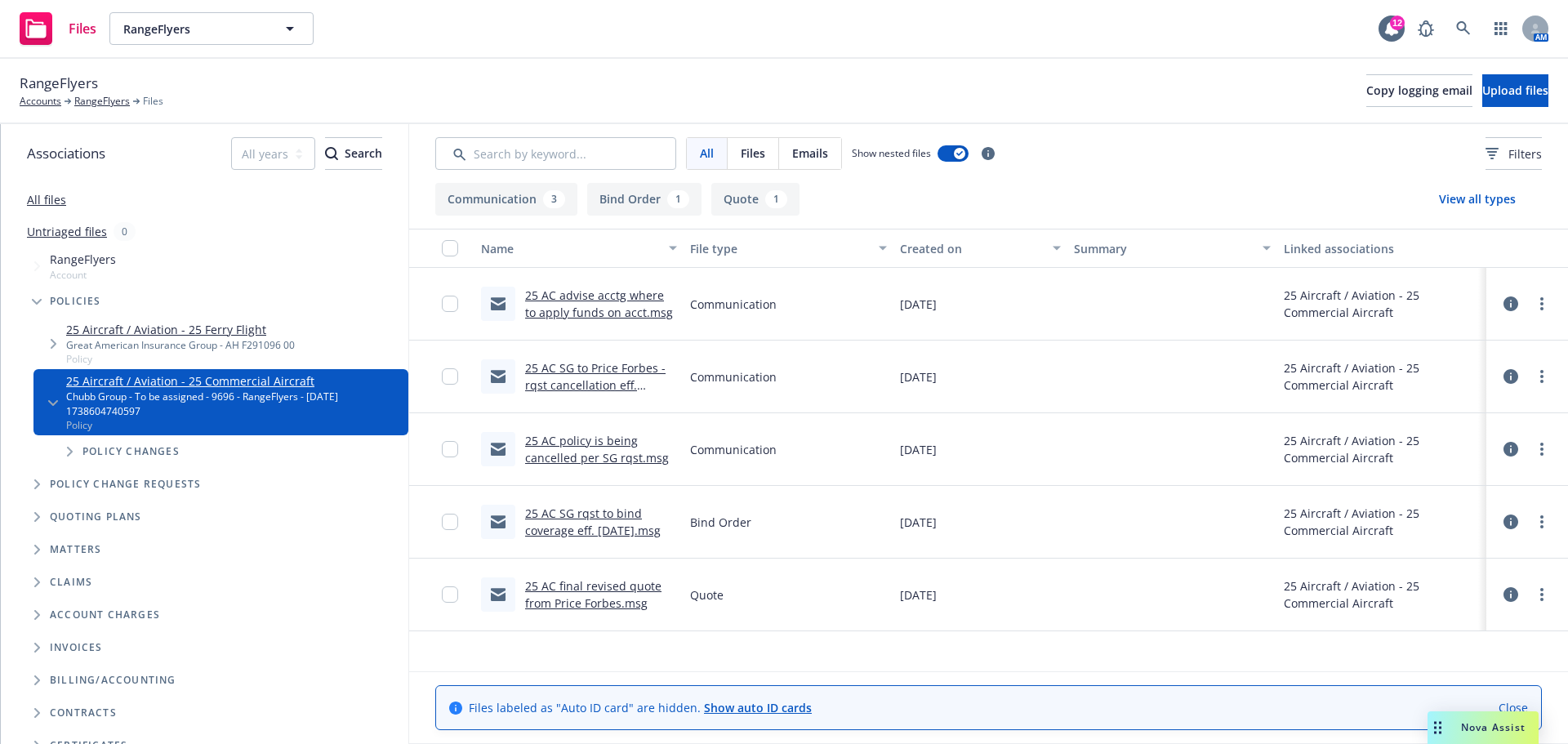
click at [253, 332] on link "25 Aircraft / Aviation - 25 Ferry Flight" at bounding box center [180, 329] width 228 height 17
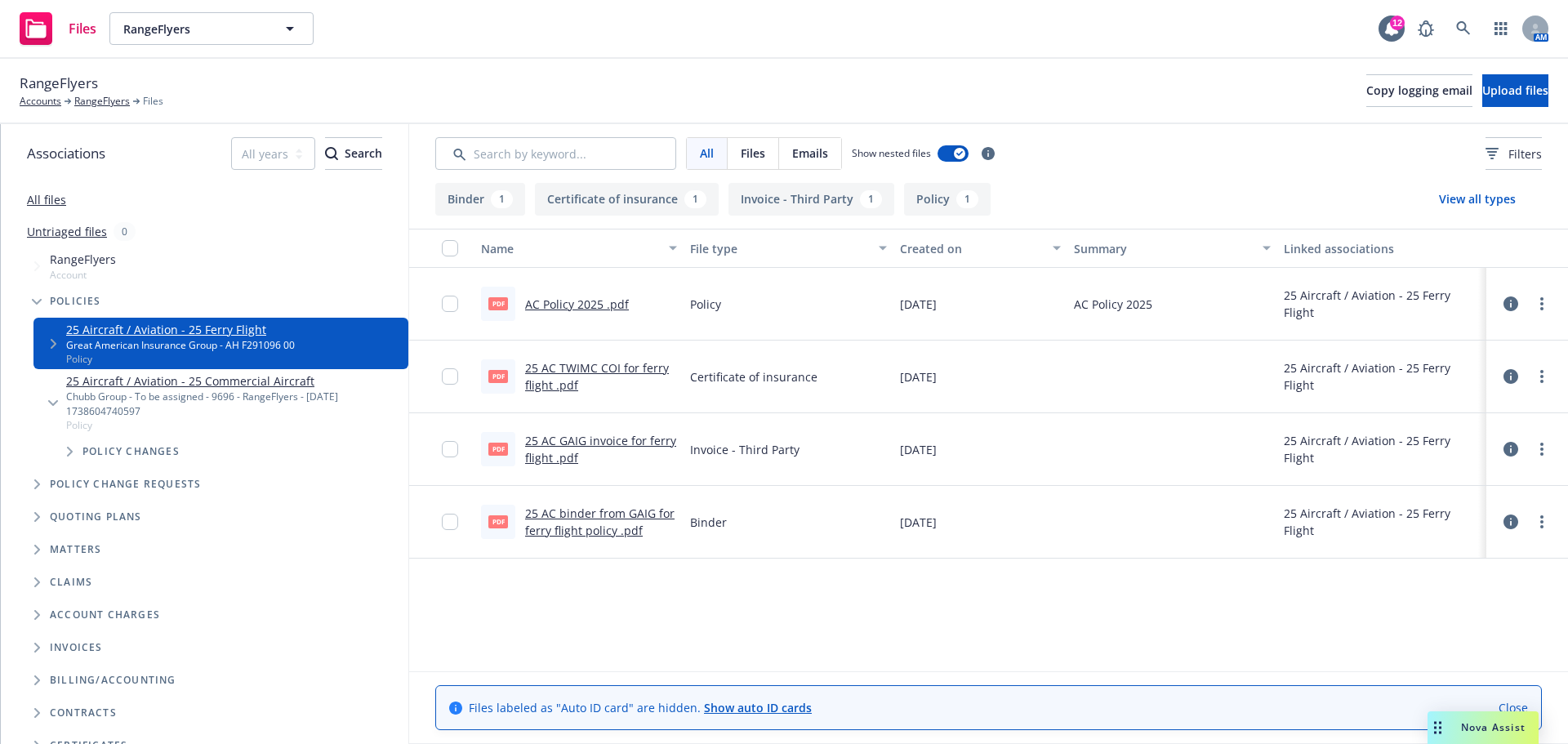
click at [61, 450] on span "Tree Example" at bounding box center [69, 452] width 26 height 26
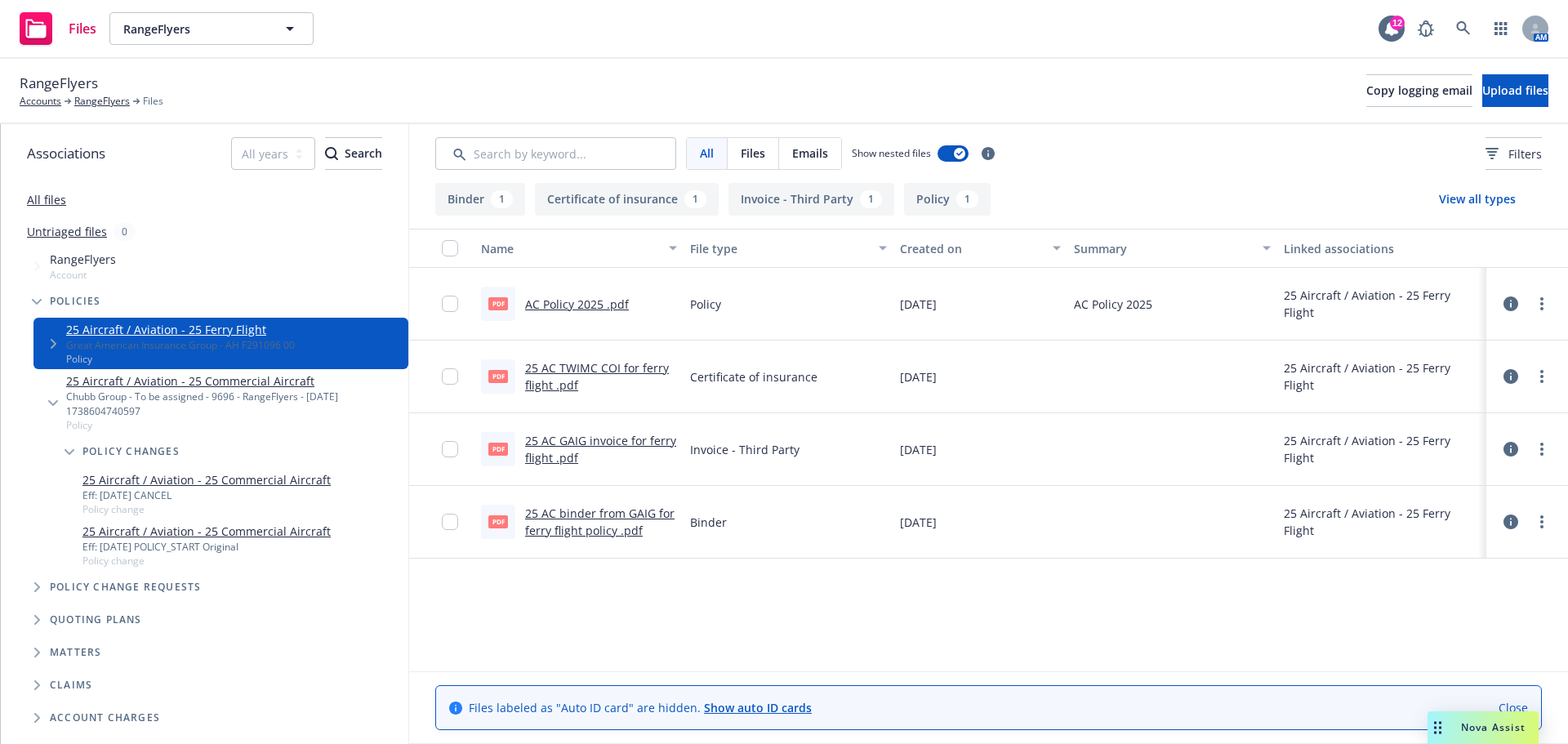
scroll to position [82, 0]
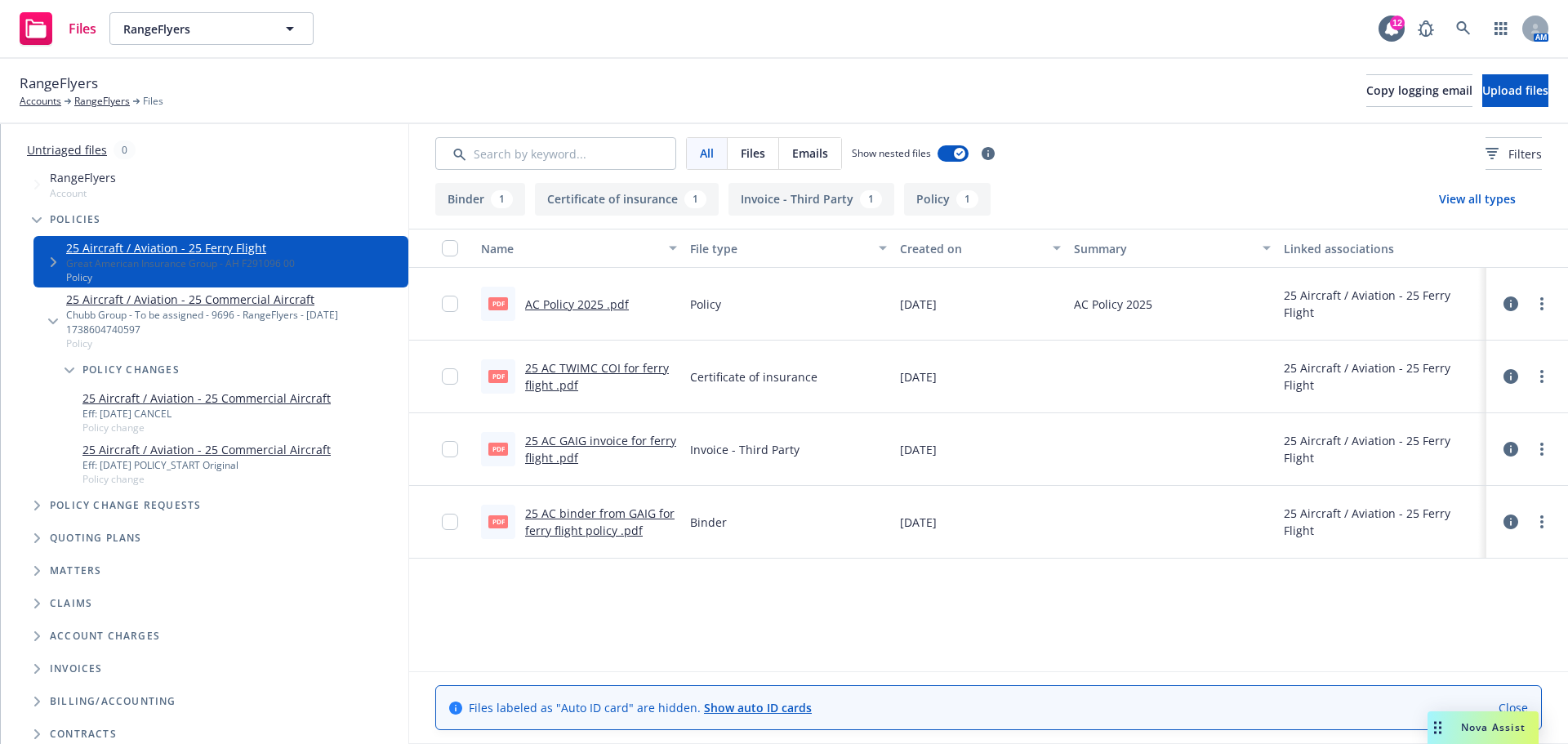
click at [210, 455] on link "25 Aircraft / Aviation - 25 Commercial Aircraft" at bounding box center [206, 450] width 248 height 17
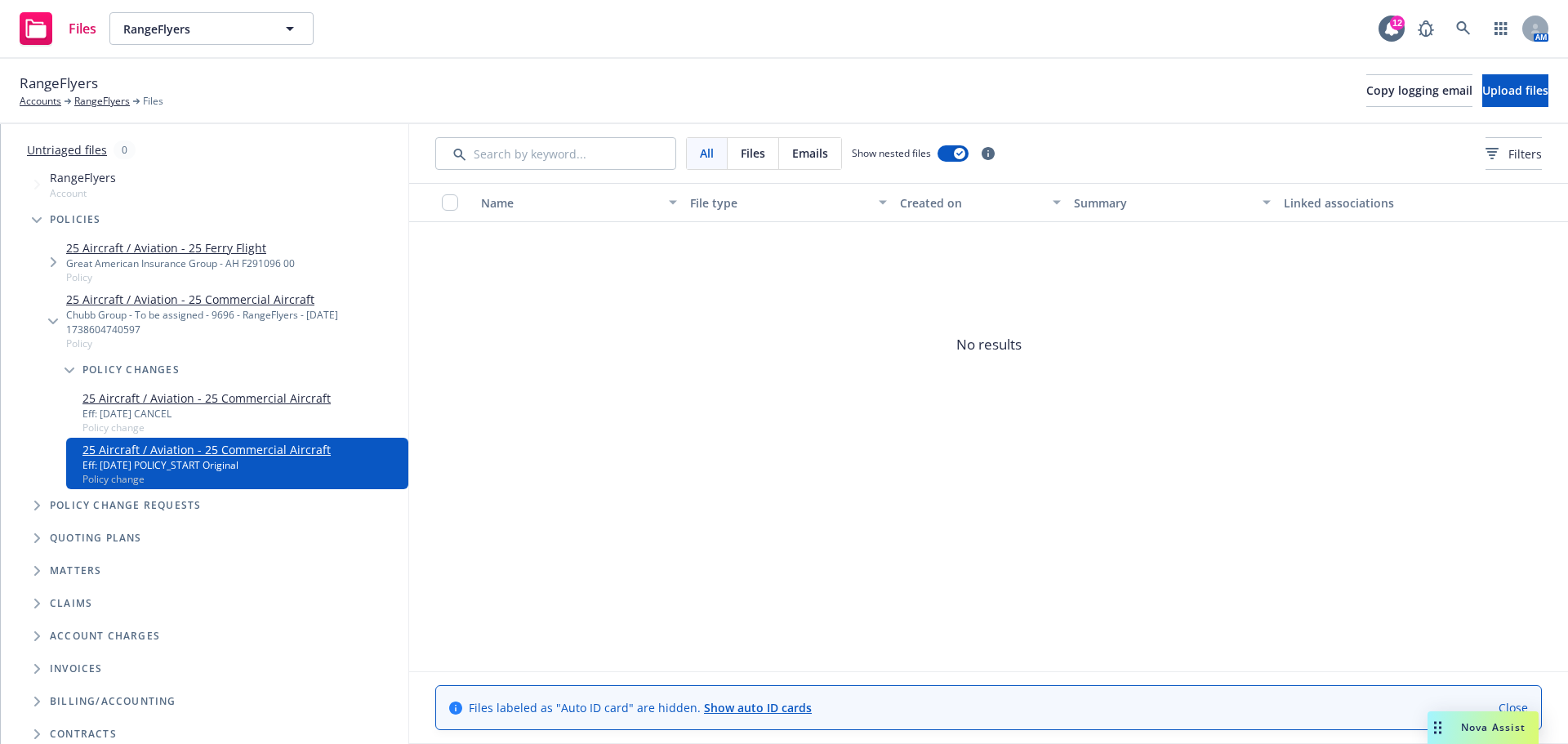
click at [211, 405] on link "25 Aircraft / Aviation - 25 Commercial Aircraft" at bounding box center [206, 398] width 248 height 17
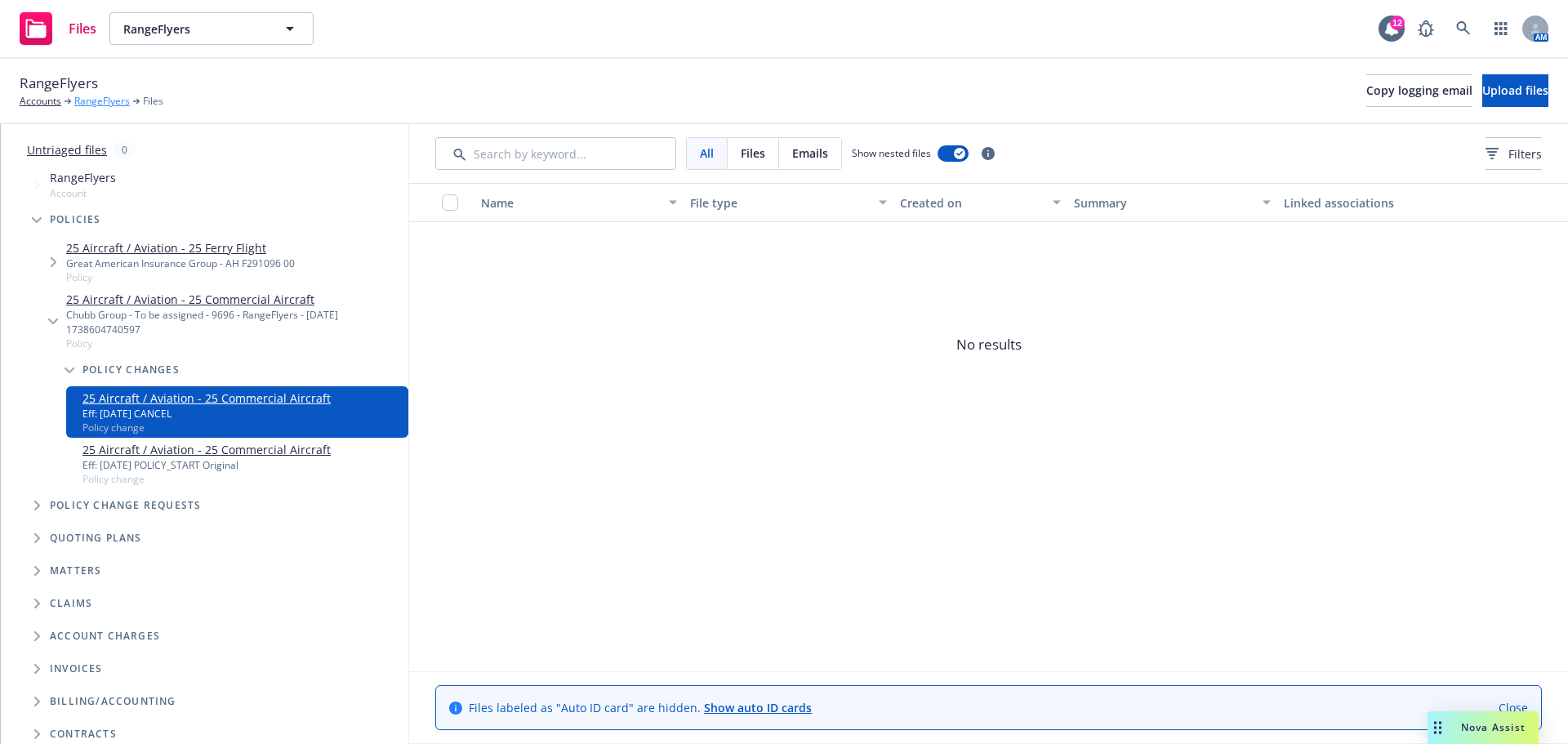
click at [125, 101] on link "RangeFlyers" at bounding box center [101, 101] width 55 height 15
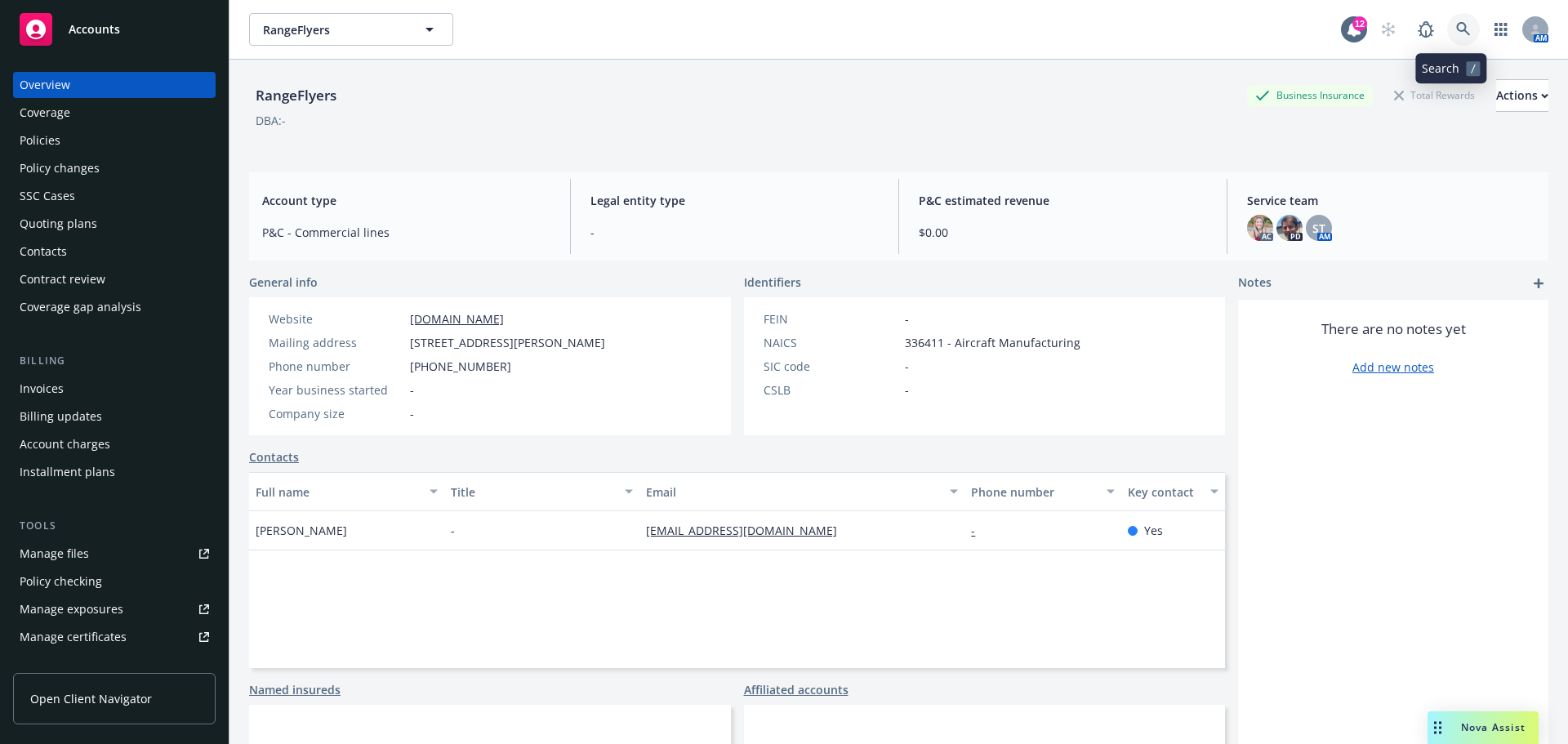
click at [1456, 28] on icon at bounding box center [1463, 30] width 15 height 15
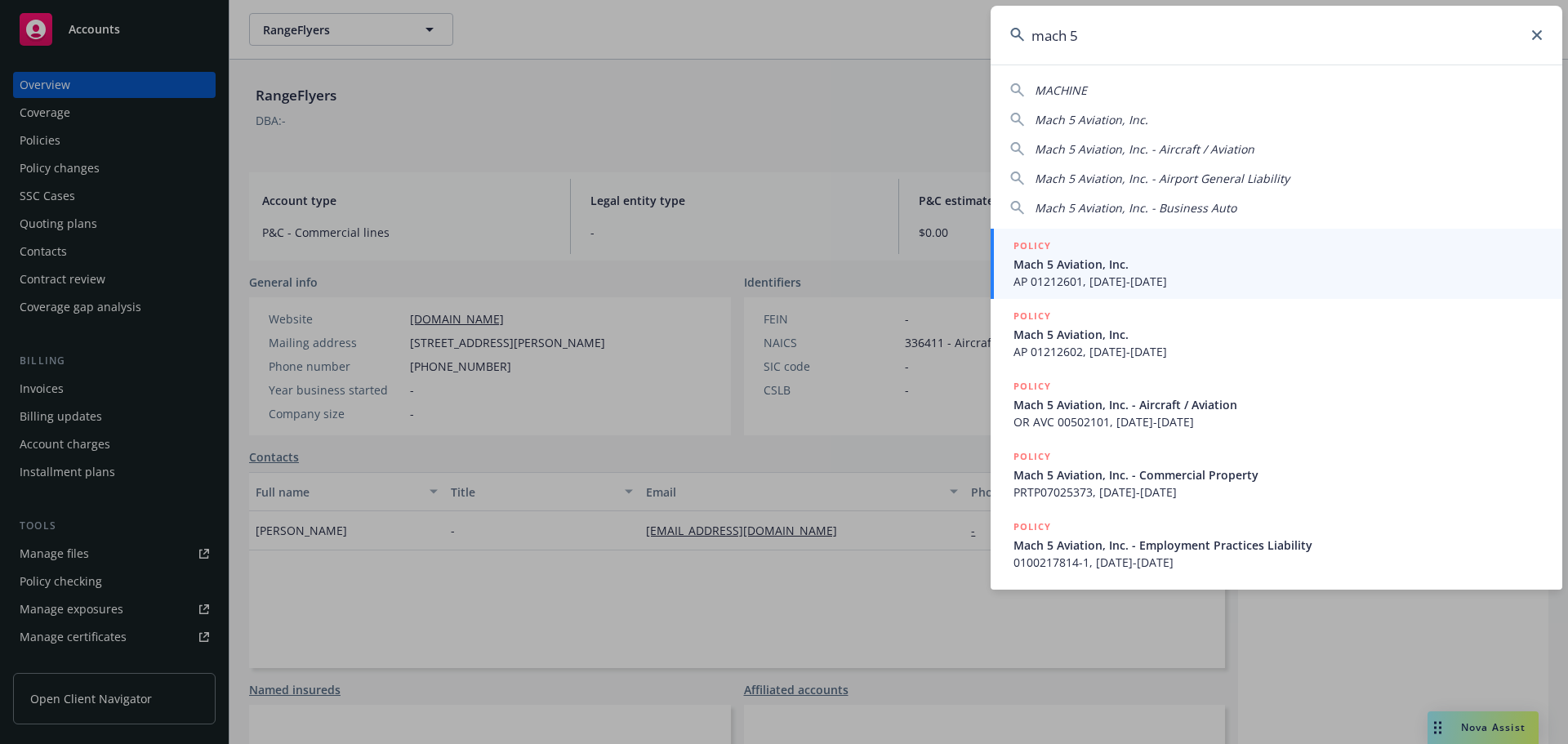
type input "mach 5"
click at [1150, 271] on span "Mach 5 Aviation, Inc." at bounding box center [1277, 264] width 529 height 17
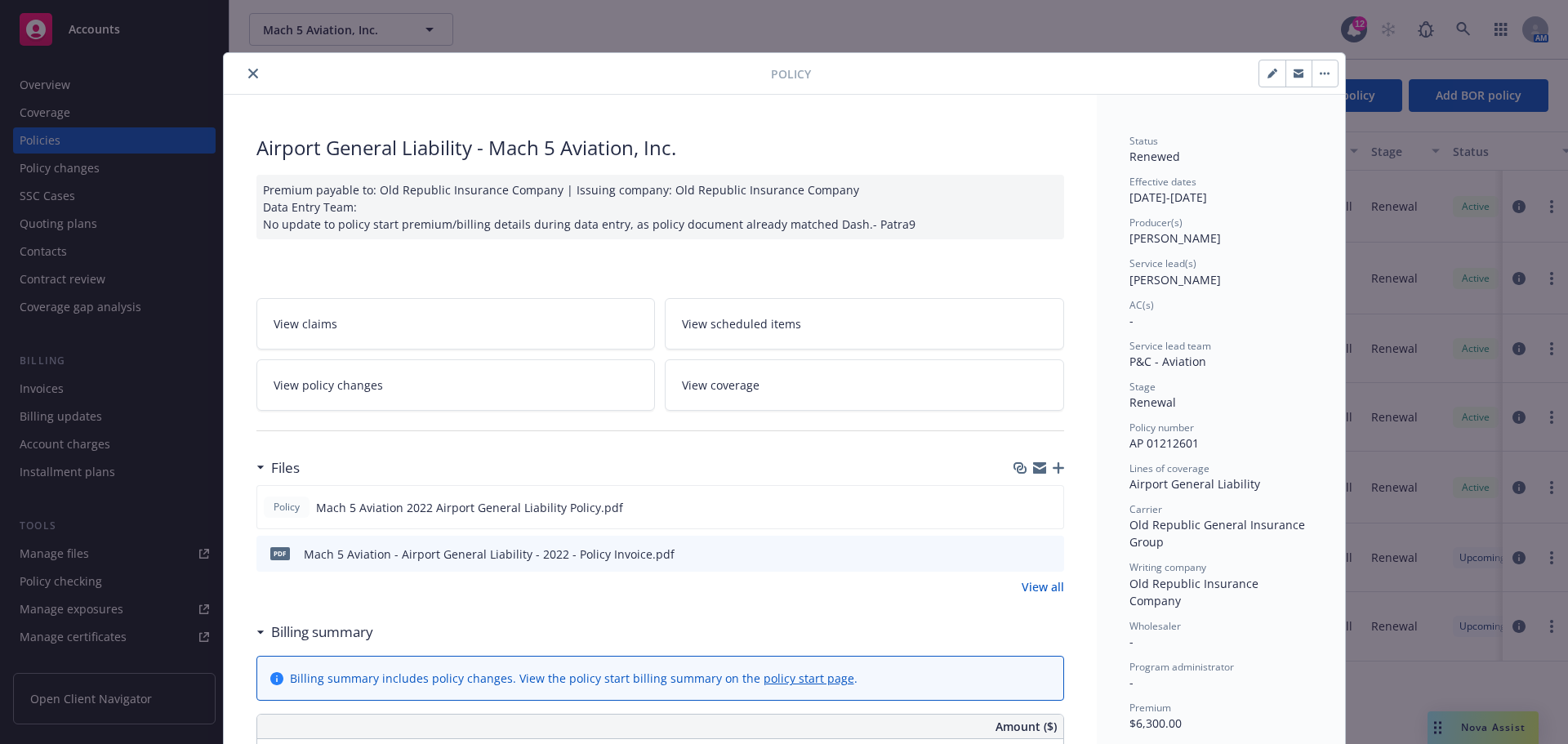
click at [243, 73] on button "close" at bounding box center [253, 73] width 20 height 20
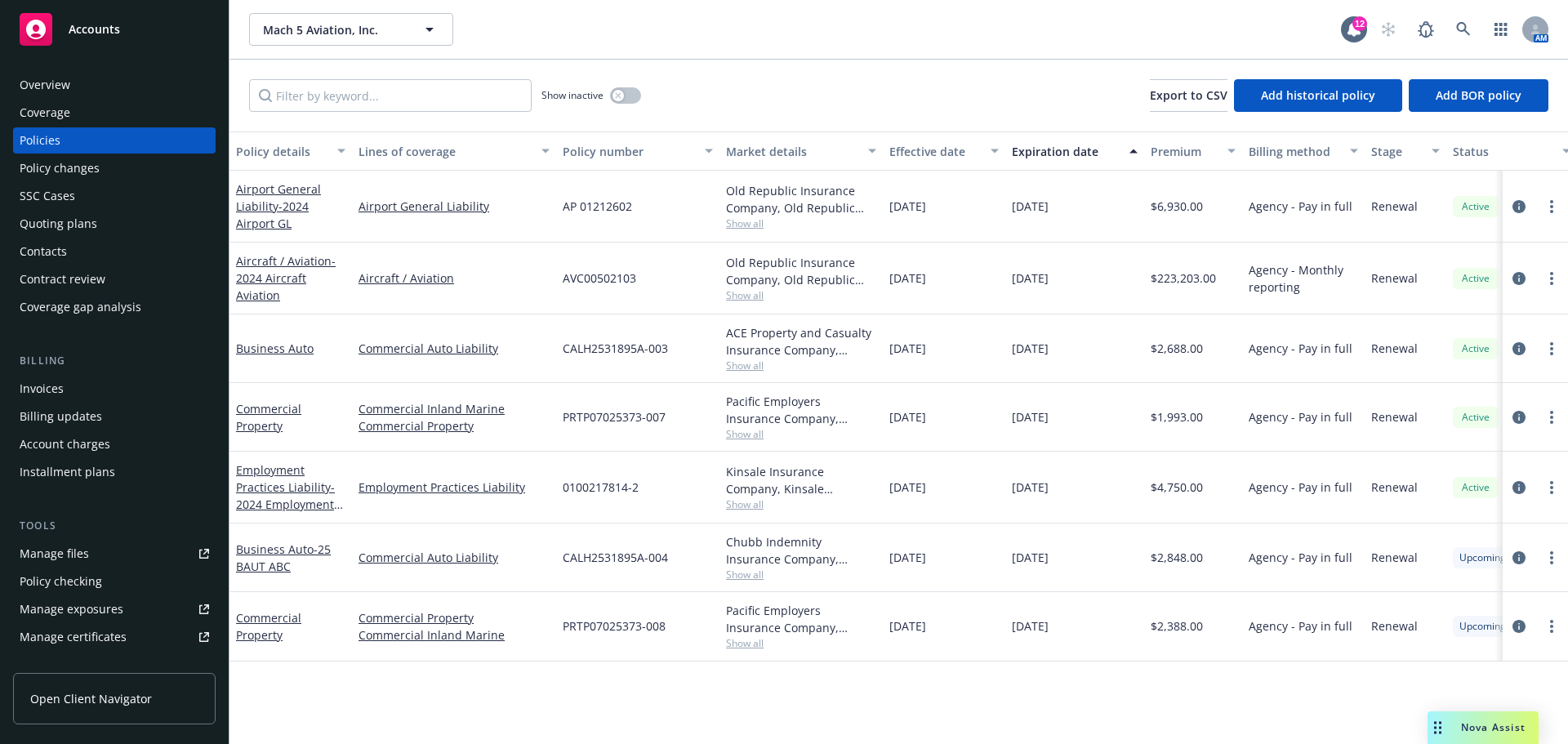
click at [97, 384] on div "Invoices" at bounding box center [115, 388] width 190 height 26
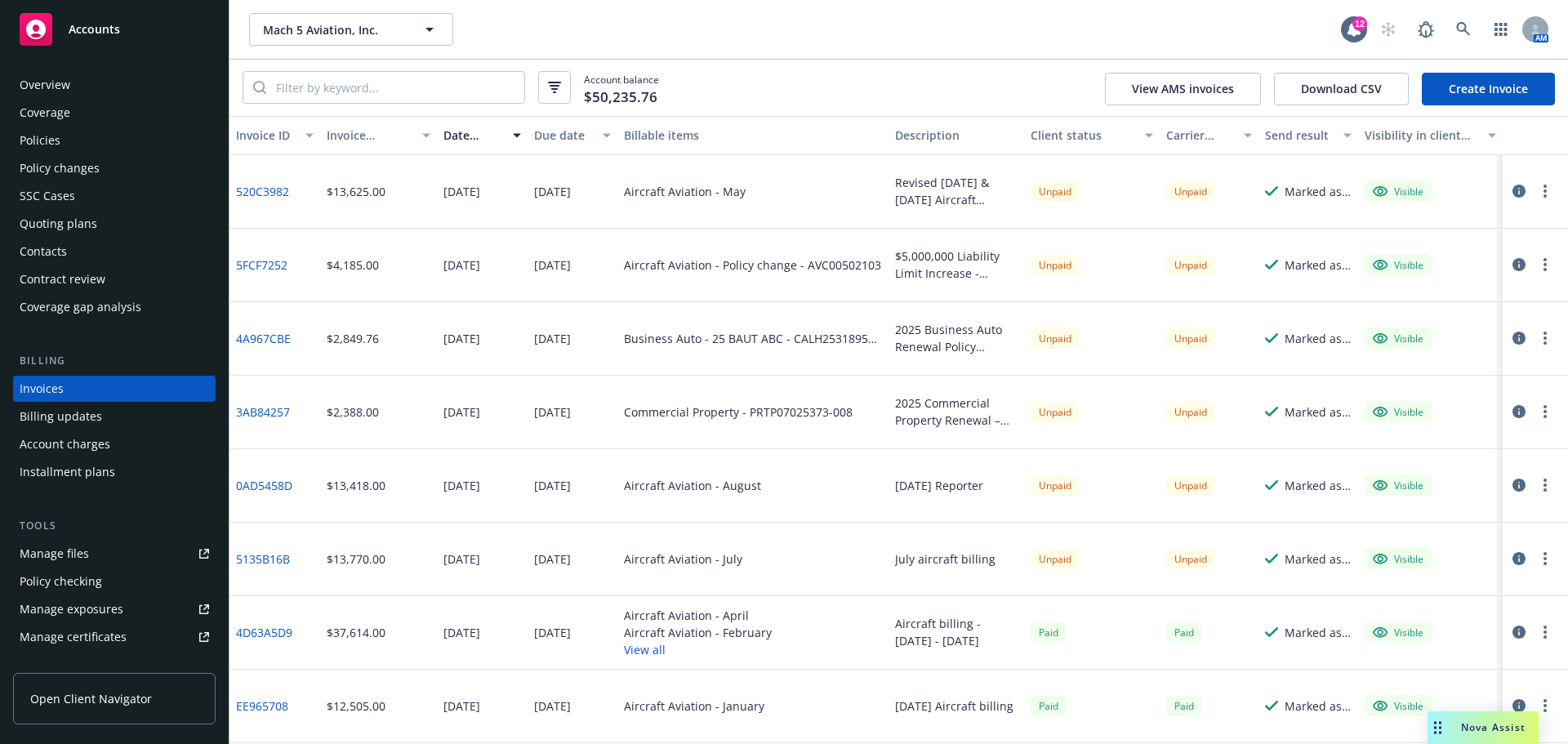
click at [1514, 192] on button "button" at bounding box center [1519, 191] width 20 height 20
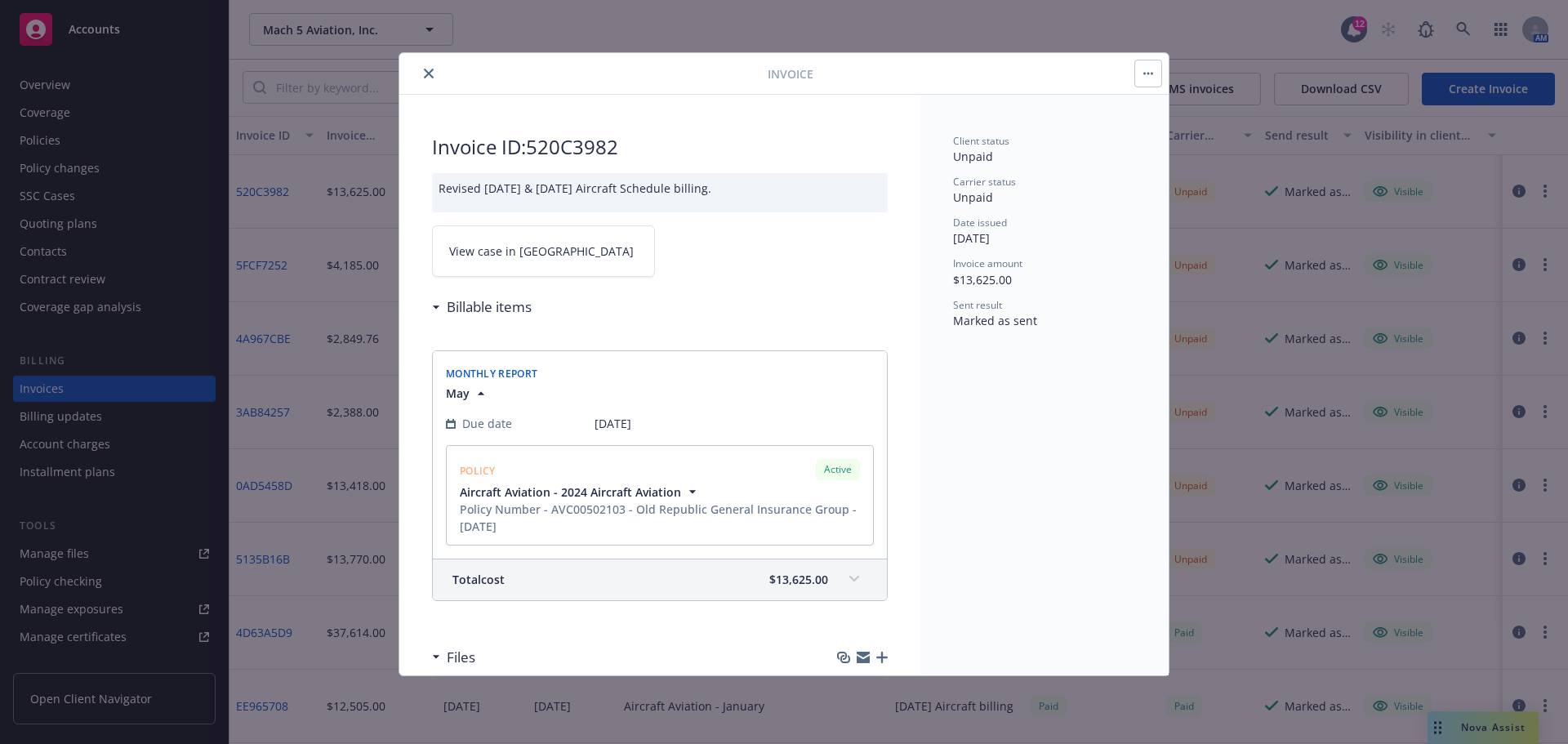
click at [429, 73] on icon "close" at bounding box center [429, 73] width 10 height 10
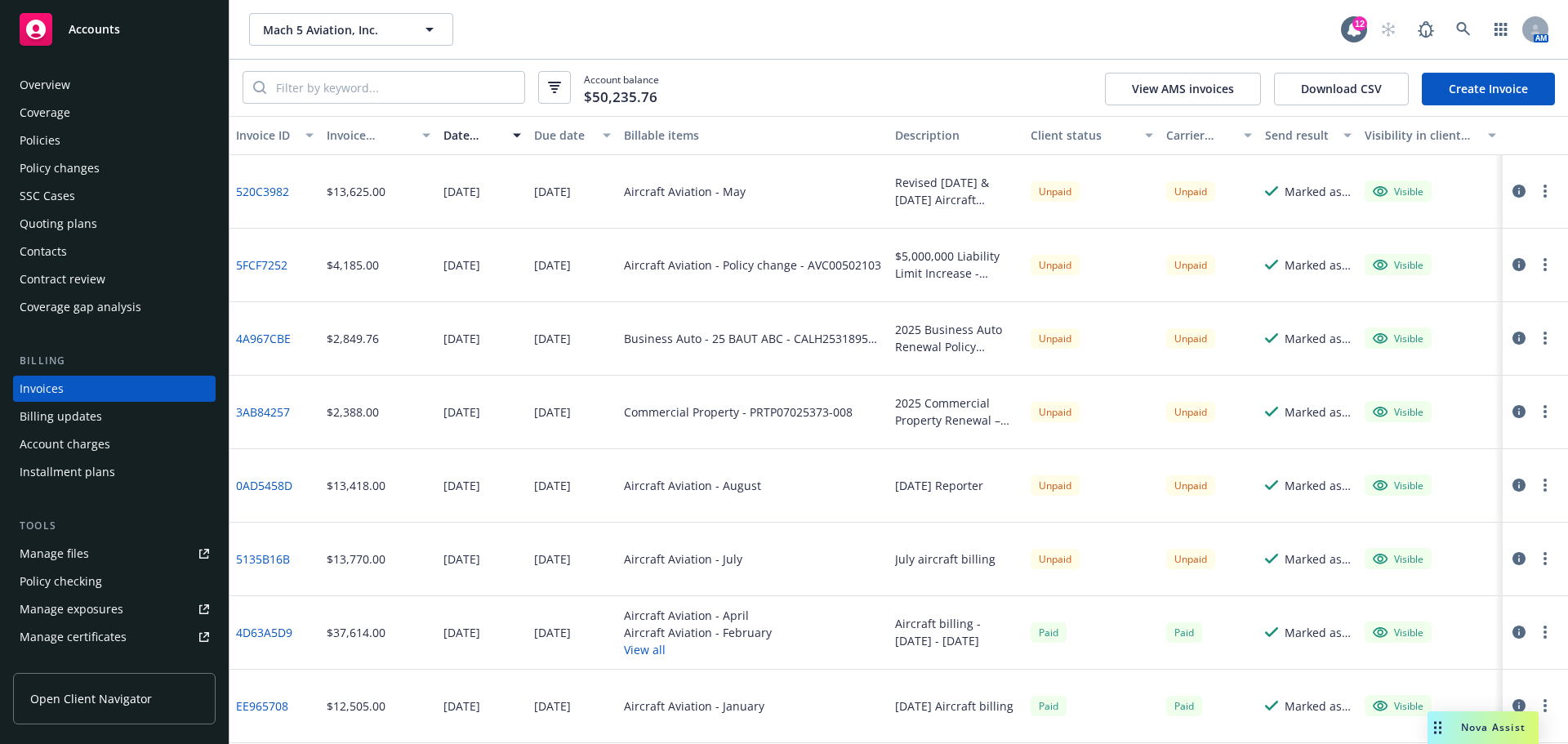
click at [1543, 191] on circle "button" at bounding box center [1545, 191] width 3 height 3
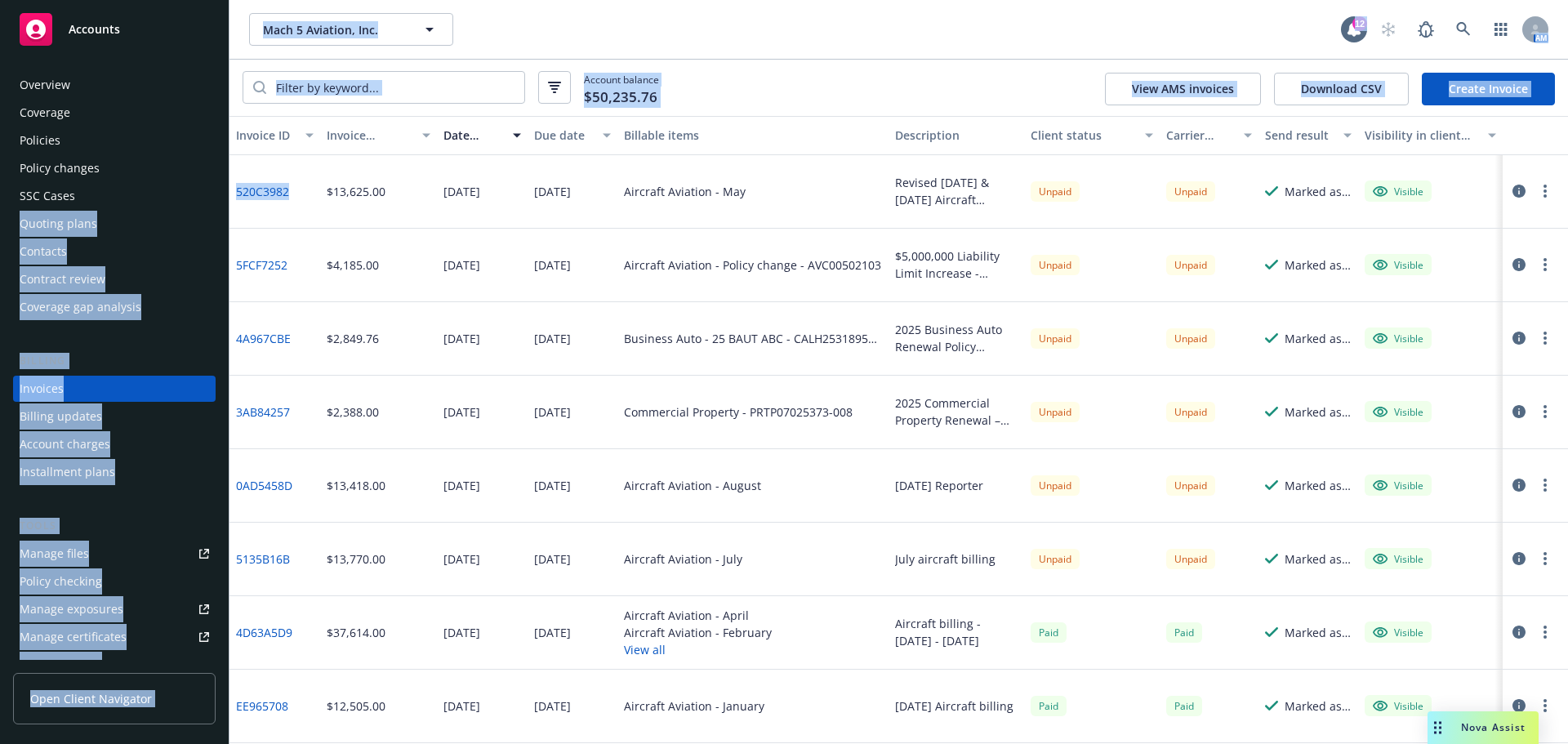
drag, startPoint x: 299, startPoint y: 191, endPoint x: 195, endPoint y: 192, distance: 104.0
click at [195, 192] on div "Accounts Overview Coverage Policies Policy changes SSC Cases Quoting plans Cont…" at bounding box center [784, 372] width 1568 height 744
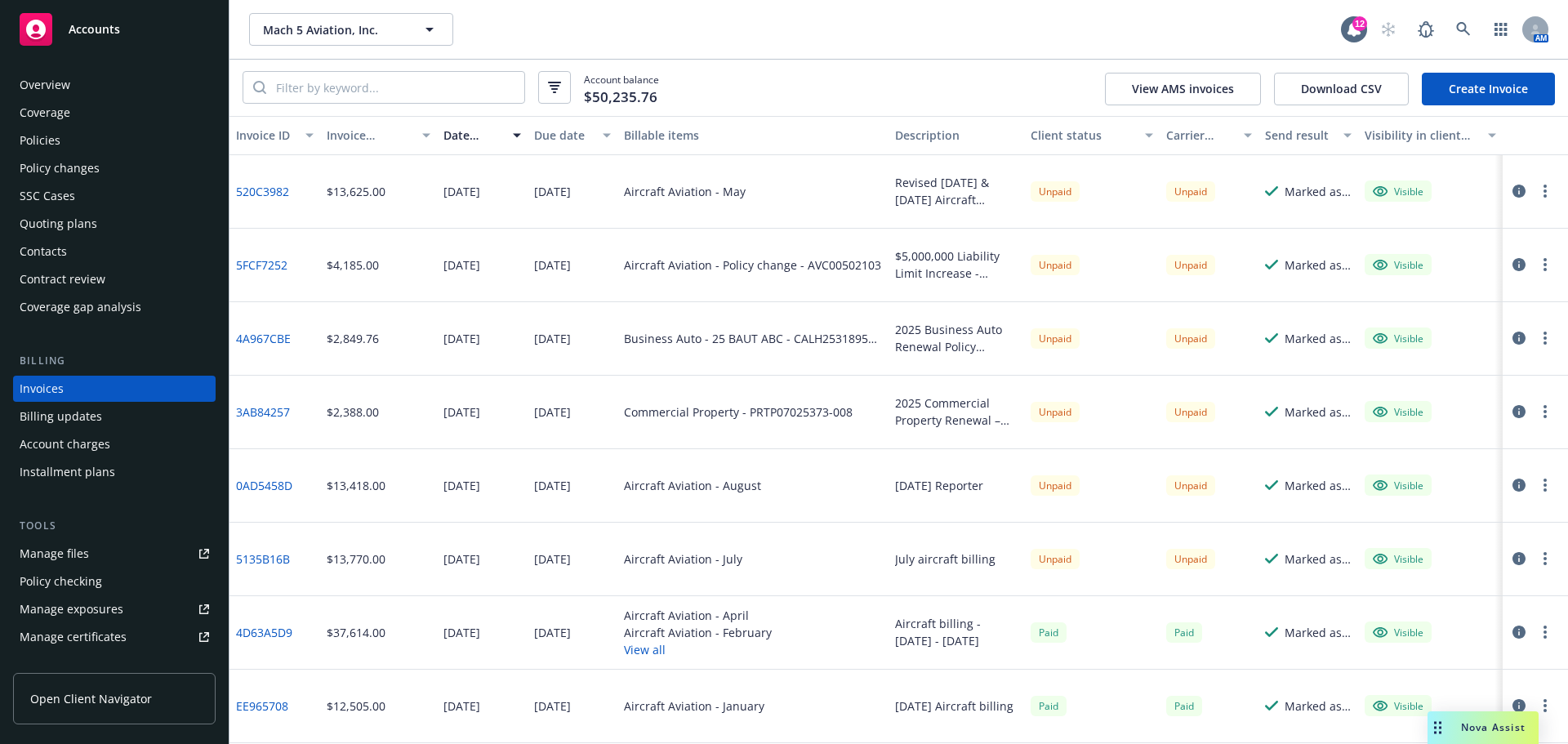
click at [326, 210] on div "$13,625.00" at bounding box center [379, 191] width 118 height 73
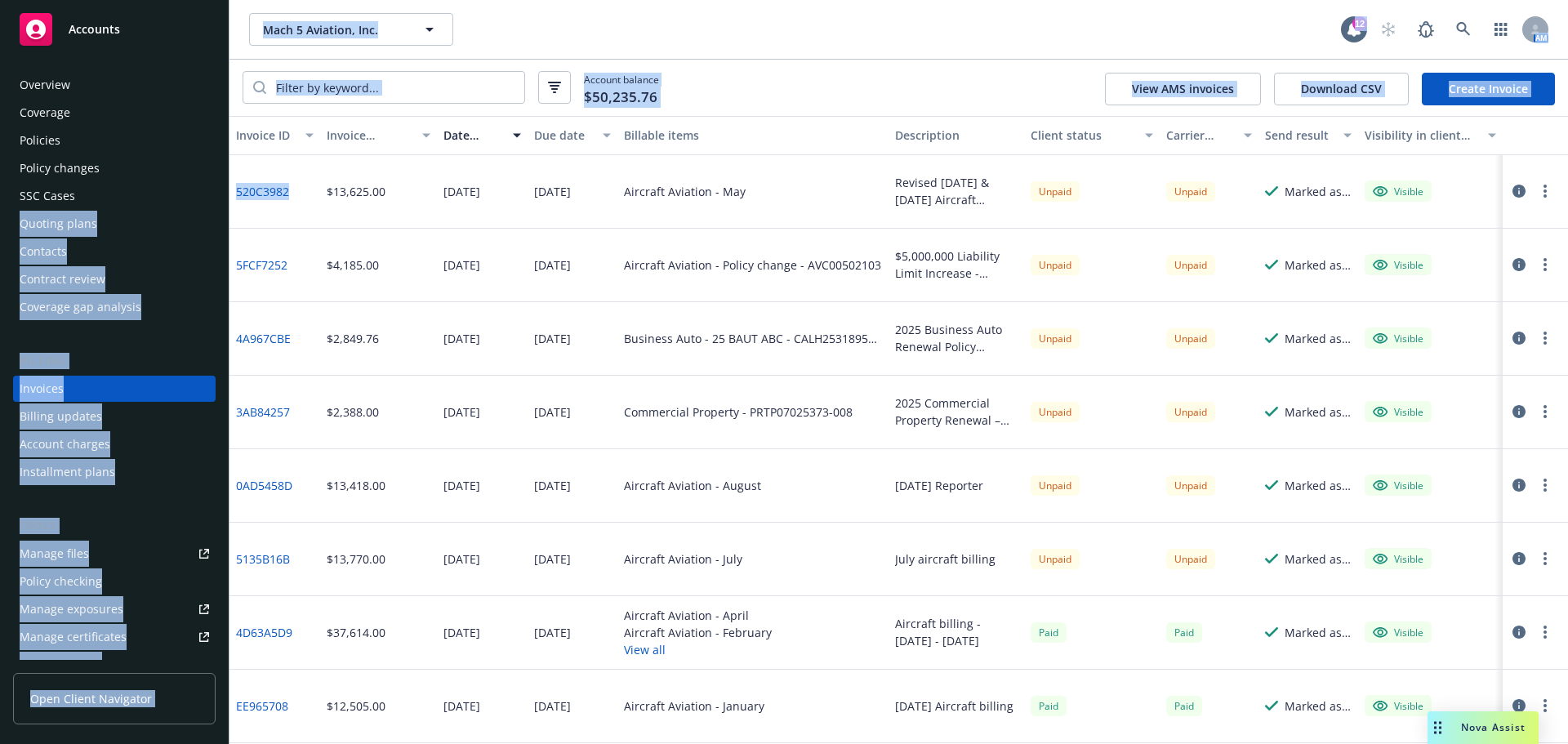
drag, startPoint x: 302, startPoint y: 192, endPoint x: 216, endPoint y: 191, distance: 86.0
click at [216, 191] on div "Accounts Overview Coverage Policies Policy changes SSC Cases Quoting plans Cont…" at bounding box center [784, 372] width 1568 height 744
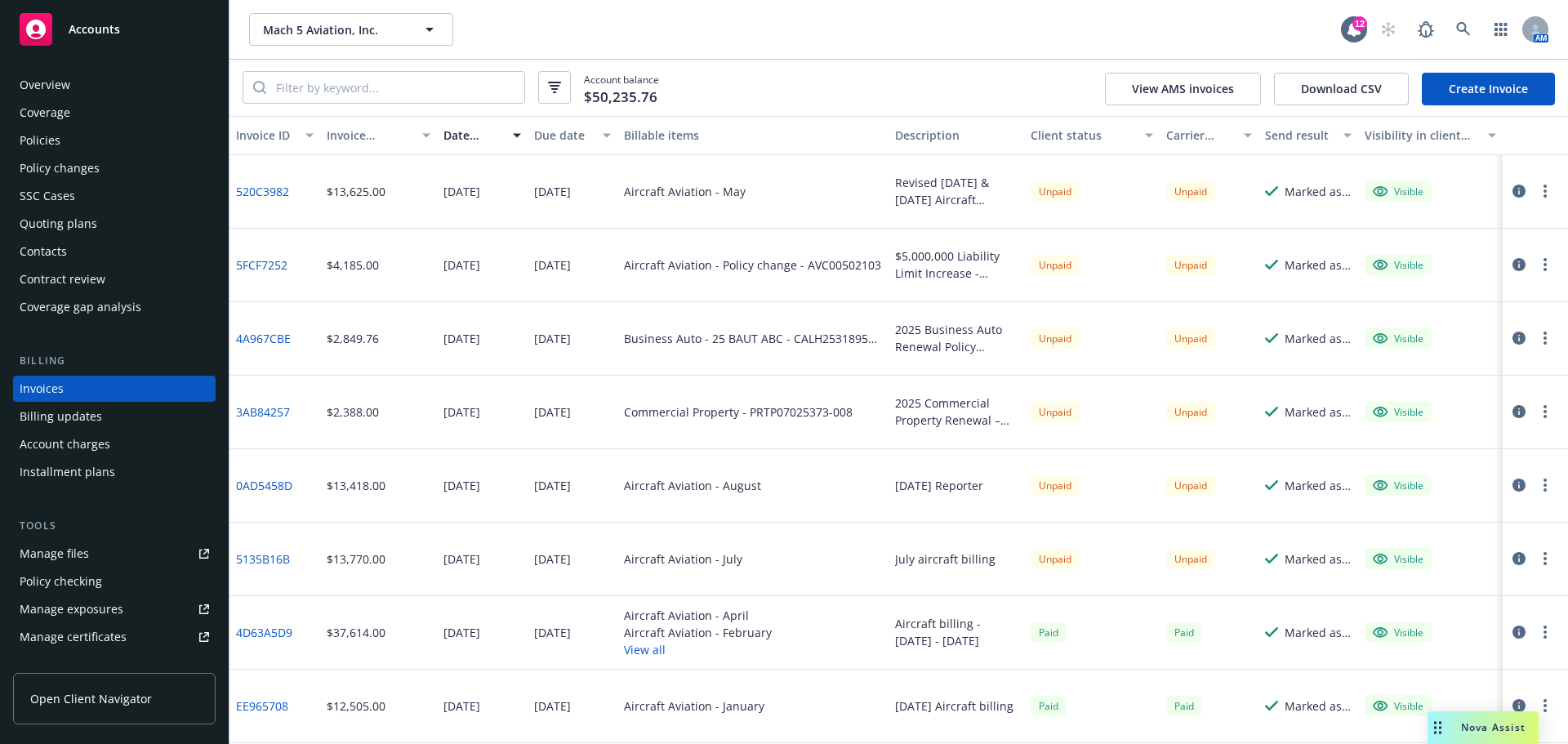
click at [327, 194] on div "$13,625.00" at bounding box center [356, 191] width 59 height 17
drag, startPoint x: 315, startPoint y: 194, endPoint x: 236, endPoint y: 196, distance: 79.0
click at [236, 196] on div "520C3982" at bounding box center [275, 191] width 91 height 73
click at [256, 195] on link "520C3982" at bounding box center [262, 191] width 53 height 17
click at [1543, 188] on icon "button" at bounding box center [1545, 191] width 3 height 13
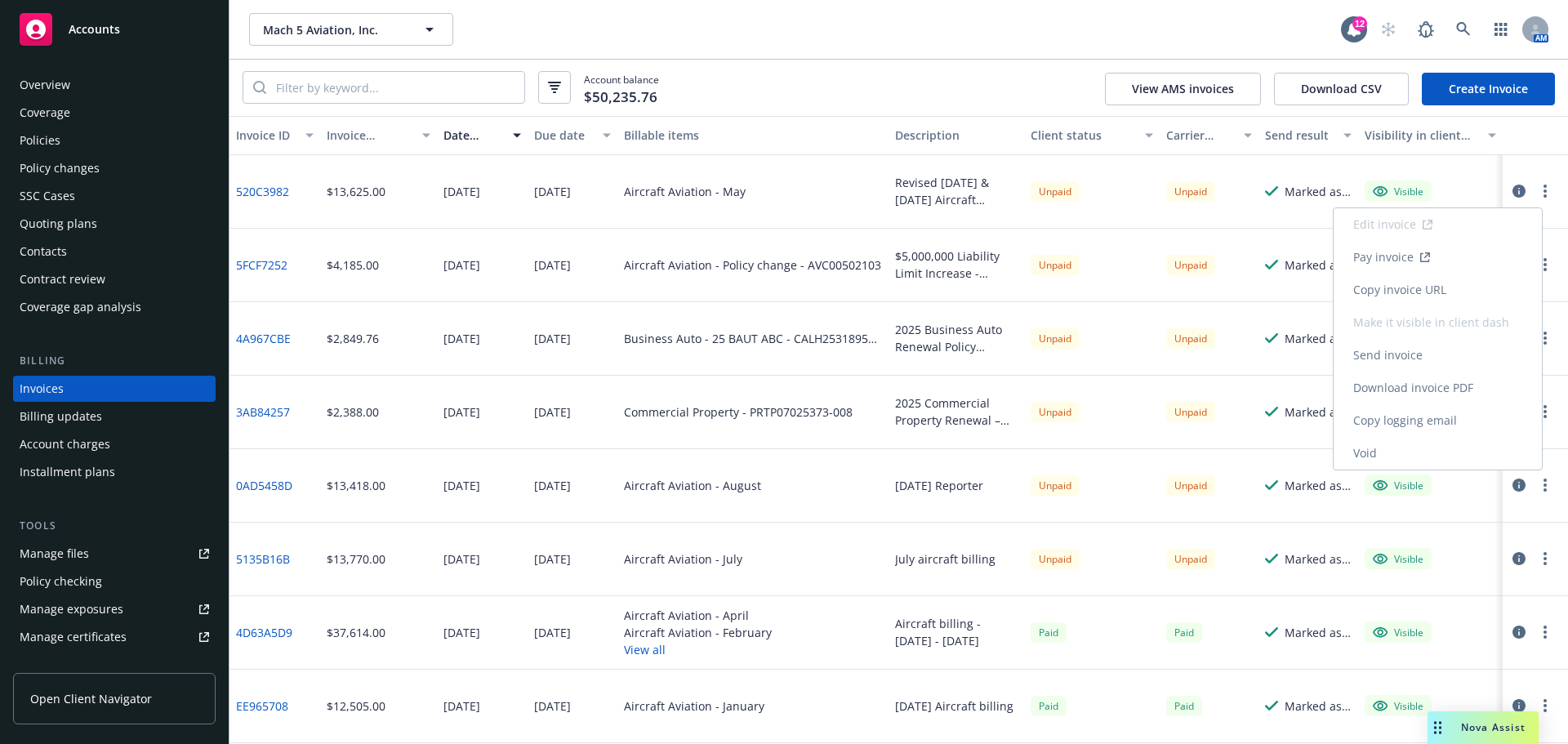
click at [1406, 390] on link "Download invoice PDF" at bounding box center [1438, 388] width 208 height 33
click at [1462, 29] on icon at bounding box center [1463, 30] width 15 height 15
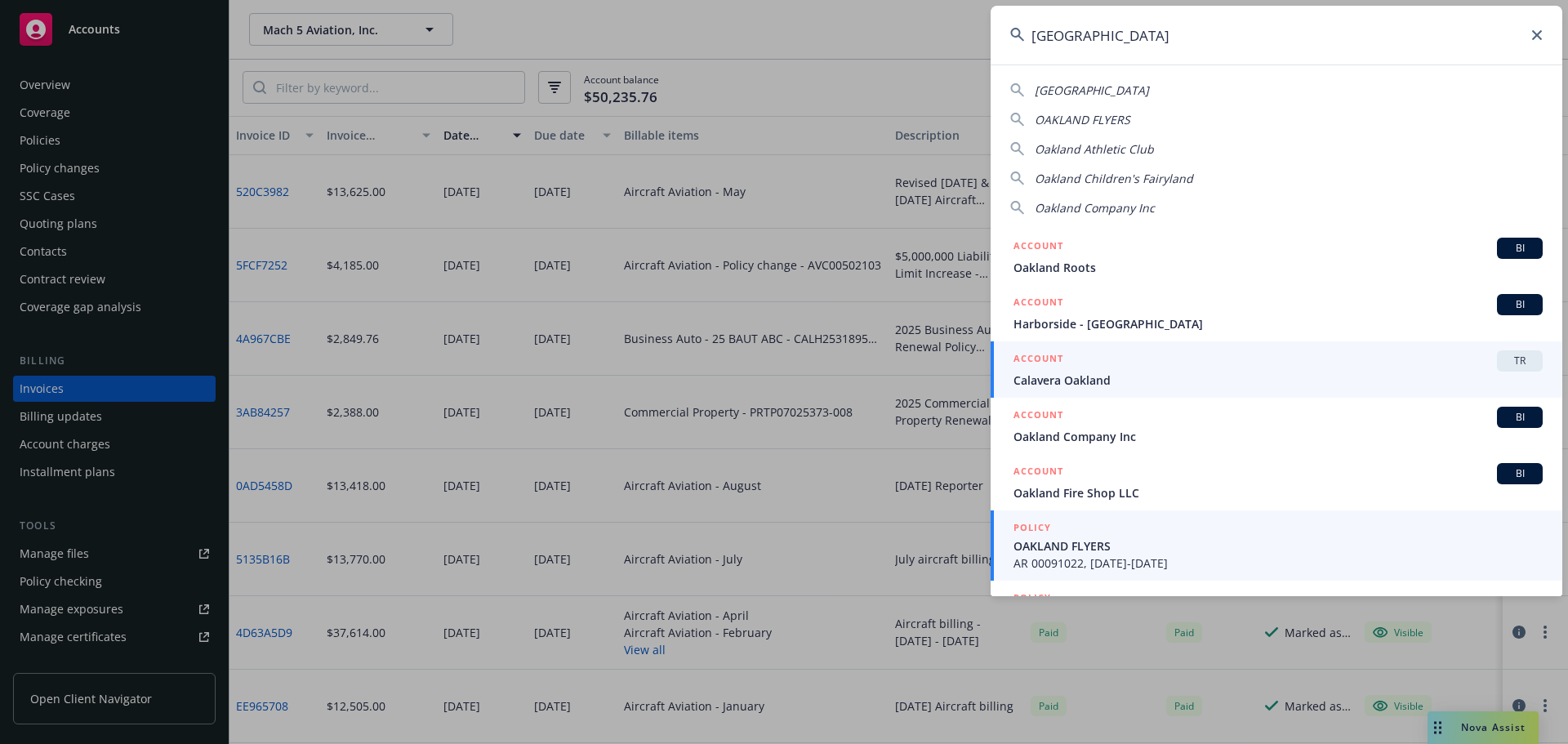
type input "oakland"
click at [1078, 552] on span "OAKLAND FLYERS" at bounding box center [1277, 545] width 529 height 17
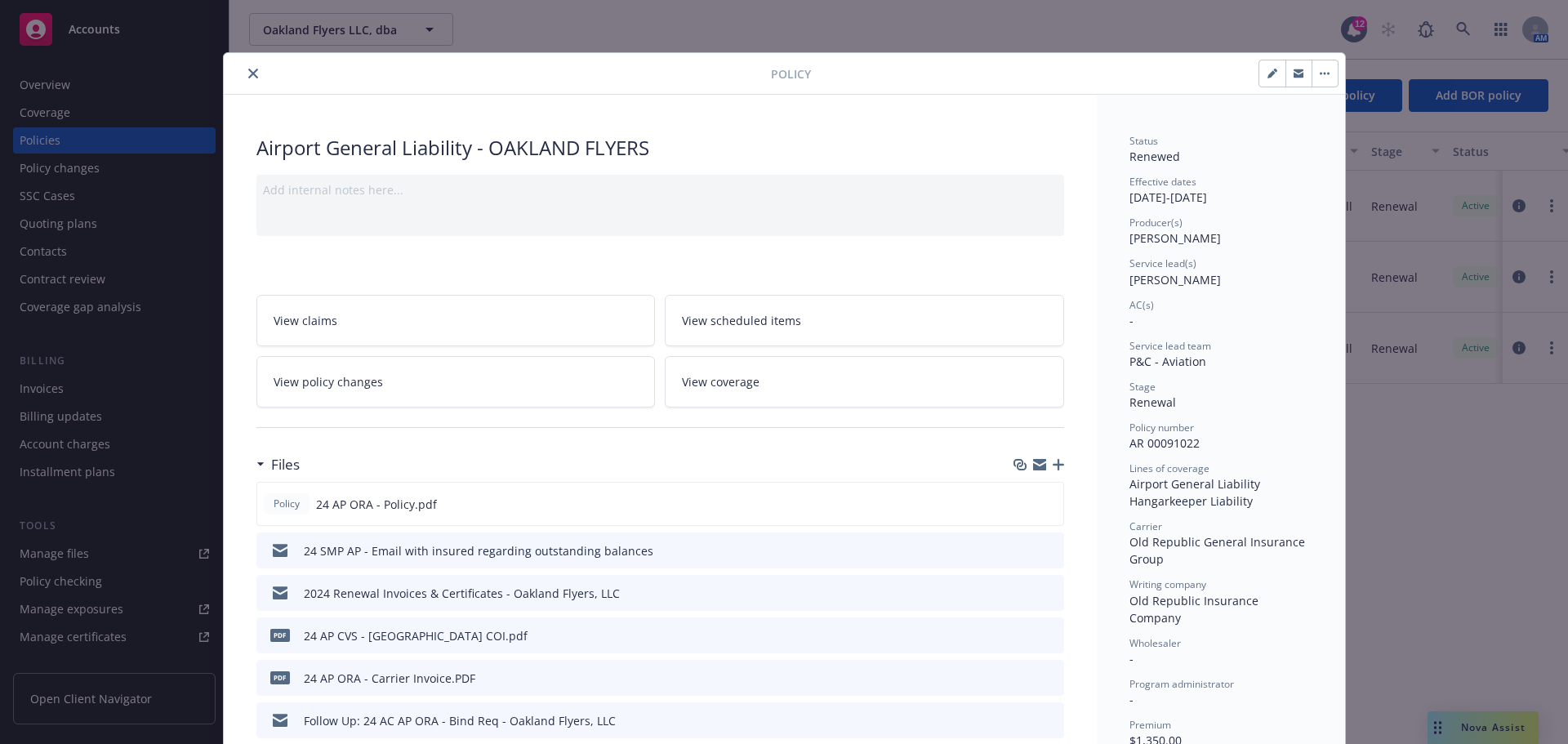
click at [248, 70] on icon "close" at bounding box center [253, 73] width 10 height 10
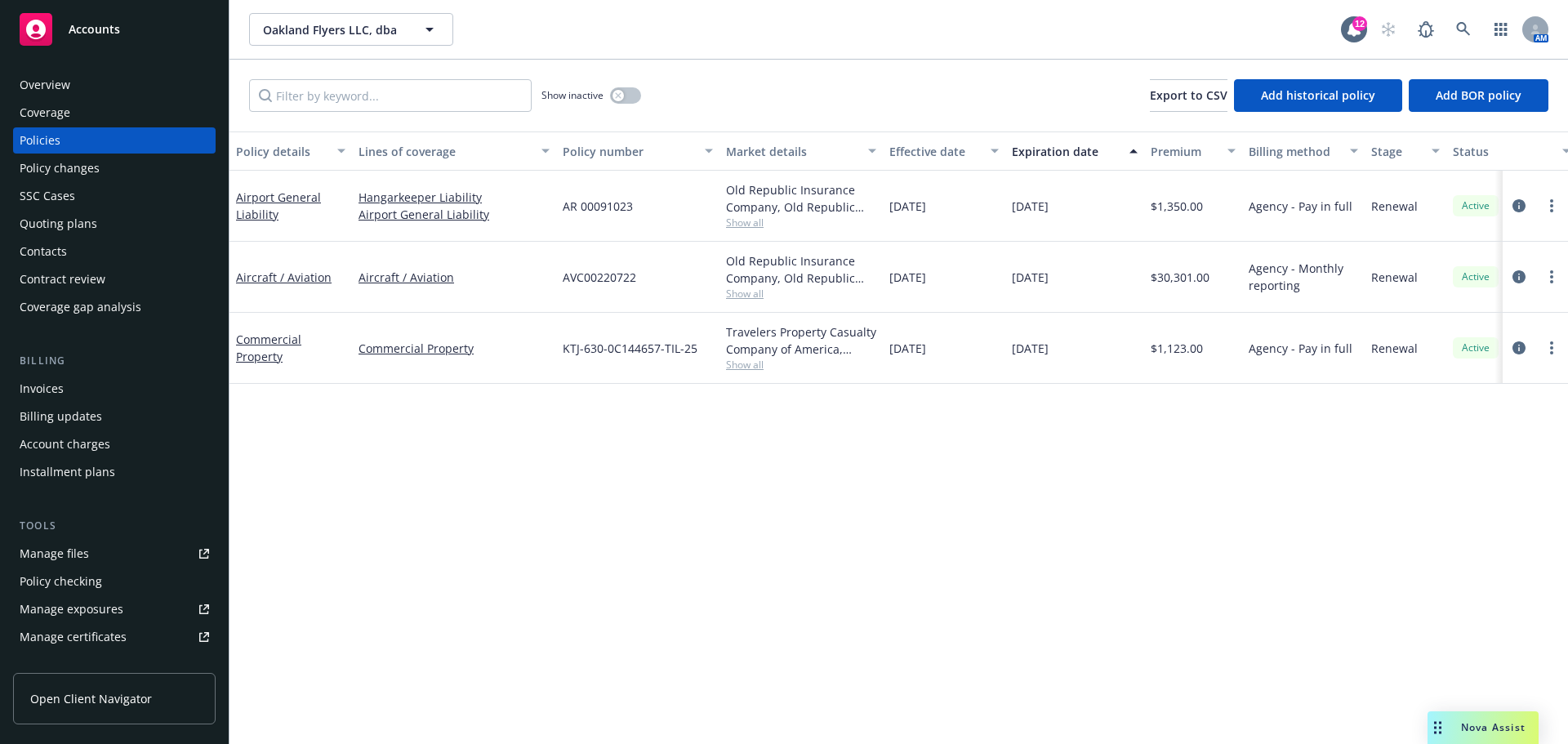
click at [30, 87] on div "Overview" at bounding box center [45, 85] width 50 height 26
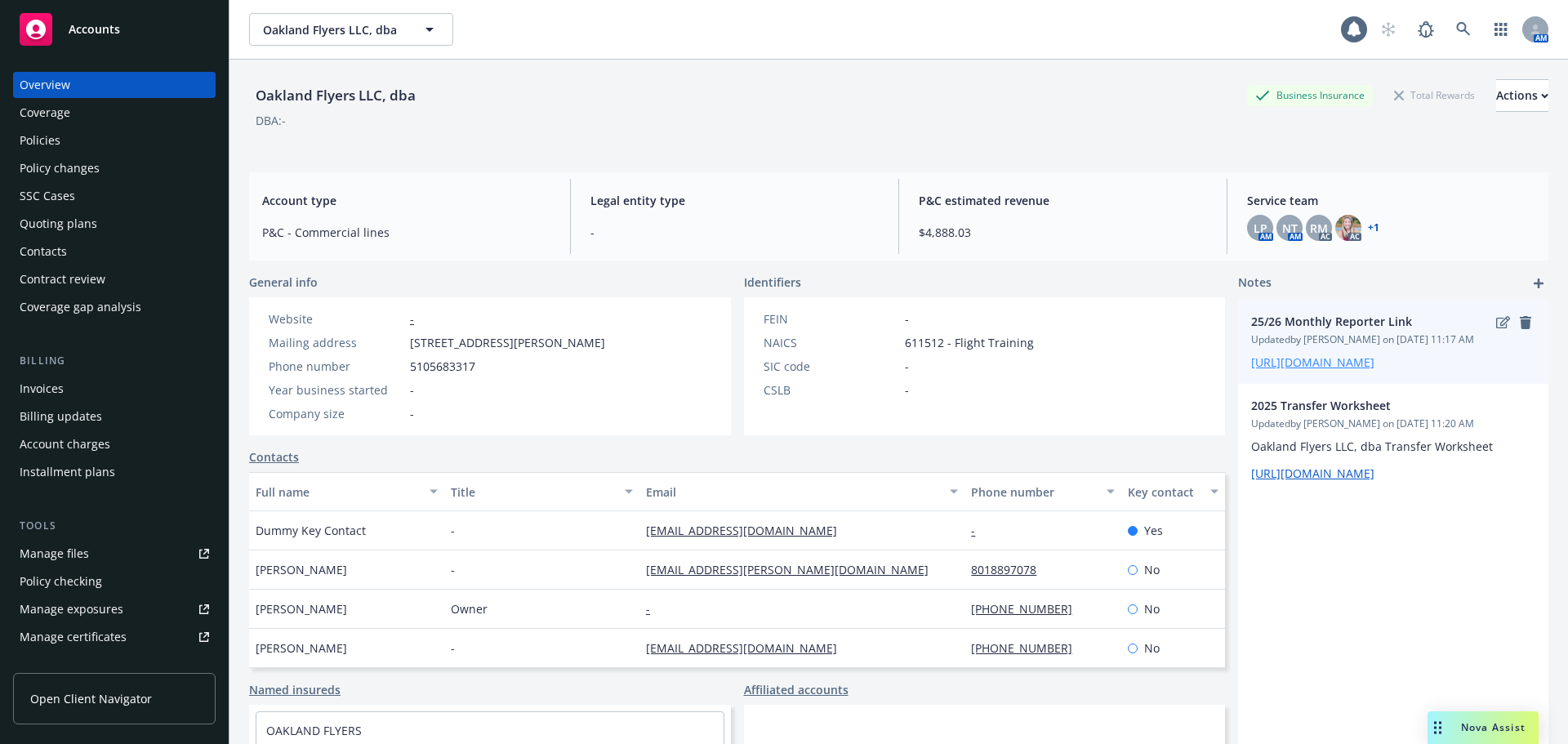
click at [1334, 370] on link "https://docs.google.com/spreadsheets/d/1fpRkKbtU3xnxbqOVJ-_HdnzJ379Mg6VKcPawY6M…" at bounding box center [1312, 362] width 123 height 16
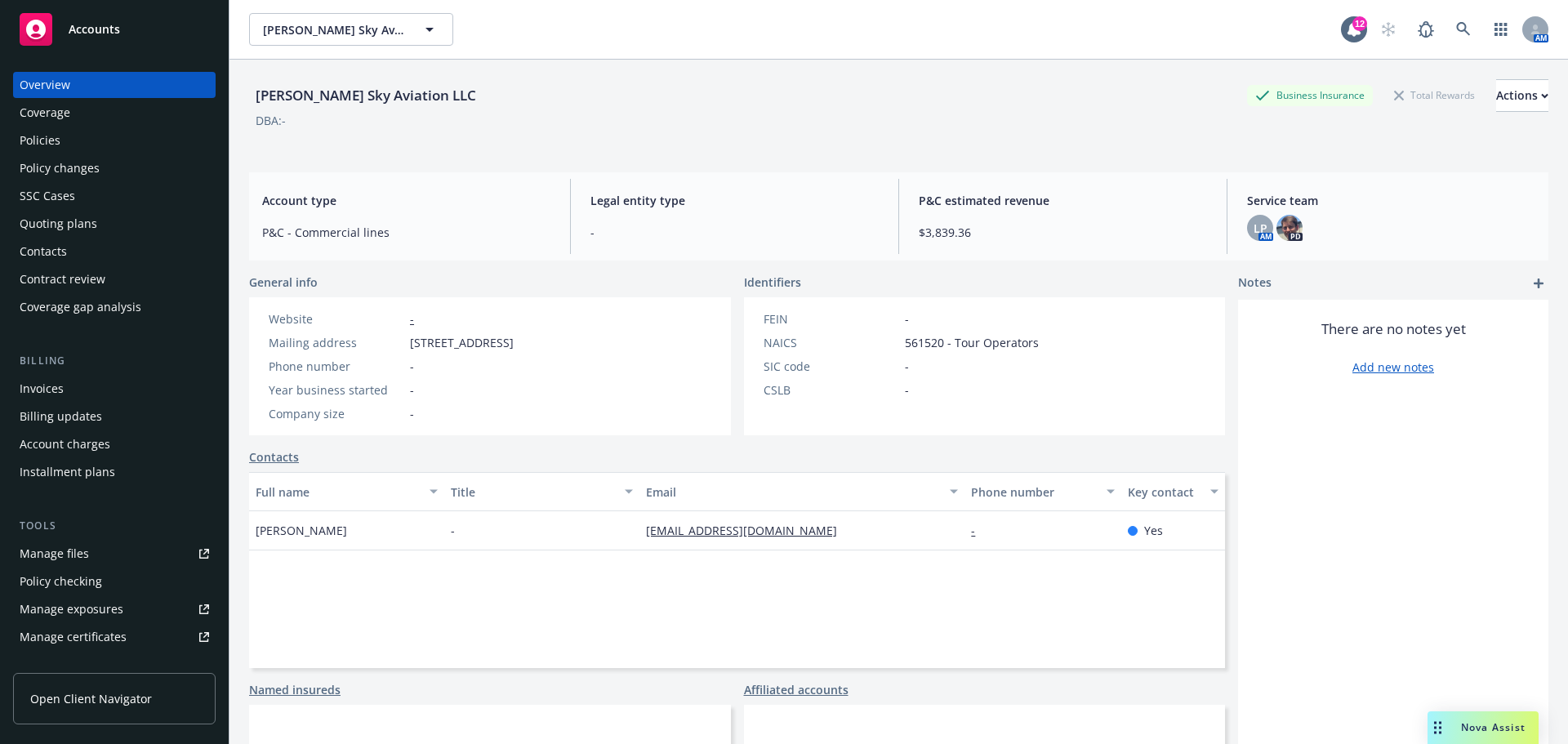
click at [105, 553] on link "Manage files" at bounding box center [114, 553] width 202 height 26
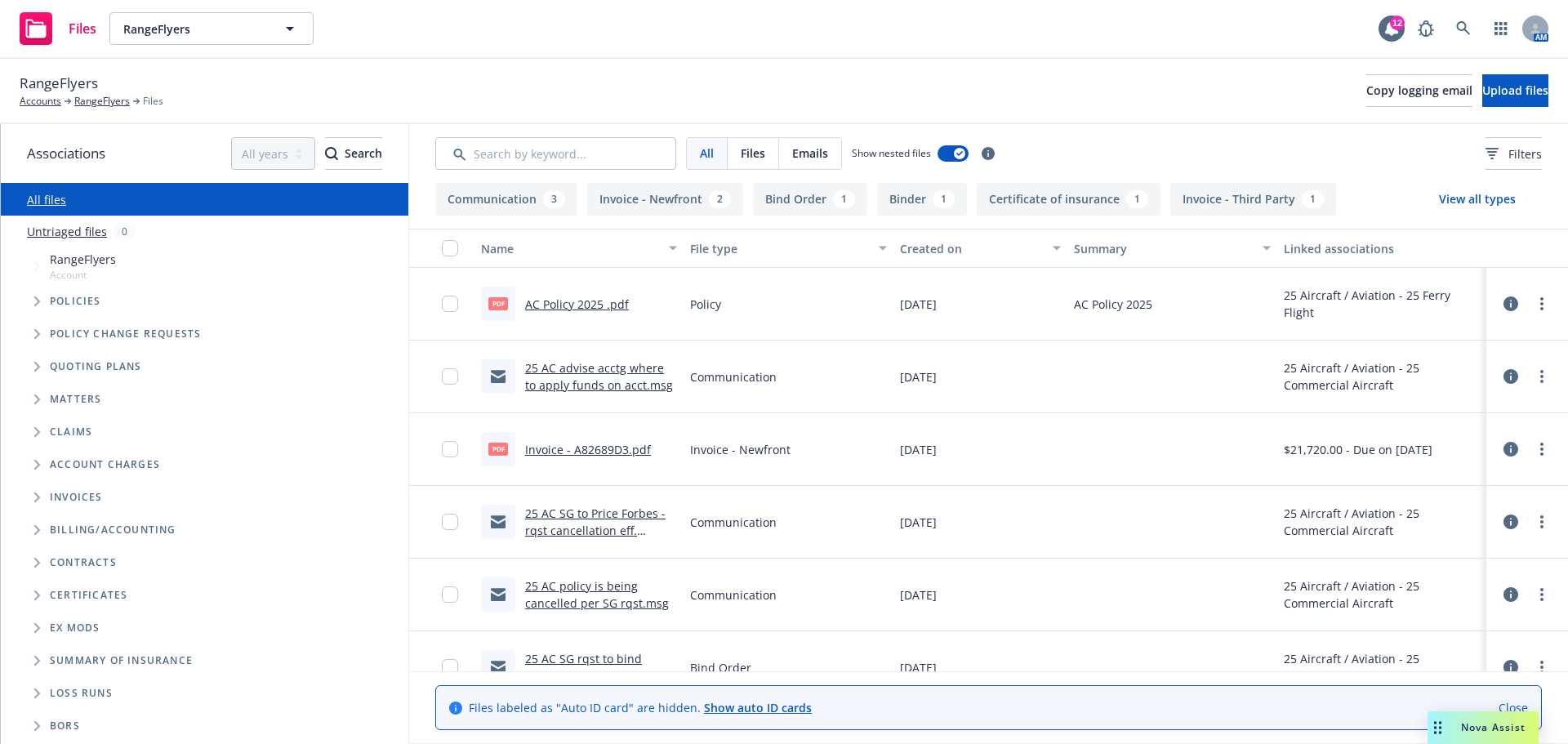
click at [85, 226] on link "Untriaged files" at bounding box center [67, 231] width 80 height 17
